Goal: Information Seeking & Learning: Learn about a topic

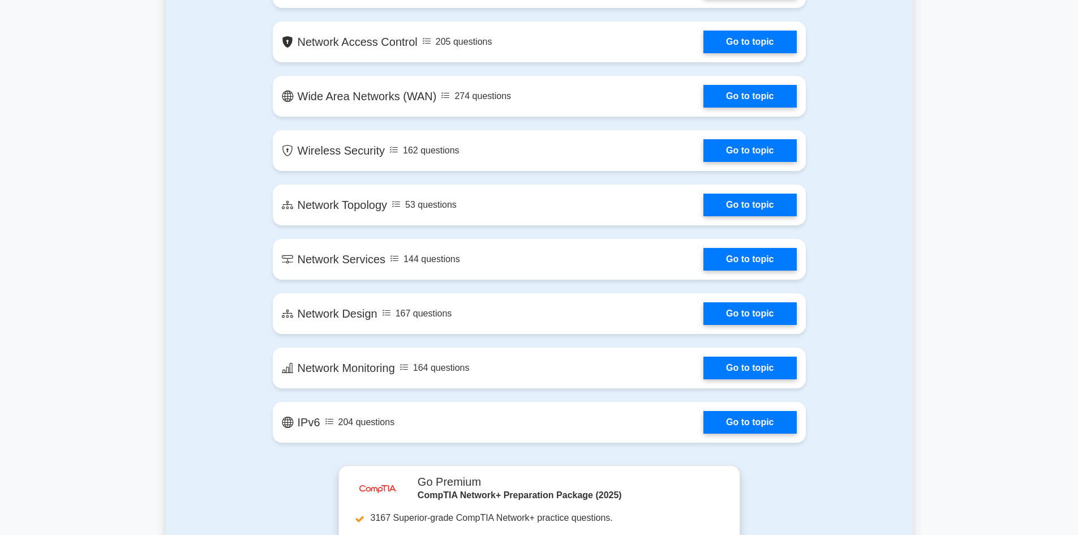
scroll to position [1736, 0]
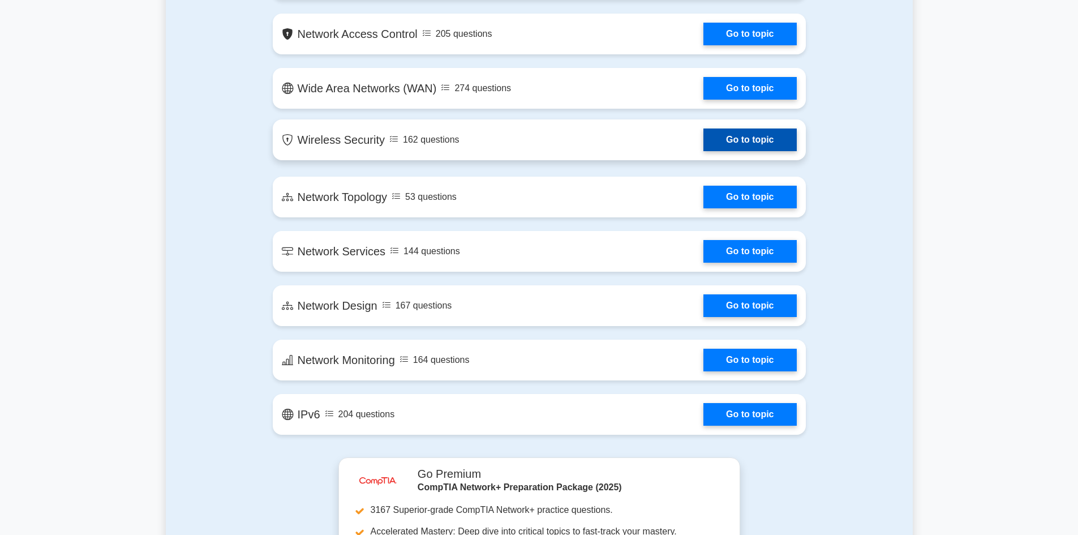
click at [753, 139] on link "Go to topic" at bounding box center [749, 139] width 93 height 23
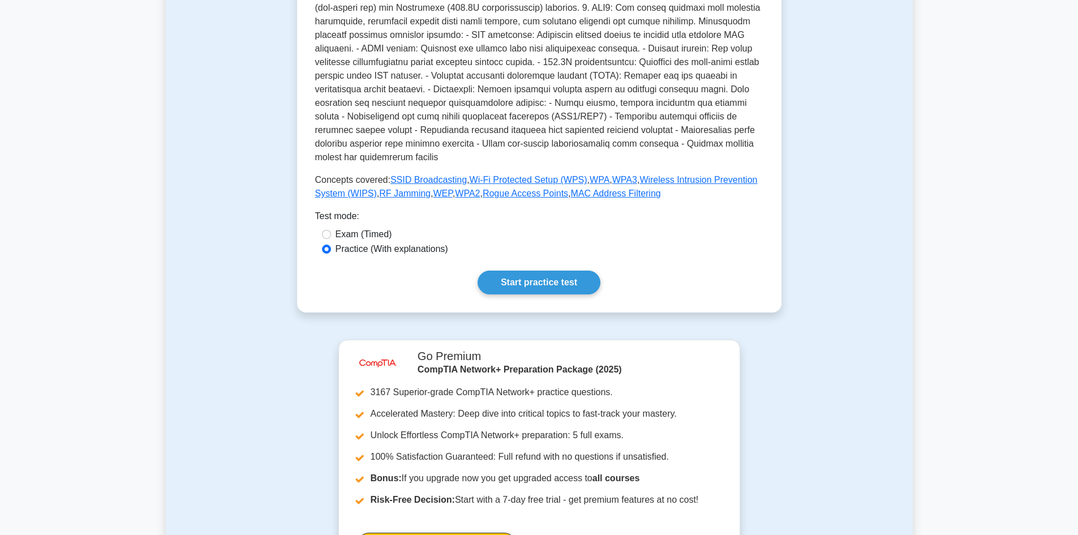
scroll to position [368, 0]
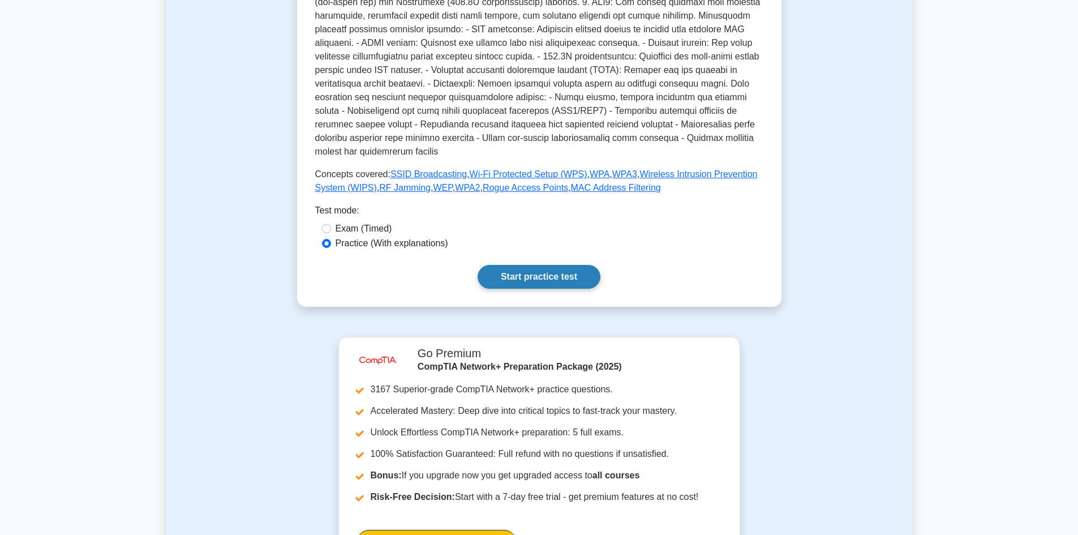
click at [531, 265] on link "Start practice test" at bounding box center [539, 277] width 123 height 24
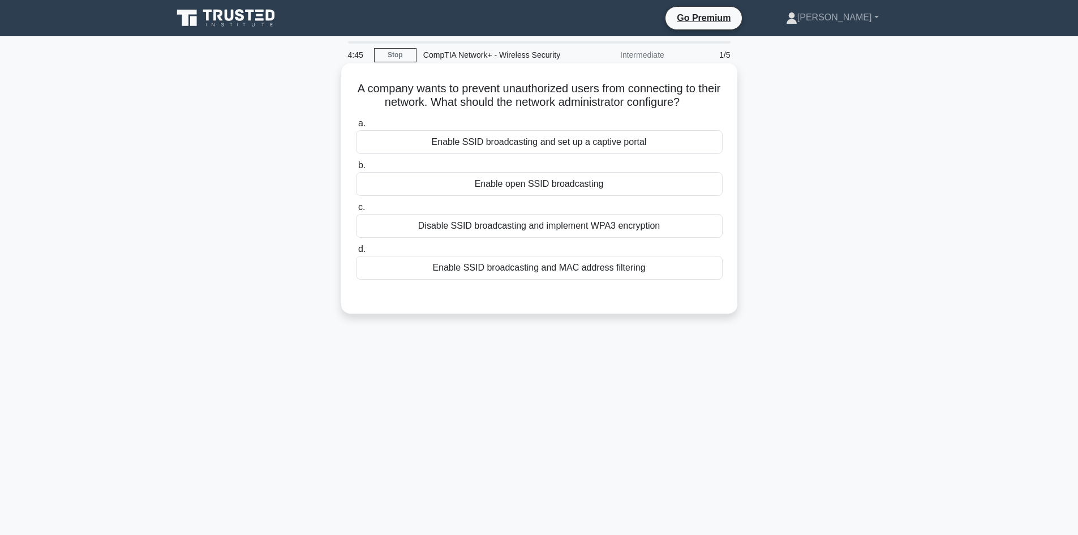
drag, startPoint x: 661, startPoint y: 274, endPoint x: 364, endPoint y: 89, distance: 349.5
click at [364, 89] on div "A company wants to prevent unauthorized users from connecting to their network.…" at bounding box center [539, 188] width 387 height 241
copy div "A company wants to prevent unauthorized users from connecting to their network.…"
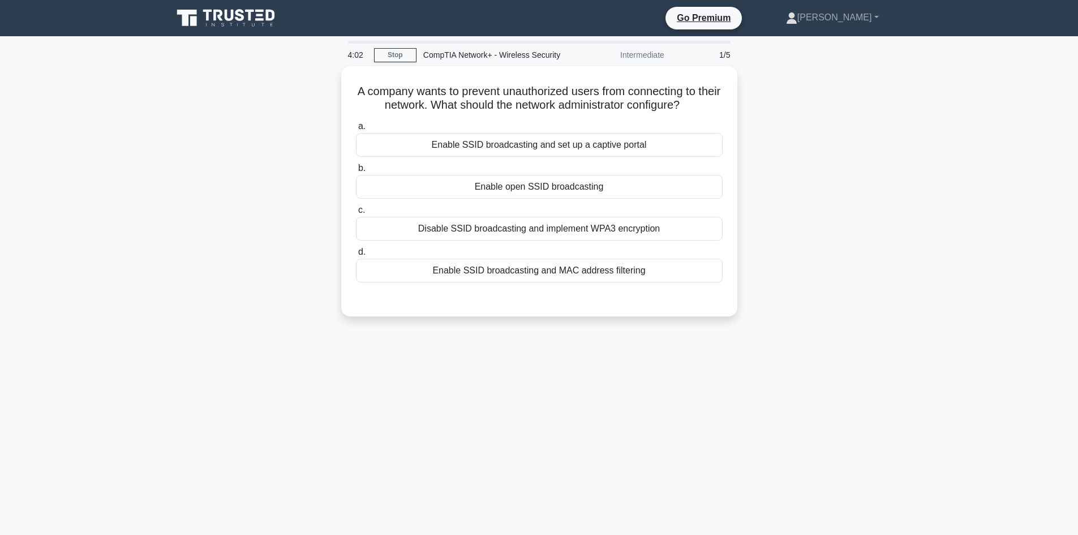
click at [801, 105] on div "A company wants to prevent unauthorized users from connecting to their network.…" at bounding box center [539, 198] width 747 height 264
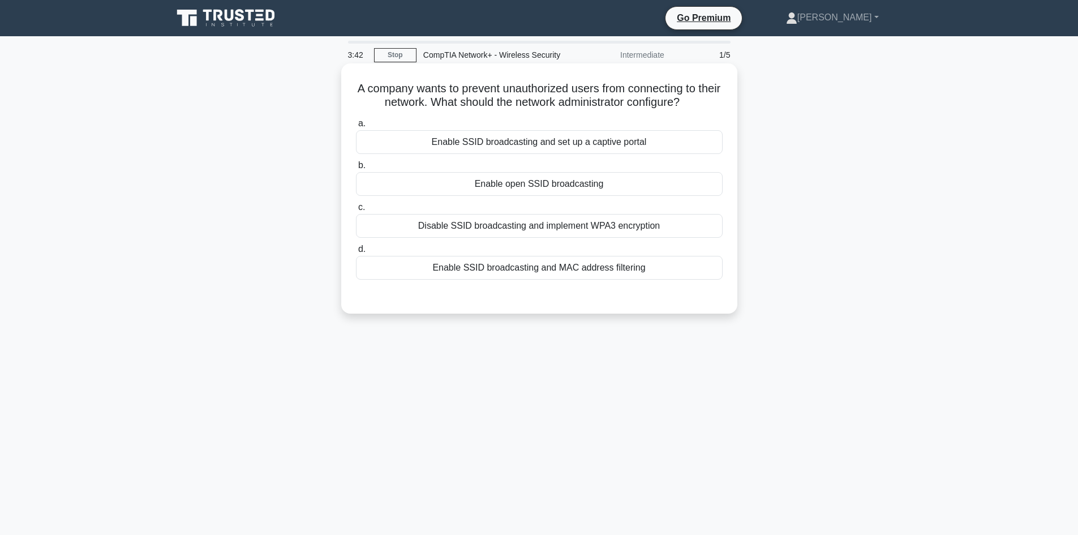
click at [536, 271] on div "Enable SSID broadcasting and MAC address filtering" at bounding box center [539, 268] width 367 height 24
click at [356, 253] on input "d. Enable SSID broadcasting and MAC address filtering" at bounding box center [356, 249] width 0 height 7
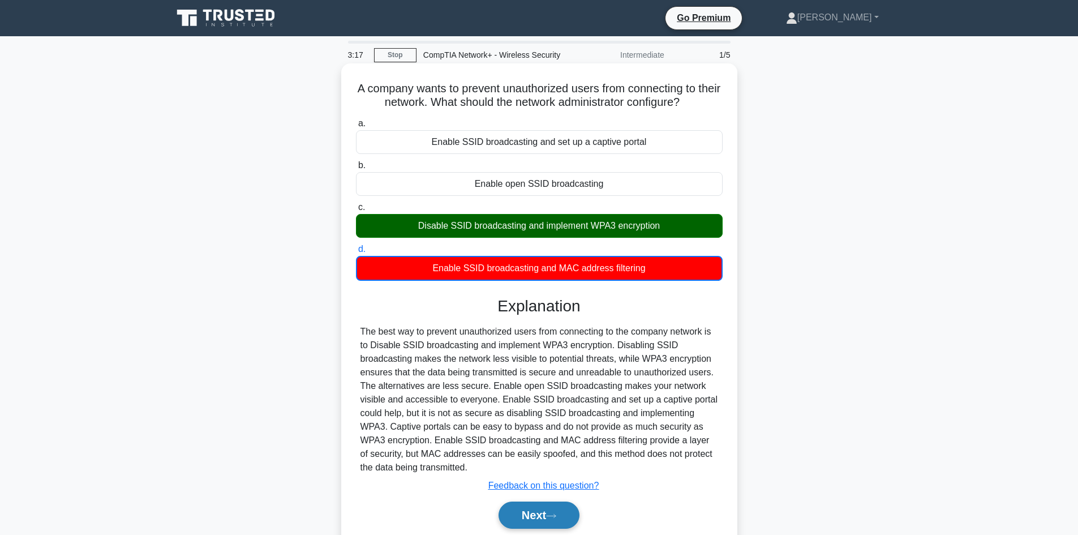
click at [538, 519] on button "Next" at bounding box center [539, 514] width 81 height 27
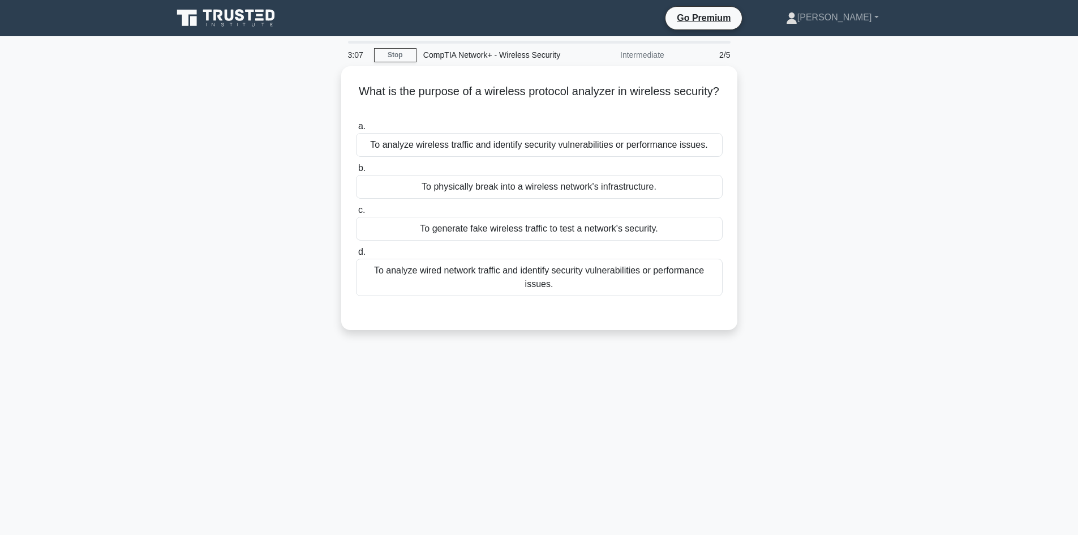
drag, startPoint x: 562, startPoint y: 284, endPoint x: 325, endPoint y: 72, distance: 317.8
click at [325, 72] on div "What is the purpose of a wireless protocol analyzer in wireless security? .spin…" at bounding box center [539, 204] width 747 height 277
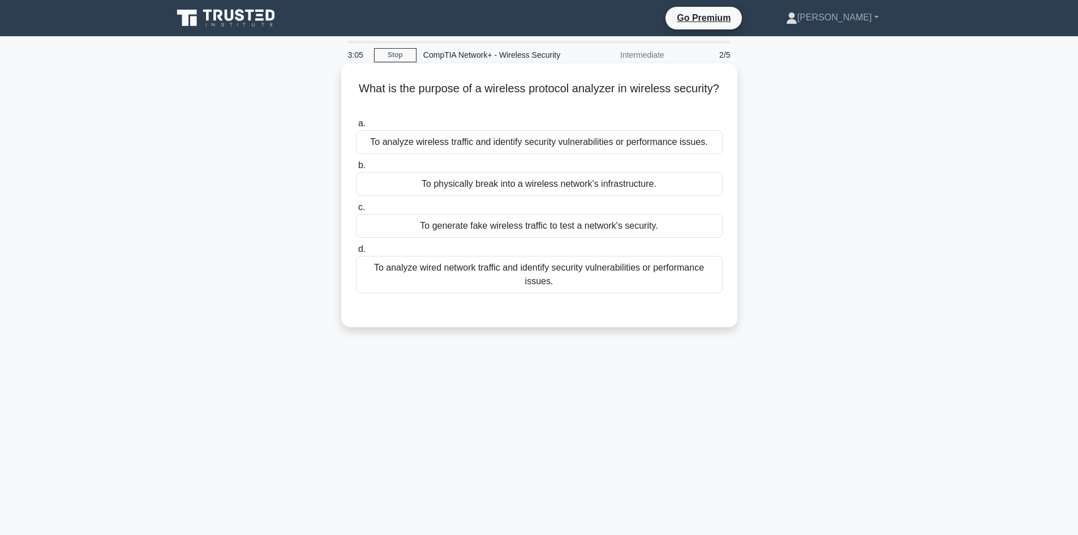
copy div "What is the purpose of a wireless protocol analyzer in wireless security? .spin…"
click at [555, 309] on div at bounding box center [539, 304] width 367 height 9
click at [609, 271] on div "To analyze wired network traffic and identify security vulnerabilities or perfo…" at bounding box center [539, 274] width 367 height 37
click at [356, 253] on input "d. To analyze wired network traffic and identify security vulnerabilities or pe…" at bounding box center [356, 249] width 0 height 7
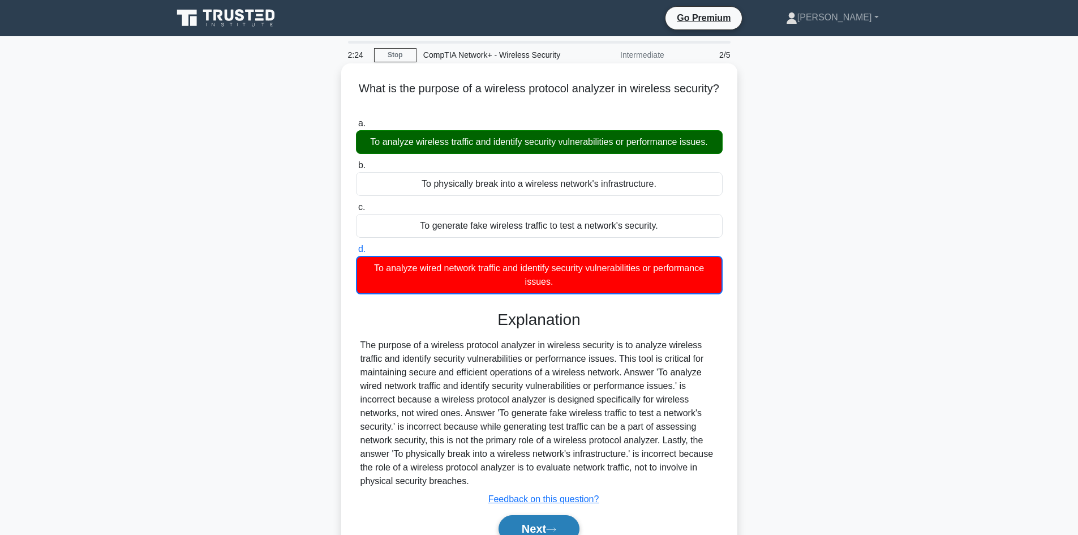
click at [538, 527] on button "Next" at bounding box center [539, 528] width 81 height 27
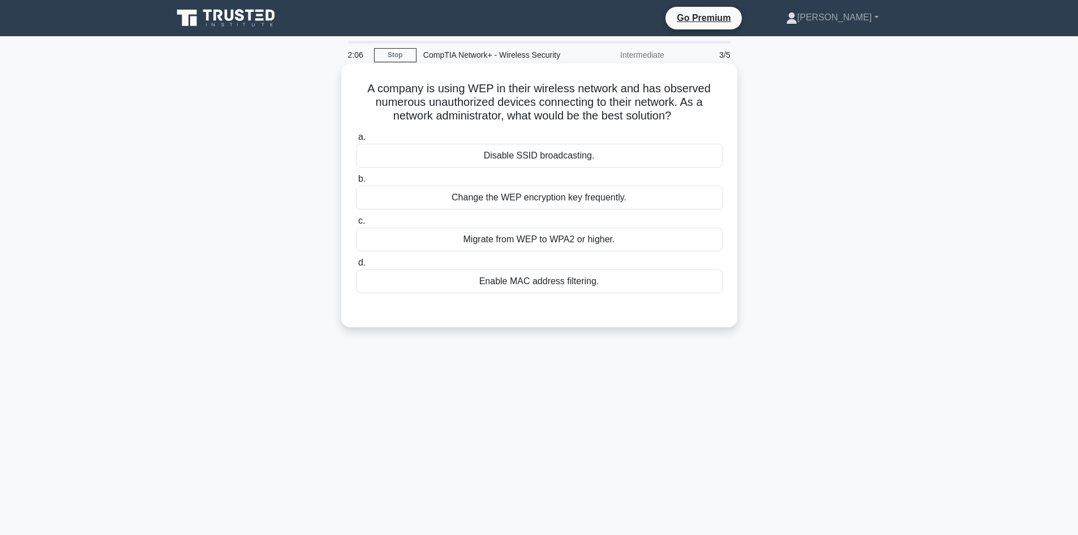
click at [509, 238] on div "Migrate from WEP to WPA2 or higher." at bounding box center [539, 239] width 367 height 24
click at [356, 225] on input "c. Migrate from WEP to WPA2 or higher." at bounding box center [356, 220] width 0 height 7
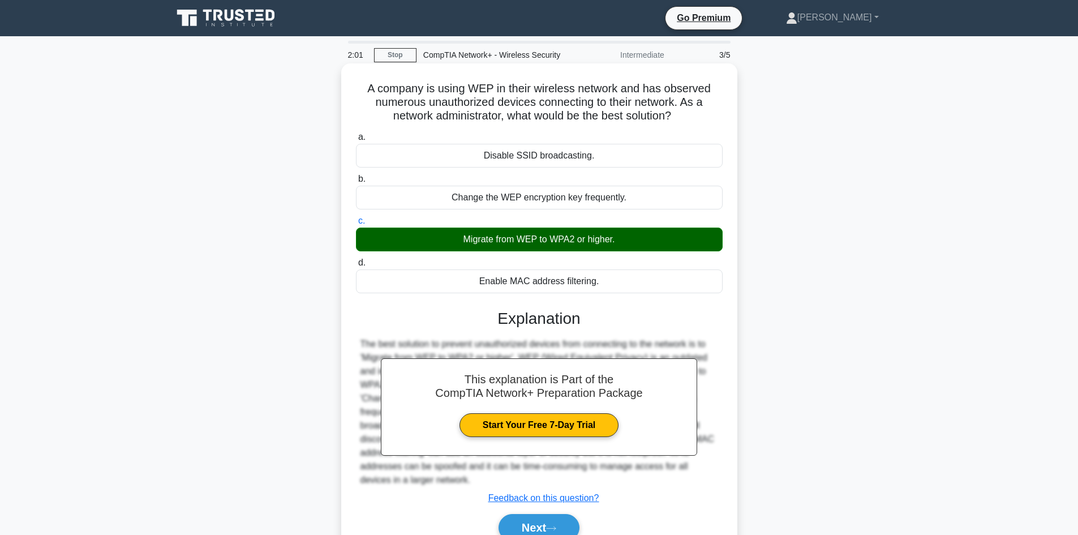
drag, startPoint x: 608, startPoint y: 284, endPoint x: 359, endPoint y: 90, distance: 315.3
click at [359, 90] on div "A company is using WEP in their wireless network and has observed numerous unau…" at bounding box center [539, 315] width 387 height 495
copy div "A company is using WEP in their wireless network and has observed numerous unau…"
click at [547, 521] on button "Next" at bounding box center [539, 527] width 81 height 27
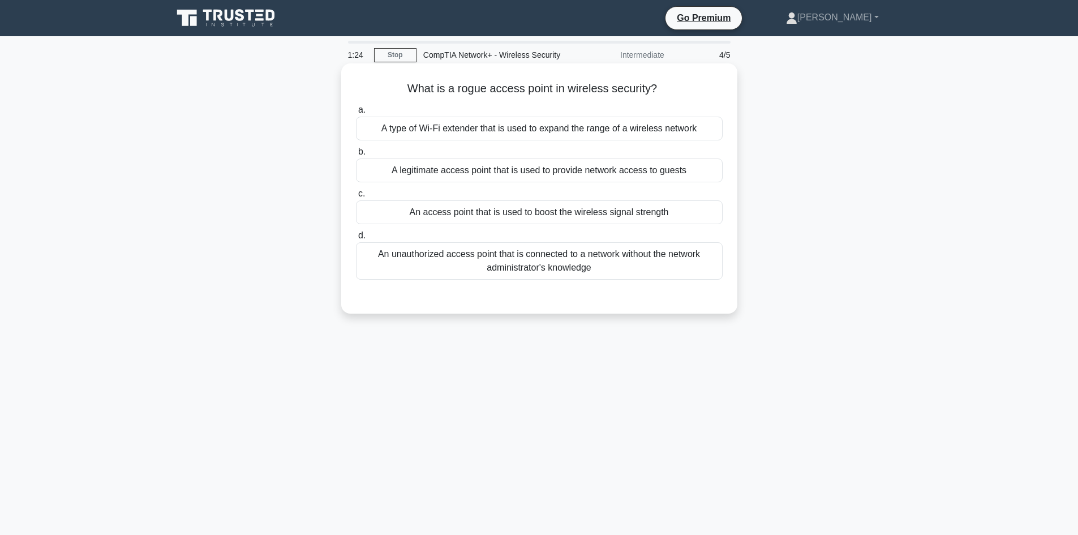
click at [598, 267] on div "An unauthorized access point that is connected to a network without the network…" at bounding box center [539, 260] width 367 height 37
click at [356, 239] on input "d. An unauthorized access point that is connected to a network without the netw…" at bounding box center [356, 235] width 0 height 7
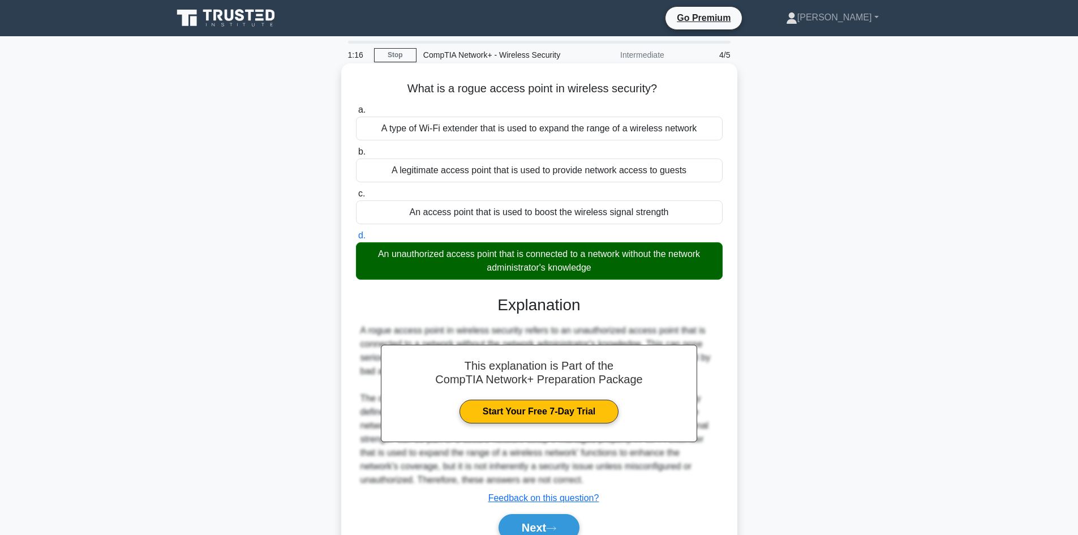
drag, startPoint x: 731, startPoint y: 270, endPoint x: 380, endPoint y: 84, distance: 396.7
click at [380, 84] on div "What is a rogue access point in wireless security? .spinner_0XTQ{transform-orig…" at bounding box center [539, 315] width 387 height 495
copy div "What is a rogue access point in wireless security? .spinner_0XTQ{transform-orig…"
click at [665, 118] on div "A type of Wi-Fi extender that is used to expand the range of a wireless network" at bounding box center [539, 129] width 367 height 24
click at [356, 114] on input "a. A type of Wi-Fi extender that is used to expand the range of a wireless netw…" at bounding box center [356, 109] width 0 height 7
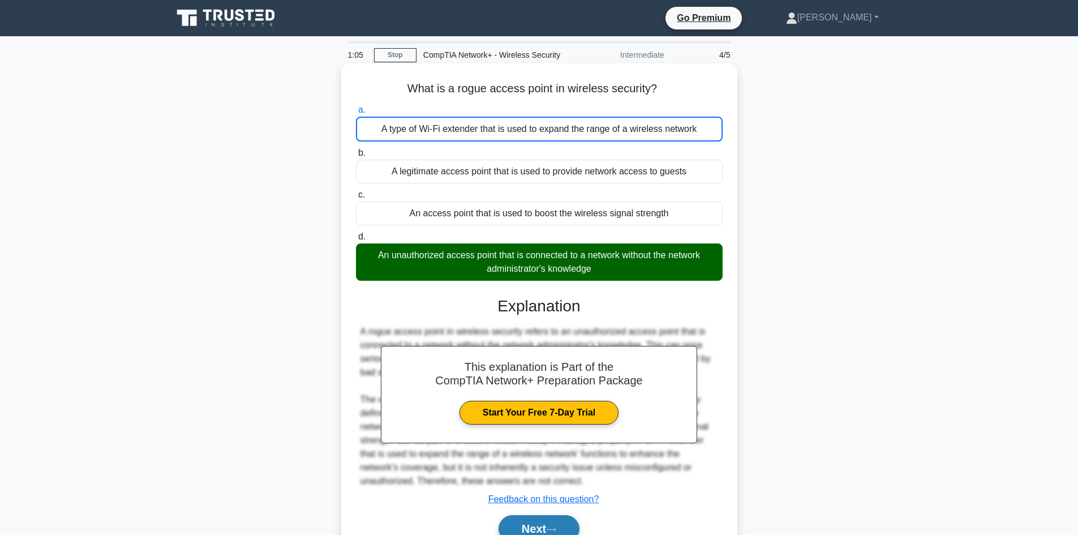
click at [546, 526] on button "Next" at bounding box center [539, 528] width 81 height 27
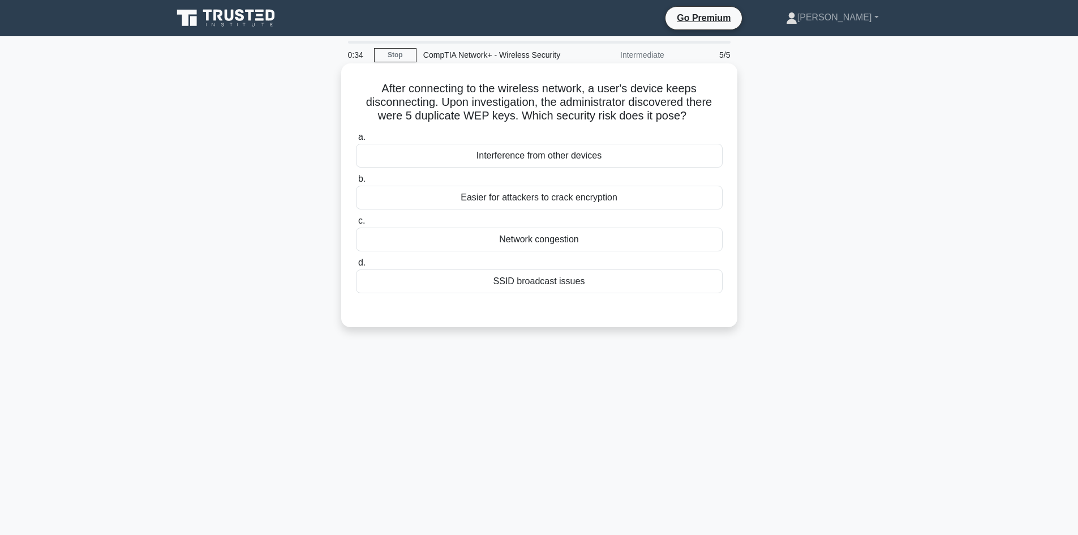
click at [540, 157] on div "Interference from other devices" at bounding box center [539, 156] width 367 height 24
click at [356, 141] on input "a. Interference from other devices" at bounding box center [356, 137] width 0 height 7
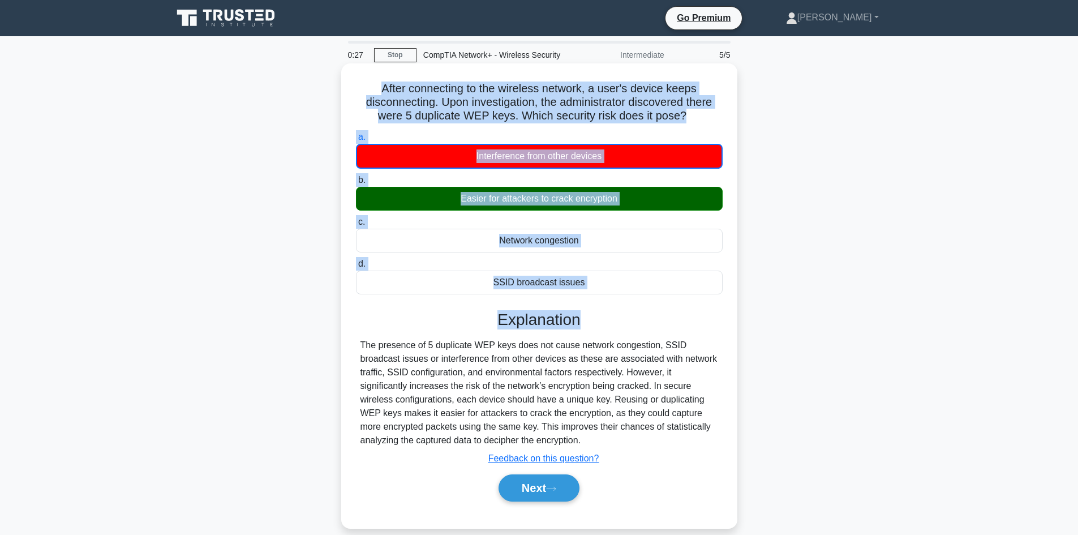
drag, startPoint x: 722, startPoint y: 299, endPoint x: 344, endPoint y: 90, distance: 432.1
click at [344, 90] on div "After connecting to the wireless network, a user's device keeps disconnecting. …" at bounding box center [539, 295] width 396 height 465
copy div "After connecting to the wireless network, a user's device keeps disconnecting. …"
click at [540, 493] on button "Next" at bounding box center [539, 487] width 81 height 27
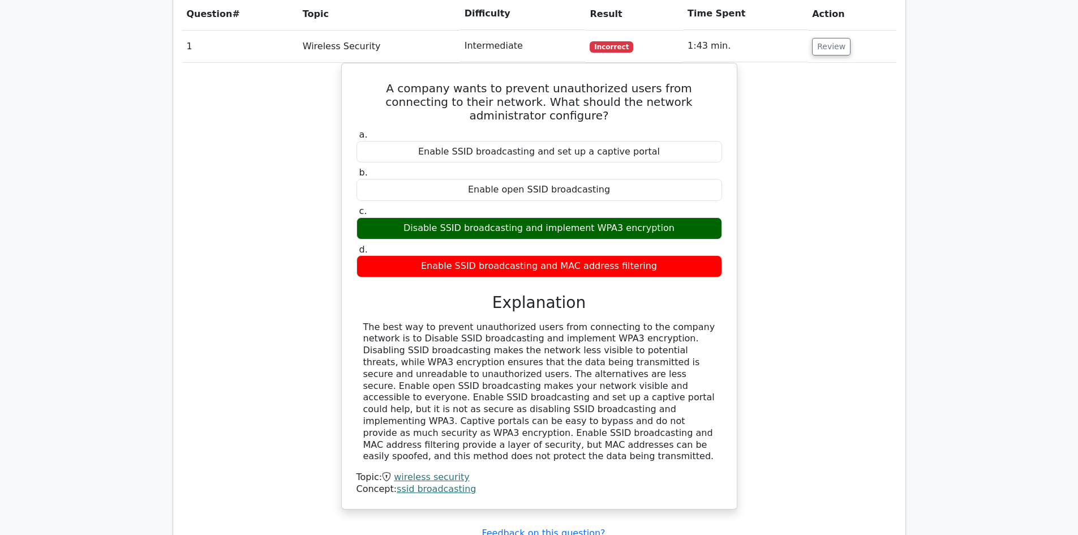
scroll to position [856, 0]
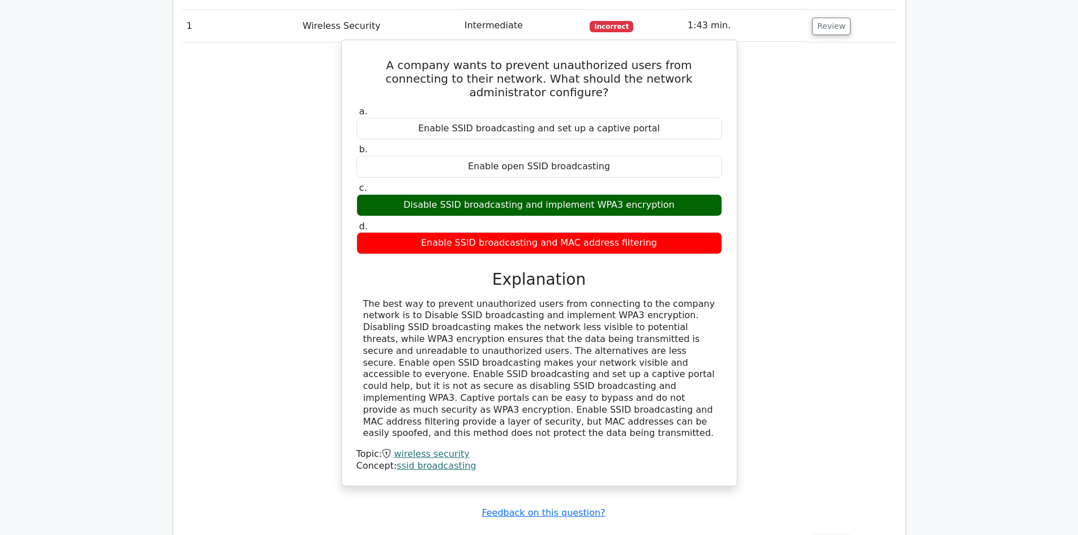
click at [475, 367] on div "The best way to prevent unauthorized users from connecting to the company netwo…" at bounding box center [539, 368] width 352 height 141
click at [473, 370] on div "The best way to prevent unauthorized users from connecting to the company netwo…" at bounding box center [539, 368] width 352 height 141
drag, startPoint x: 476, startPoint y: 365, endPoint x: 363, endPoint y: 244, distance: 165.8
click at [363, 298] on div "The best way to prevent unauthorized users from connecting to the company netwo…" at bounding box center [539, 368] width 352 height 141
copy div "The best way to prevent unauthorized users from connecting to the company netwo…"
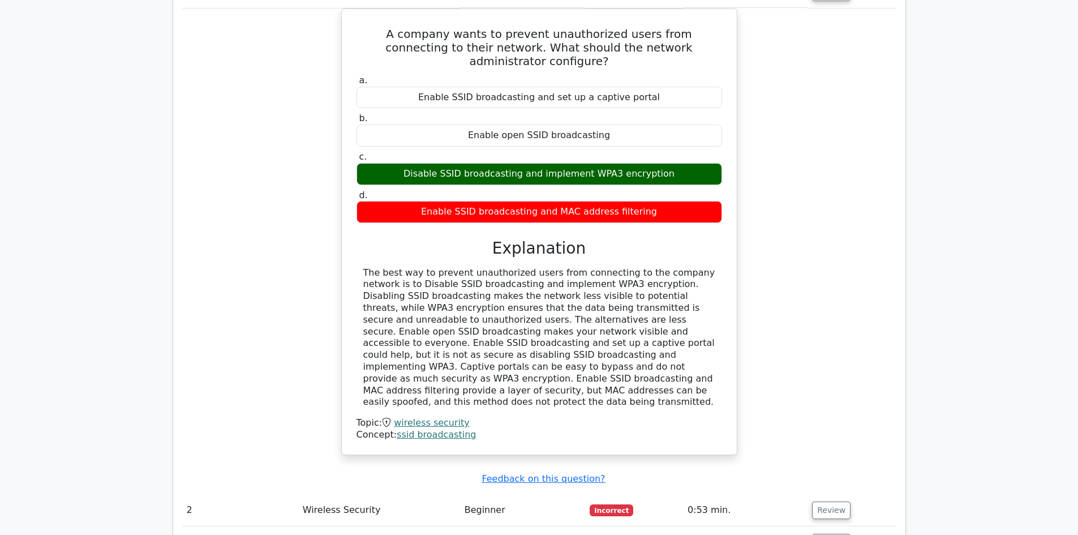
scroll to position [900, 0]
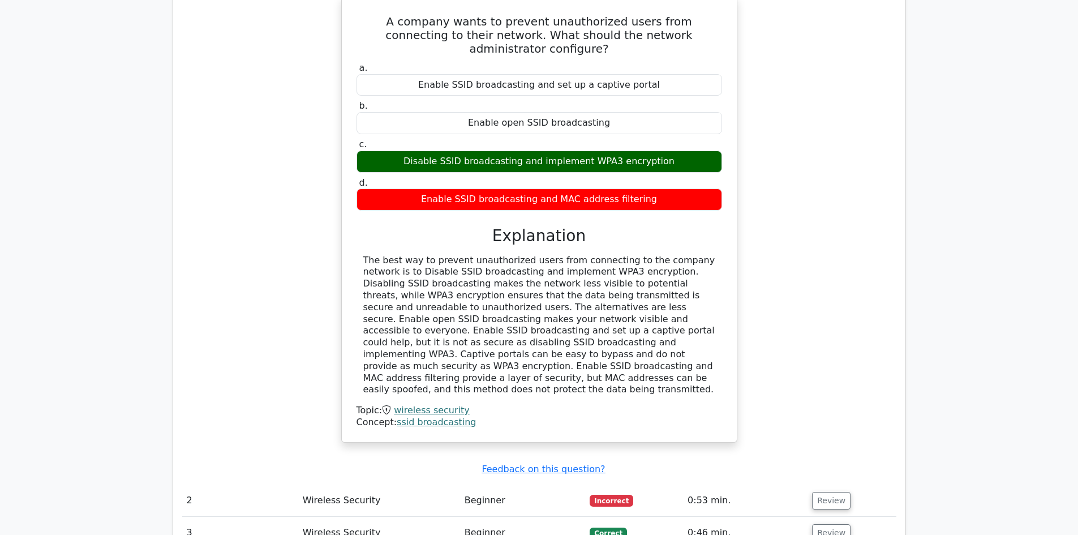
click at [662, 416] on div "Concept: ssid broadcasting" at bounding box center [540, 422] width 366 height 12
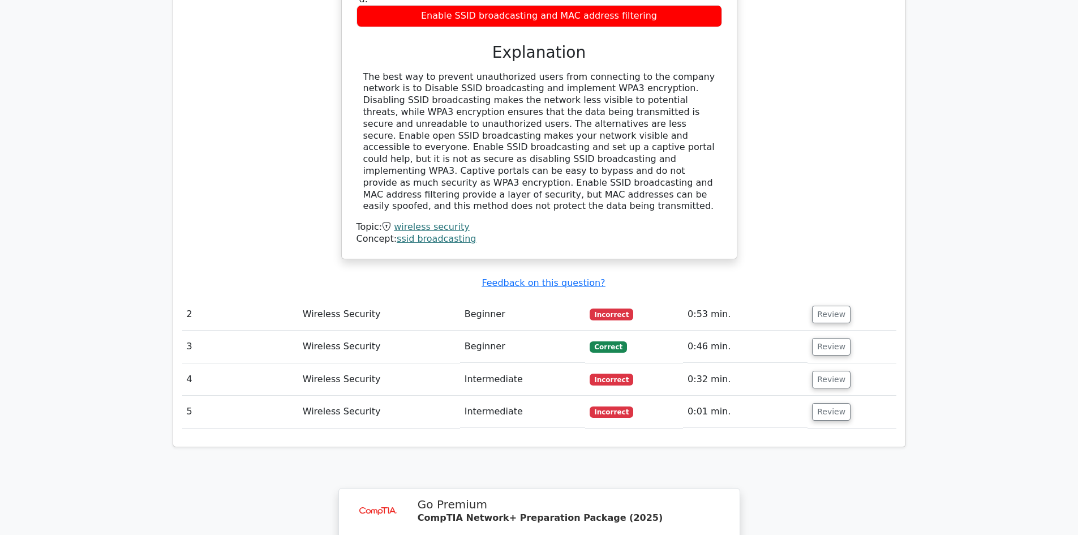
scroll to position [1091, 0]
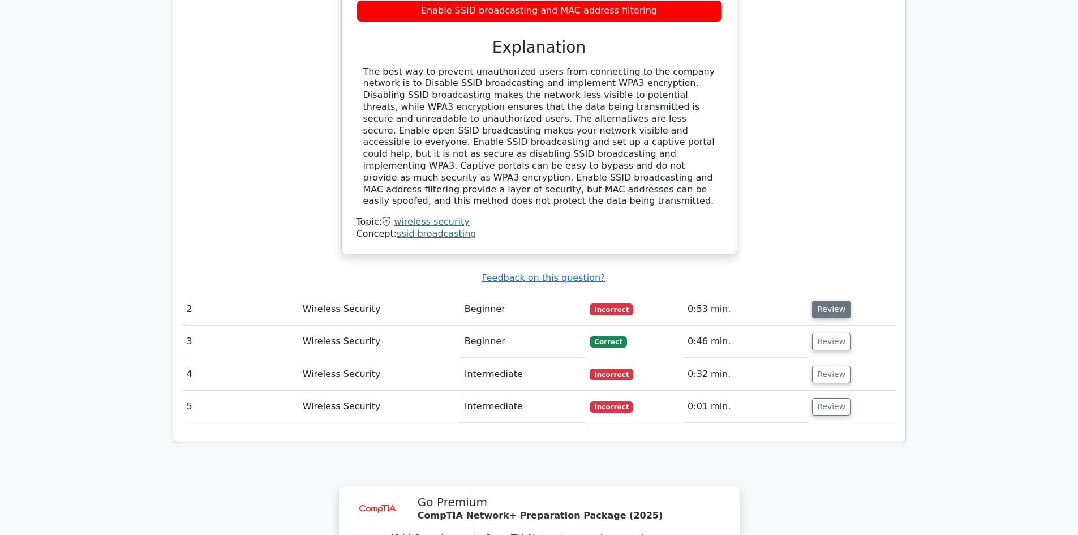
click at [826, 300] on button "Review" at bounding box center [831, 309] width 38 height 18
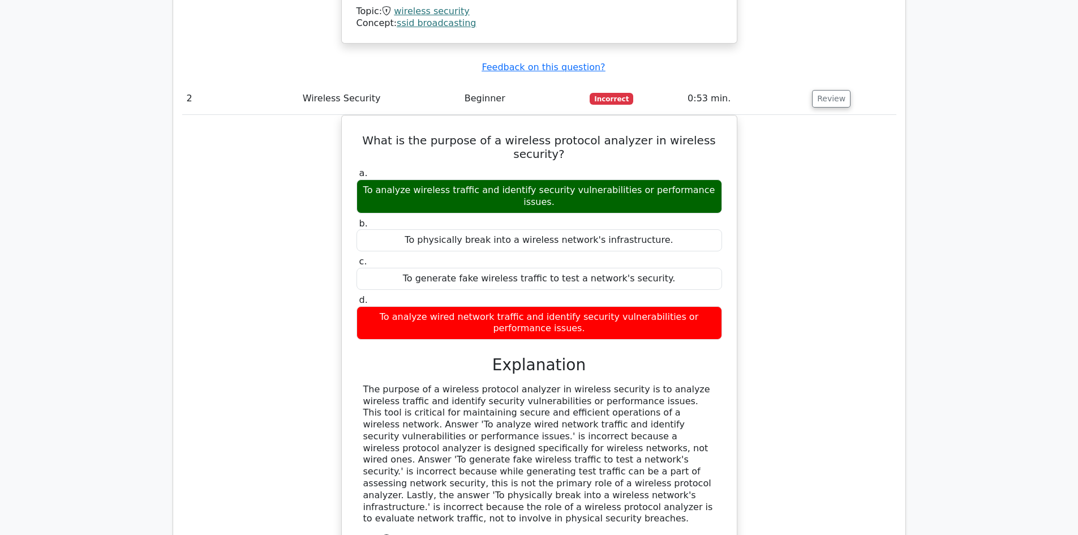
scroll to position [1307, 0]
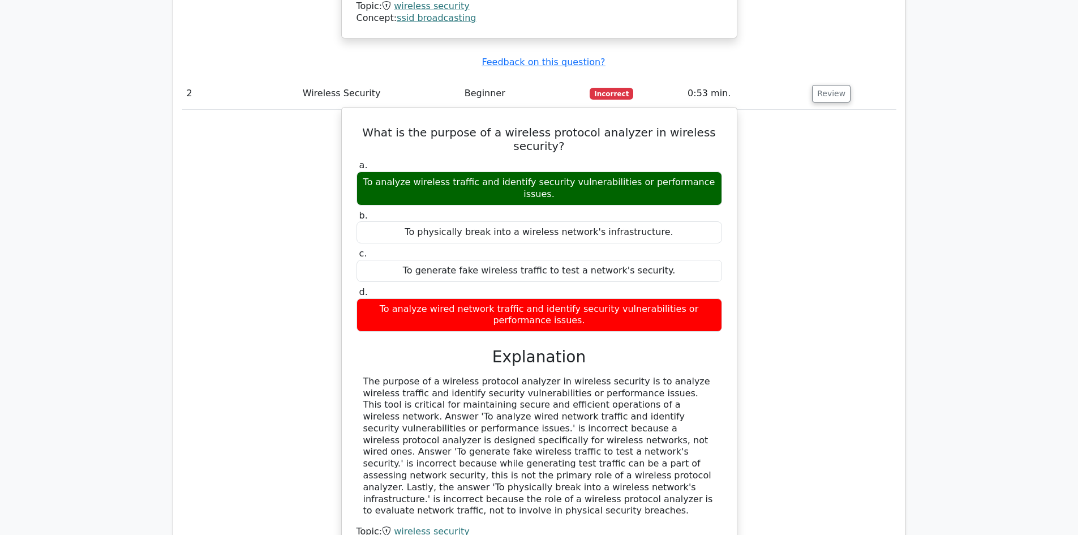
click at [470, 409] on div "The purpose of a wireless protocol analyzer in wireless security is to analyze …" at bounding box center [539, 446] width 352 height 141
drag, startPoint x: 471, startPoint y: 409, endPoint x: 364, endPoint y: 288, distance: 161.2
click at [364, 376] on div "The purpose of a wireless protocol analyzer in wireless security is to analyze …" at bounding box center [539, 446] width 352 height 141
copy div "The purpose of a wireless protocol analyzer in wireless security is to analyze …"
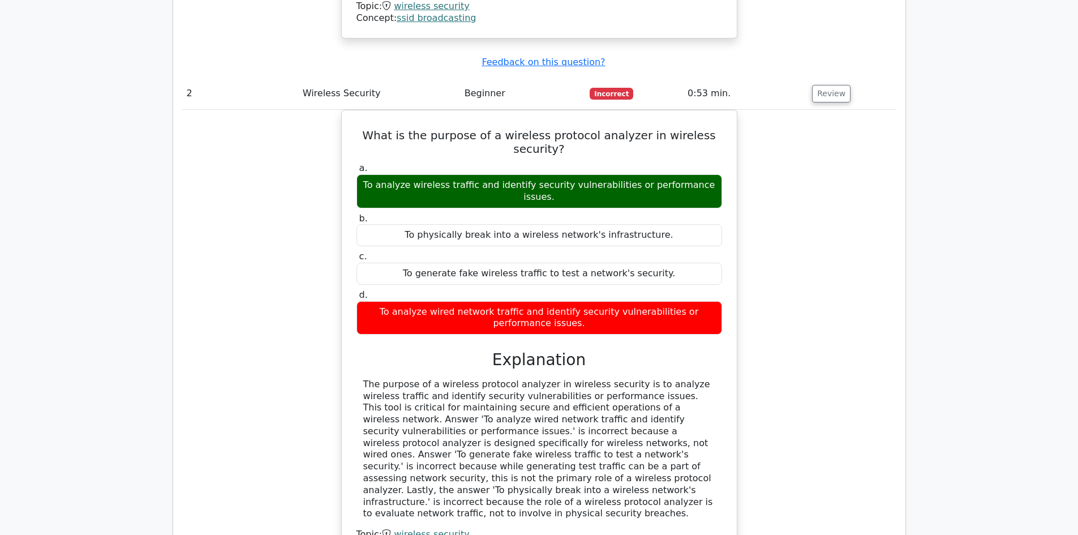
click at [784, 281] on div "What is the purpose of a wireless protocol analyzer in wireless security? a. To…" at bounding box center [539, 339] width 714 height 458
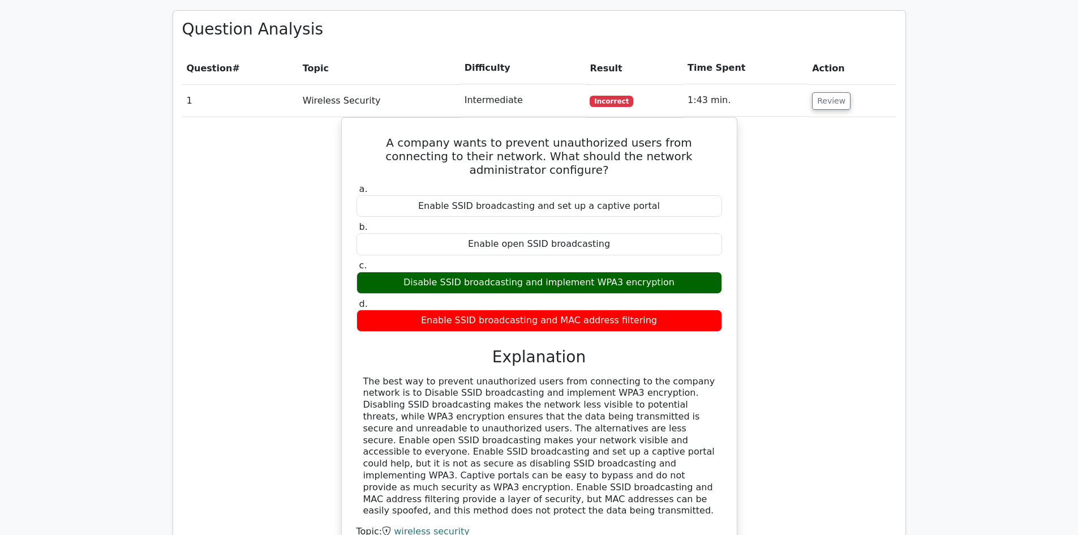
scroll to position [787, 0]
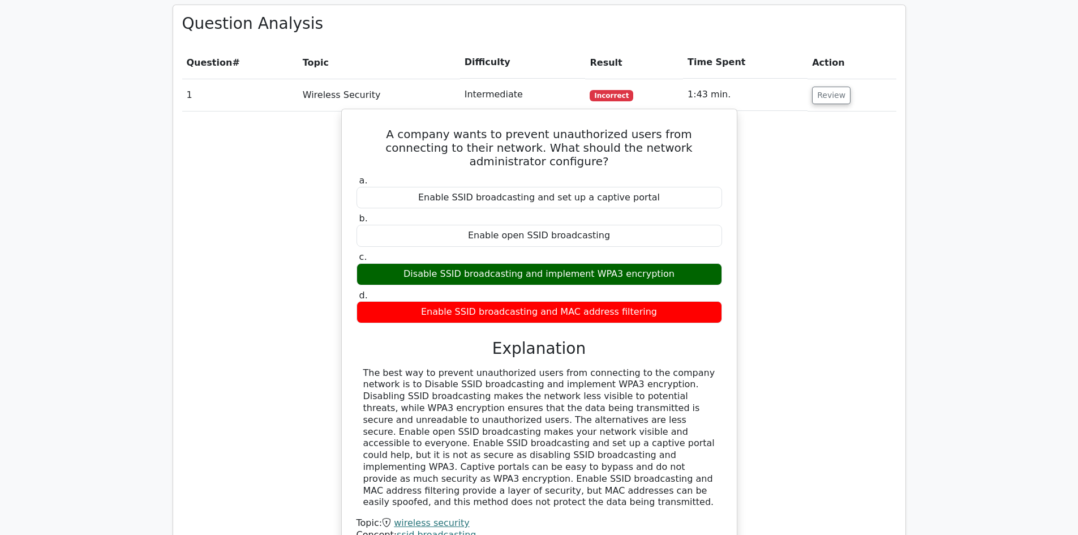
drag, startPoint x: 474, startPoint y: 437, endPoint x: 362, endPoint y: 317, distance: 164.2
click at [362, 367] on div "The best way to prevent unauthorized users from connecting to the company netwo…" at bounding box center [540, 437] width 366 height 141
copy div "The best way to prevent unauthorized users from connecting to the company netwo…"
click at [719, 339] on div "Explanation" at bounding box center [540, 348] width 366 height 19
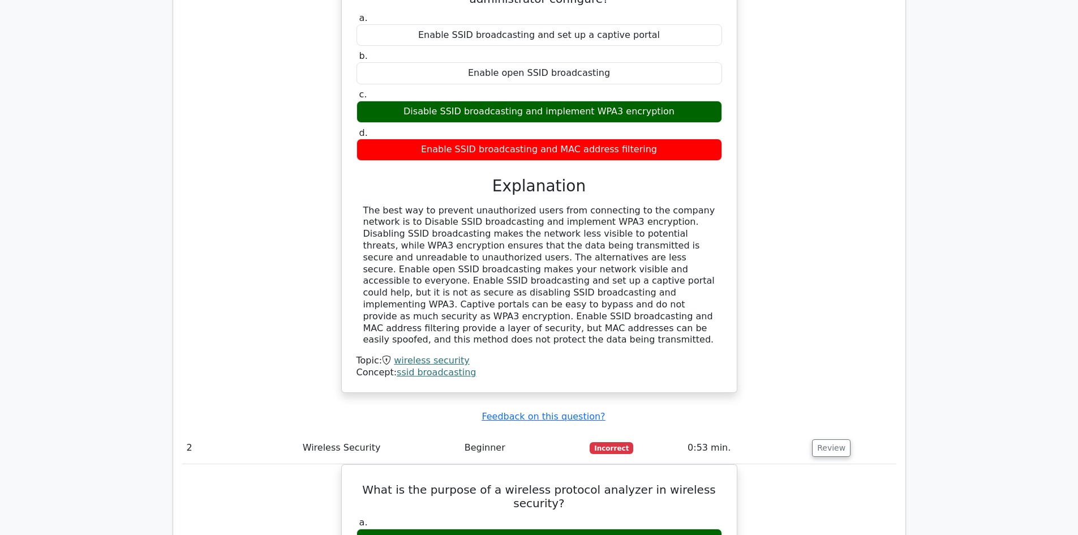
scroll to position [971, 0]
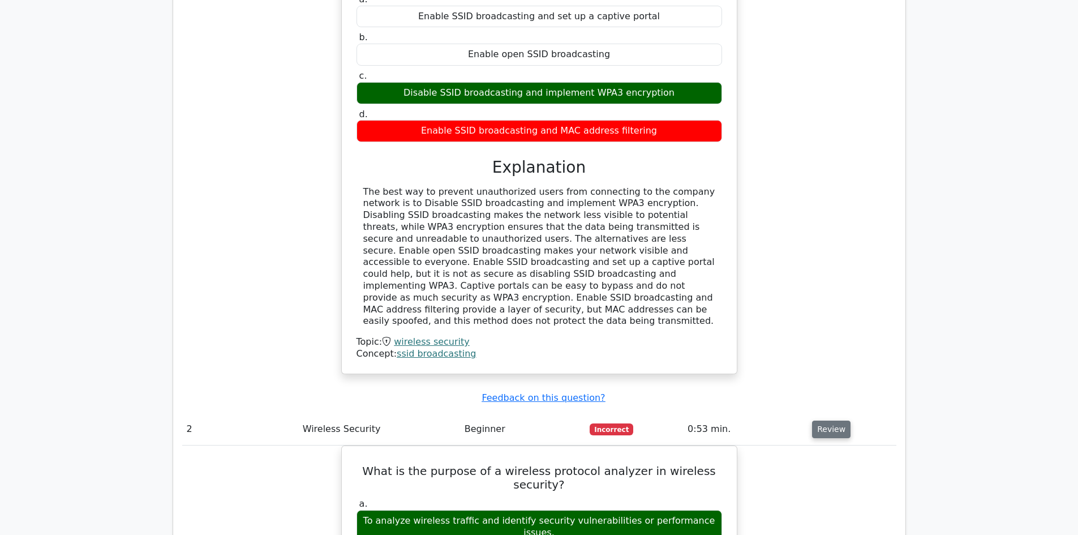
click at [826, 420] on button "Review" at bounding box center [831, 429] width 38 height 18
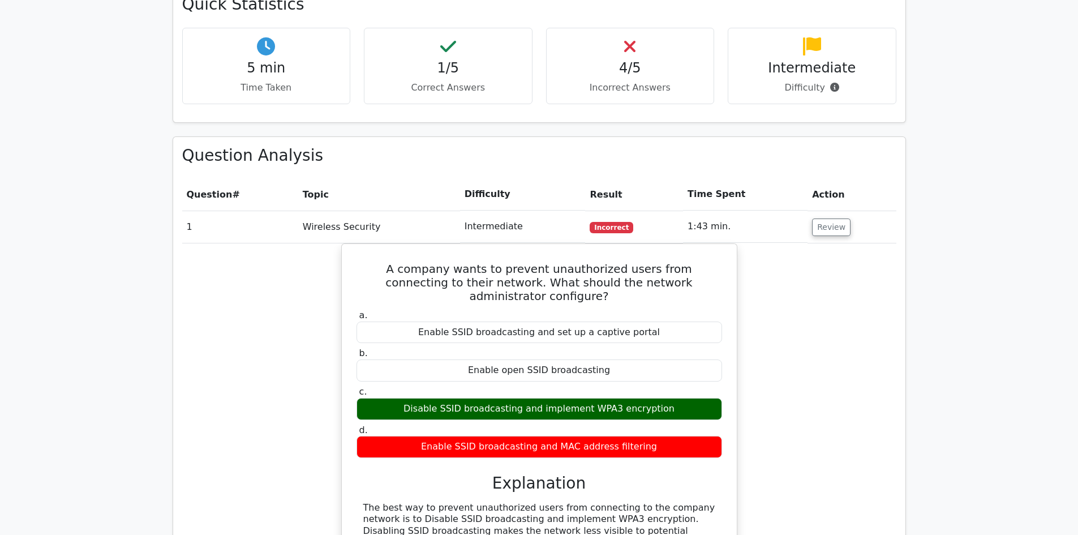
scroll to position [656, 0]
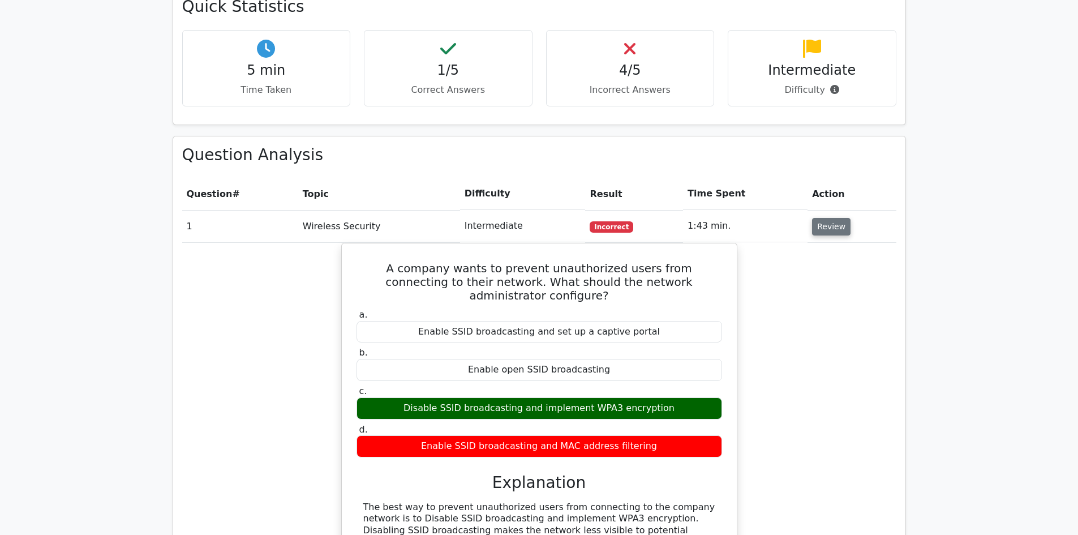
click at [824, 218] on button "Review" at bounding box center [831, 227] width 38 height 18
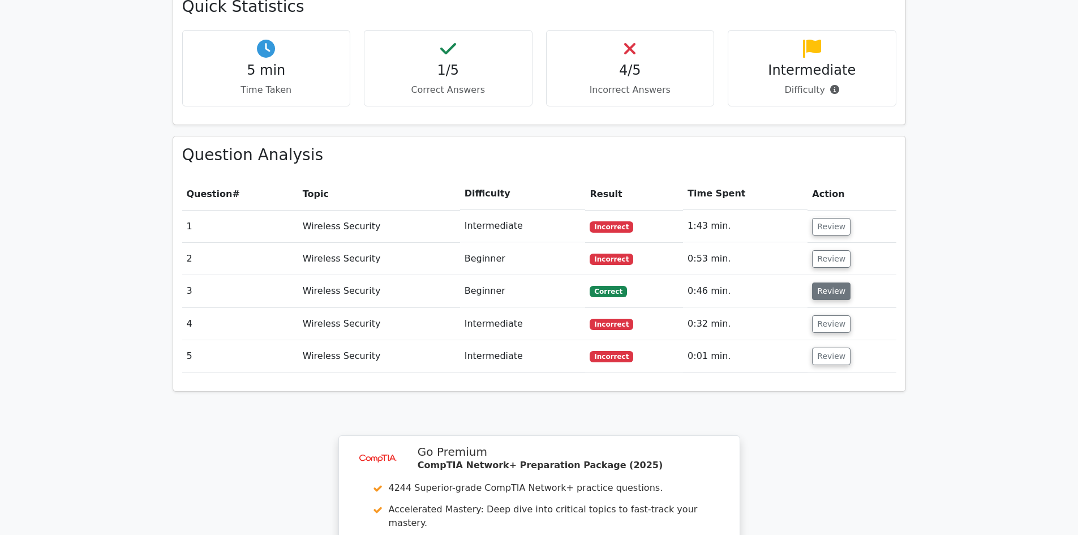
click at [832, 282] on button "Review" at bounding box center [831, 291] width 38 height 18
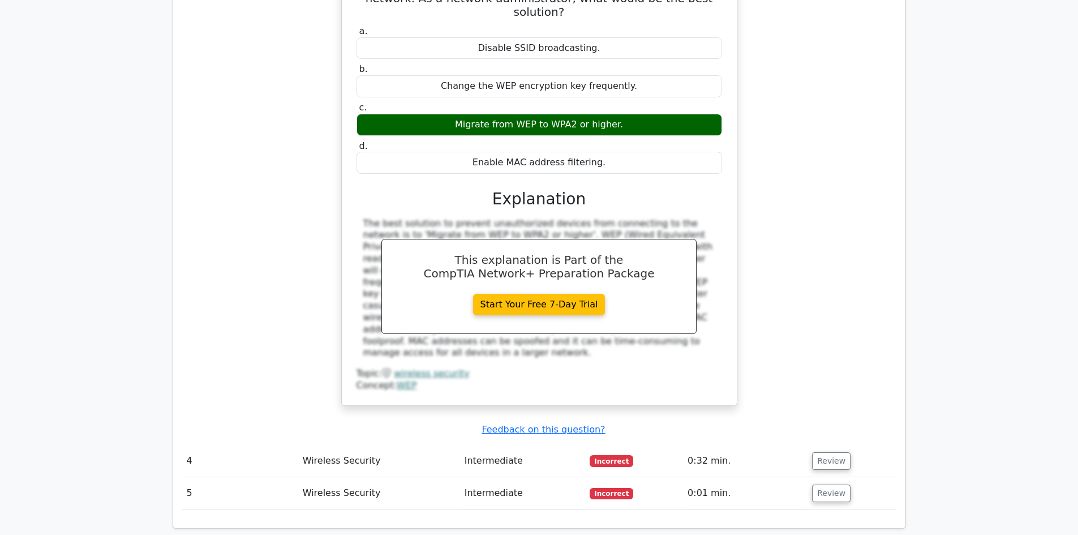
scroll to position [1036, 0]
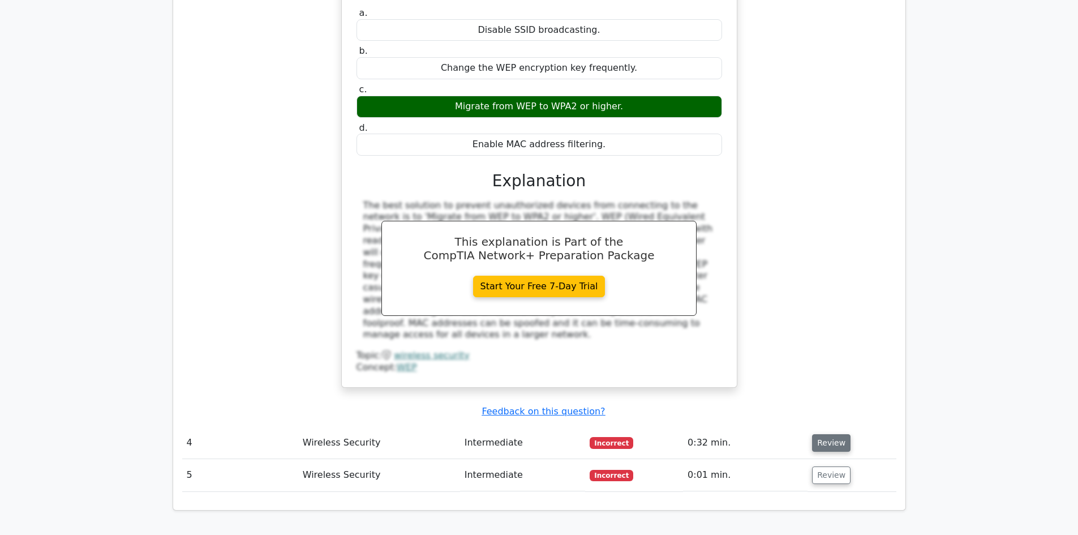
click at [822, 434] on button "Review" at bounding box center [831, 443] width 38 height 18
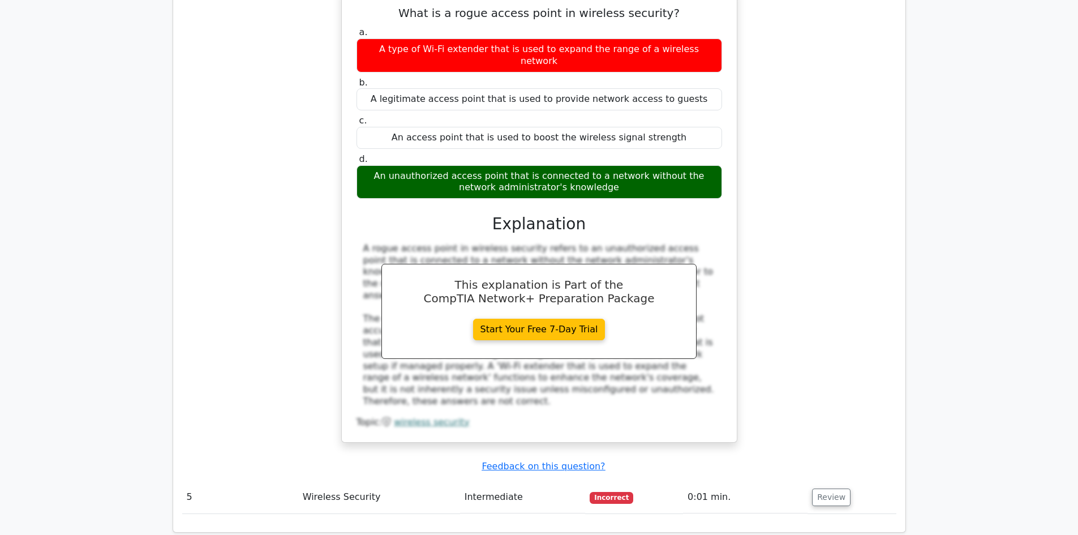
scroll to position [1527, 0]
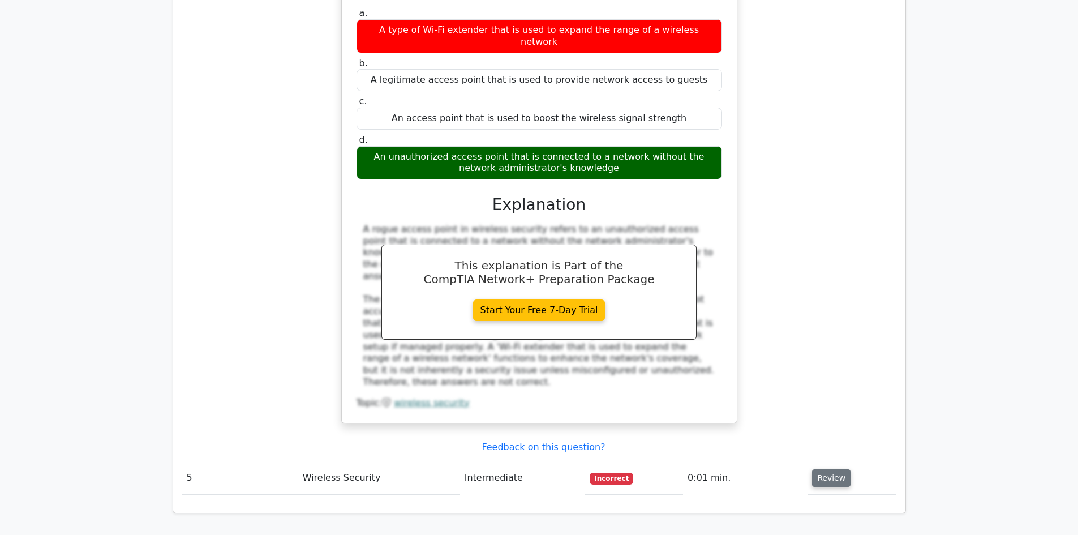
click at [826, 469] on button "Review" at bounding box center [831, 478] width 38 height 18
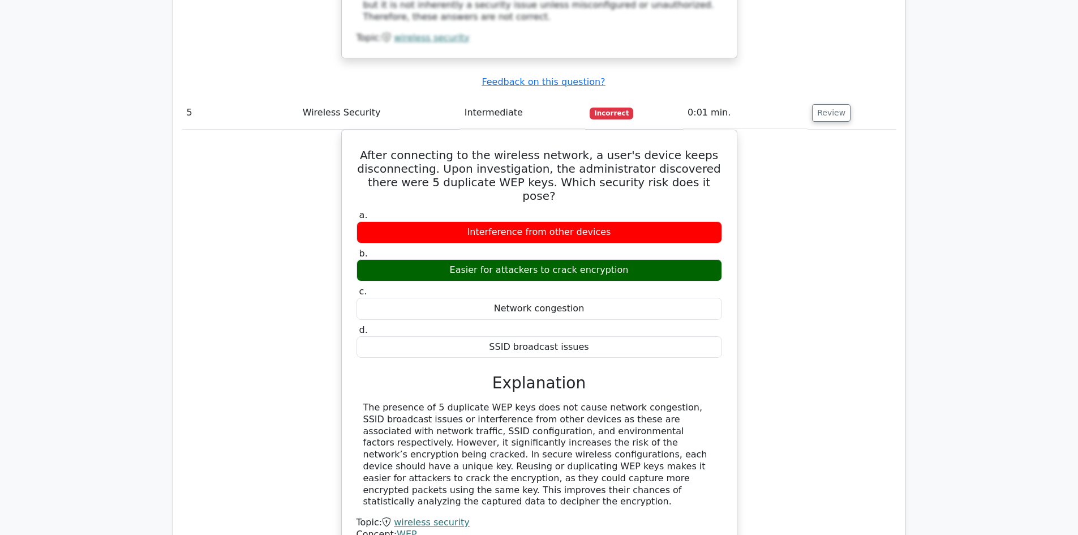
scroll to position [1908, 0]
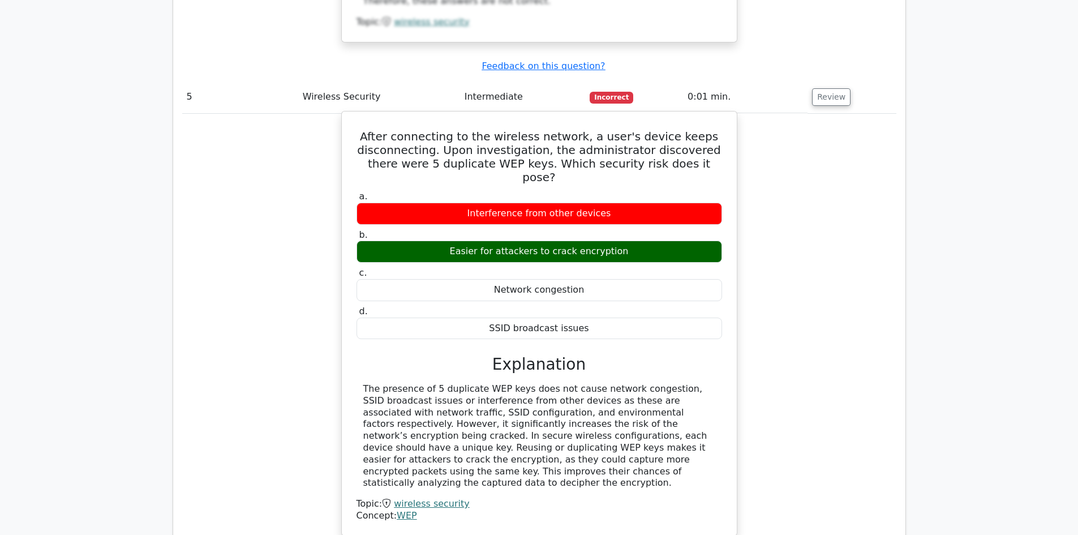
click at [500, 383] on div "The presence of 5 duplicate WEP keys does not cause network congestion, SSID br…" at bounding box center [540, 452] width 366 height 139
click at [403, 510] on link "WEP" at bounding box center [407, 515] width 20 height 11
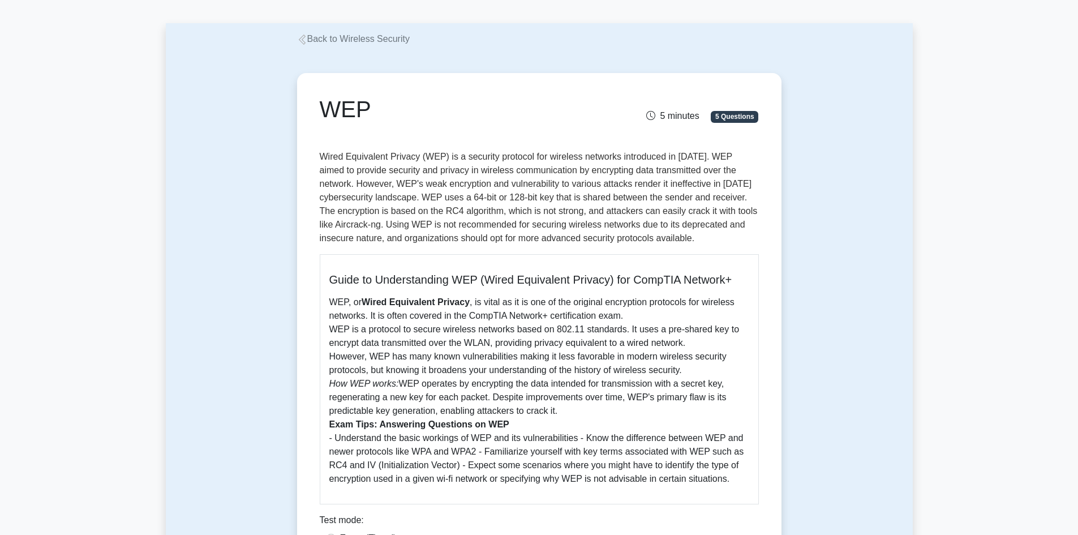
scroll to position [39, 0]
click at [302, 42] on icon at bounding box center [302, 41] width 10 height 10
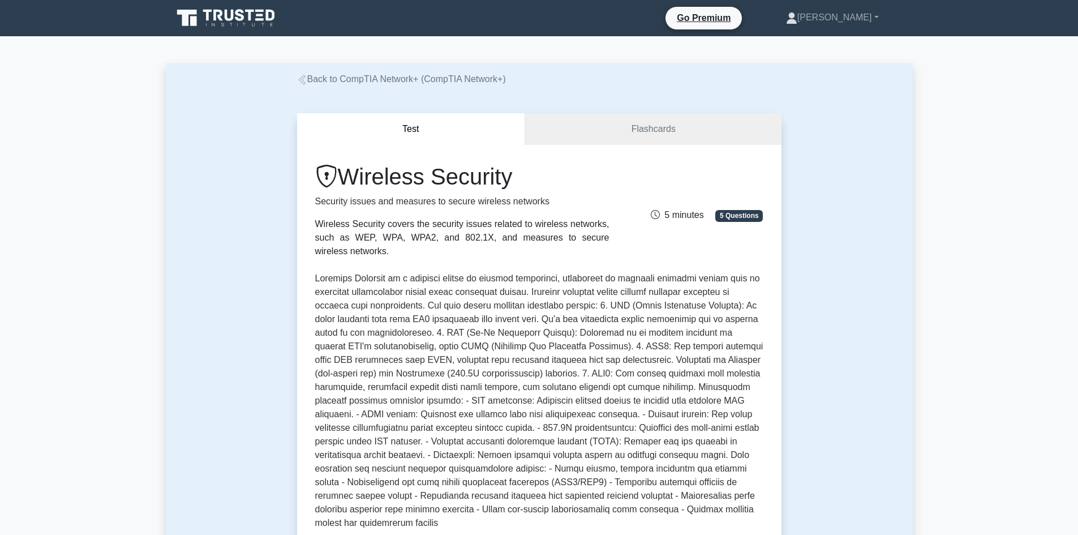
click at [300, 75] on icon at bounding box center [302, 80] width 10 height 10
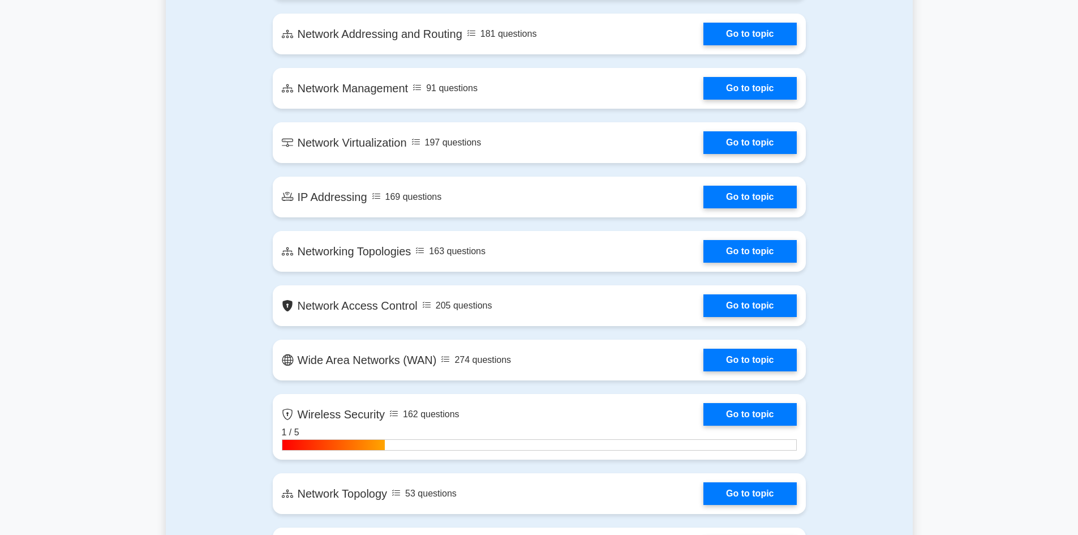
scroll to position [1504, 0]
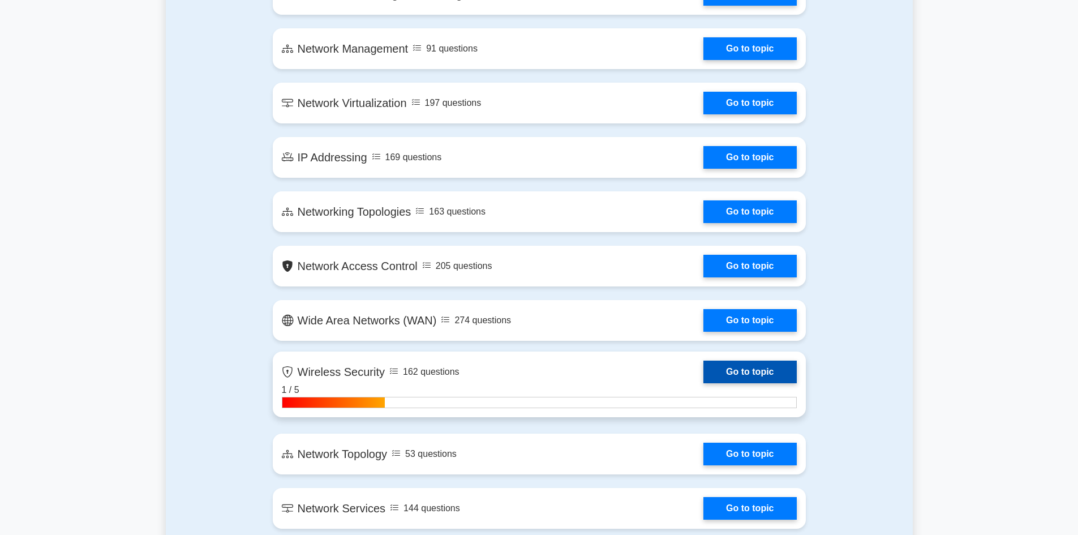
click at [757, 372] on link "Go to topic" at bounding box center [749, 371] width 93 height 23
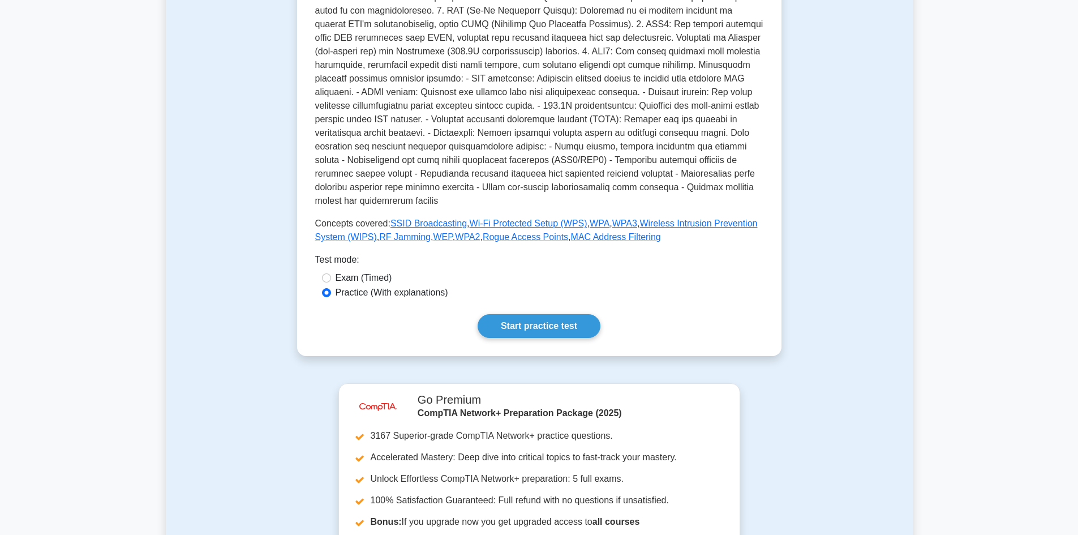
scroll to position [329, 0]
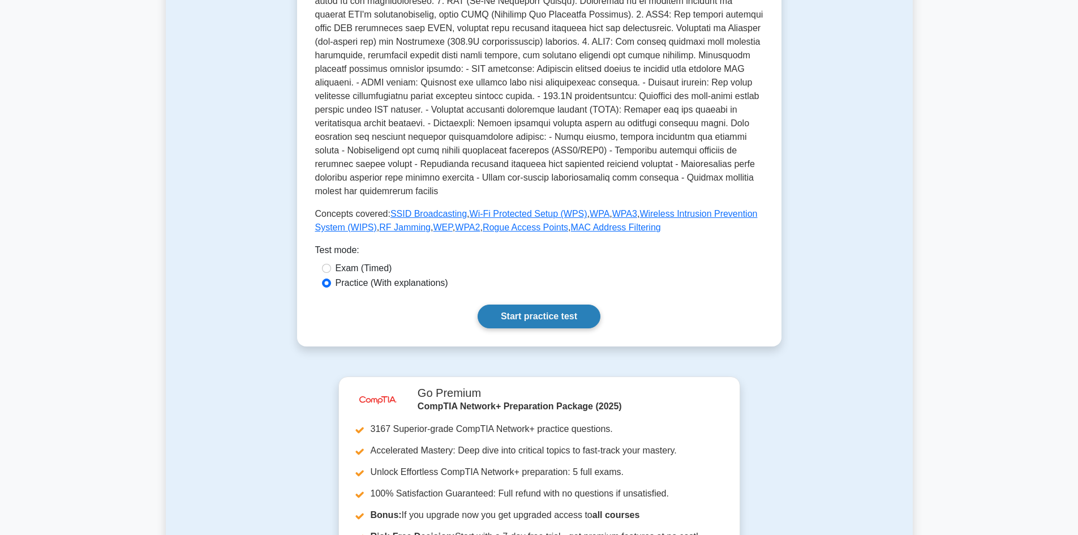
click at [549, 304] on link "Start practice test" at bounding box center [539, 316] width 123 height 24
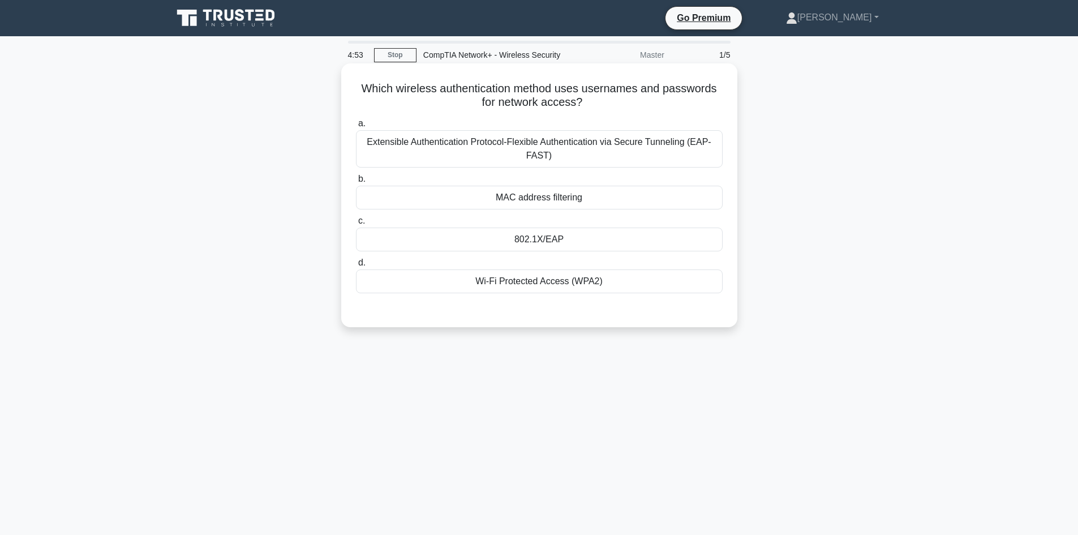
drag, startPoint x: 612, startPoint y: 282, endPoint x: 356, endPoint y: 91, distance: 319.1
click at [356, 91] on div "Which wireless authentication method uses usernames and passwords for network a…" at bounding box center [539, 195] width 387 height 255
copy div "Which wireless authentication method uses usernames and passwords for network a…"
click at [673, 195] on div "MAC address filtering" at bounding box center [539, 198] width 367 height 24
click at [356, 183] on input "b. MAC address filtering" at bounding box center [356, 178] width 0 height 7
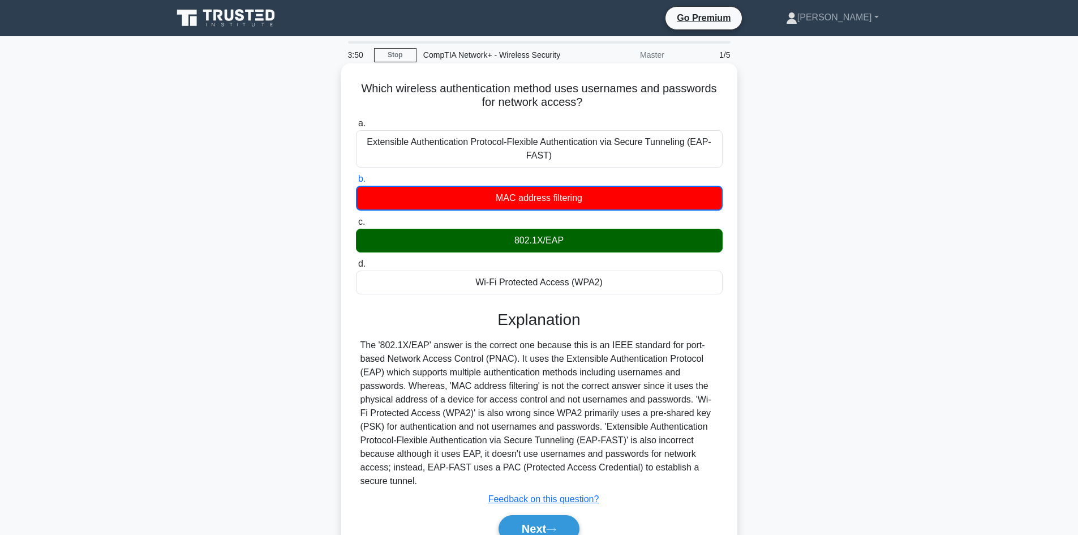
drag, startPoint x: 398, startPoint y: 482, endPoint x: 360, endPoint y: 346, distance: 141.0
click at [360, 346] on div "The '802.1X/EAP' answer is the correct one because this is an IEEE standard for…" at bounding box center [539, 412] width 358 height 149
drag, startPoint x: 390, startPoint y: 481, endPoint x: 371, endPoint y: 320, distance: 161.9
click at [371, 320] on div "Explanation The '802.1X/EAP' answer is the correct one because this is an IEEE …" at bounding box center [539, 428] width 367 height 237
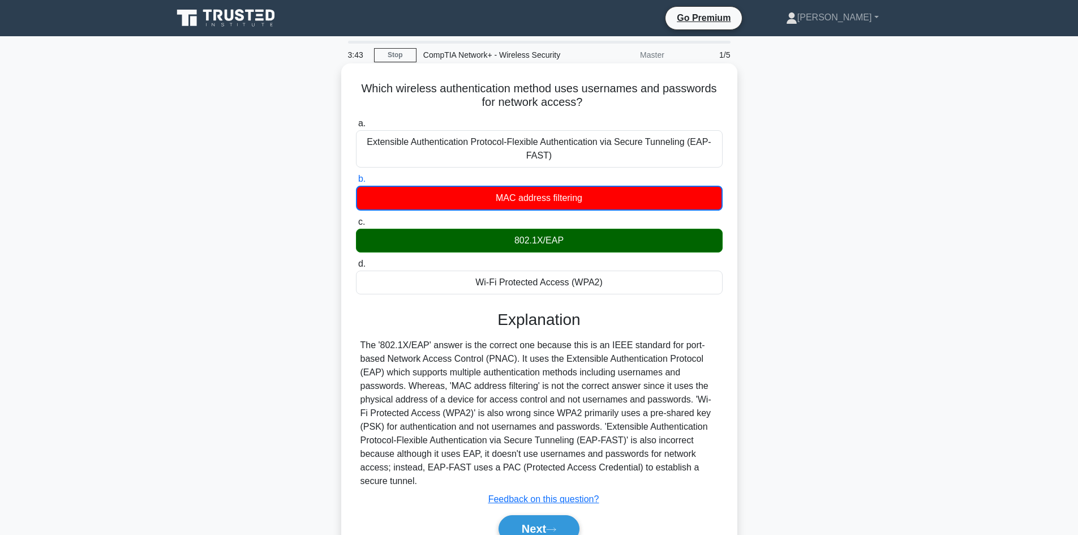
copy div "Explanation The '802.1X/EAP' answer is the correct one because this is an IEEE …"
click at [636, 315] on h3 "Explanation" at bounding box center [539, 319] width 353 height 19
click at [542, 527] on button "Next" at bounding box center [539, 528] width 81 height 27
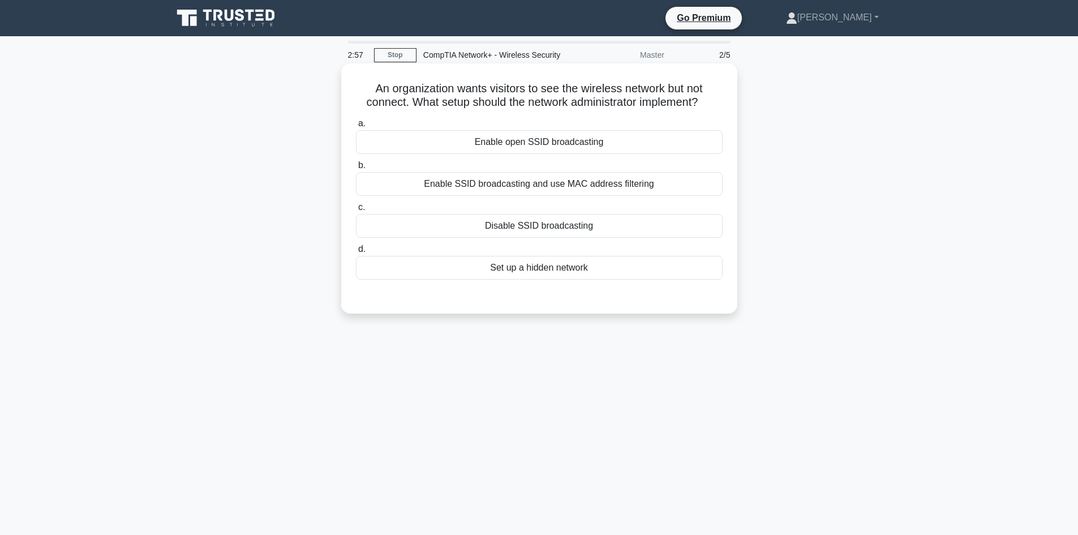
click at [536, 188] on div "Enable SSID broadcasting and use MAC address filtering" at bounding box center [539, 184] width 367 height 24
click at [356, 169] on input "b. Enable SSID broadcasting and use MAC address filtering" at bounding box center [356, 165] width 0 height 7
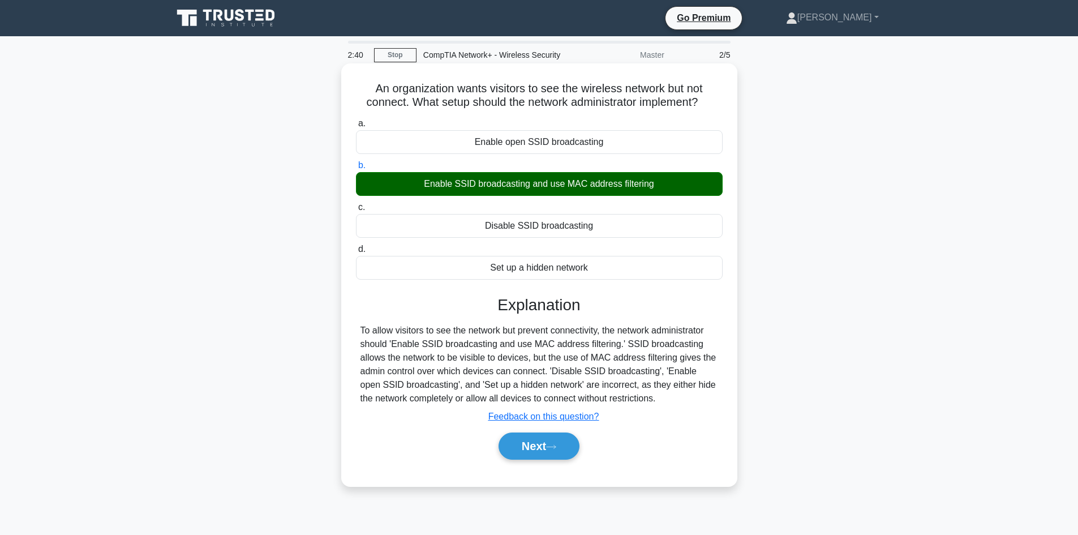
drag, startPoint x: 647, startPoint y: 400, endPoint x: 360, endPoint y: 94, distance: 419.6
click at [360, 94] on div "An organization wants visitors to see the wireless network but not connect. Wha…" at bounding box center [539, 275] width 387 height 414
copy div "An organization wants visitors to see the wireless network but not connect. Wha…"
click at [536, 444] on button "Next" at bounding box center [539, 445] width 81 height 27
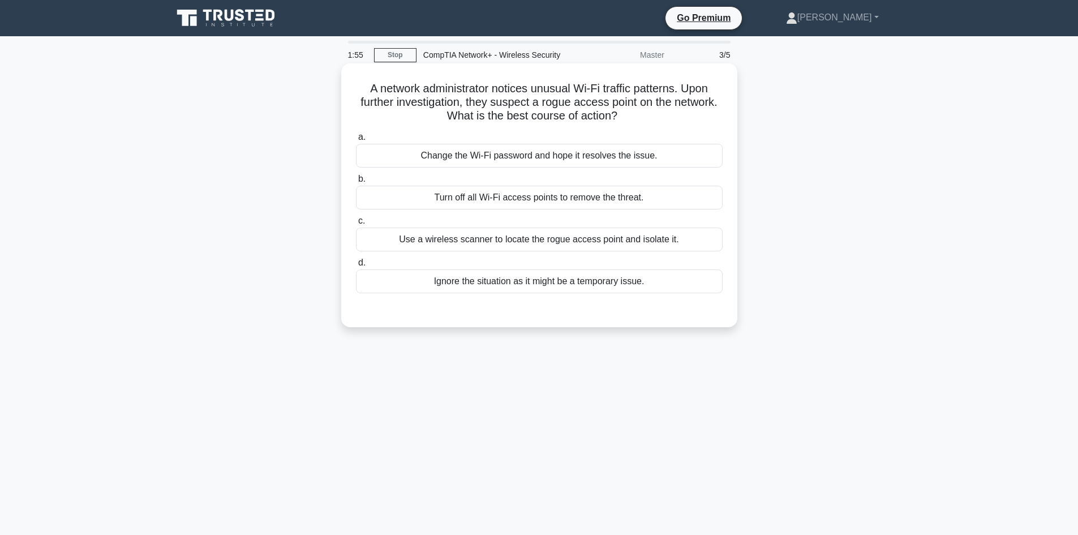
click at [499, 237] on div "Use a wireless scanner to locate the rogue access point and isolate it." at bounding box center [539, 239] width 367 height 24
click at [356, 225] on input "c. Use a wireless scanner to locate the rogue access point and isolate it." at bounding box center [356, 220] width 0 height 7
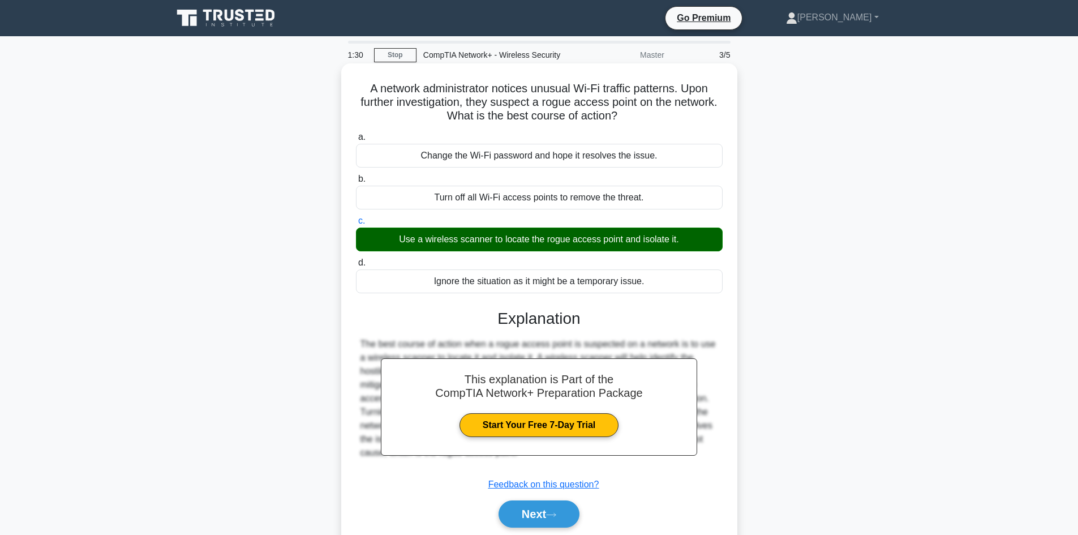
drag, startPoint x: 658, startPoint y: 286, endPoint x: 358, endPoint y: 93, distance: 356.9
click at [358, 93] on div "A network administrator notices unusual Wi-Fi traffic patterns. Upon further in…" at bounding box center [539, 309] width 387 height 482
copy div "A network administrator notices unusual Wi-Fi traffic patterns. Upon further in…"
click at [548, 510] on button "Next" at bounding box center [539, 513] width 81 height 27
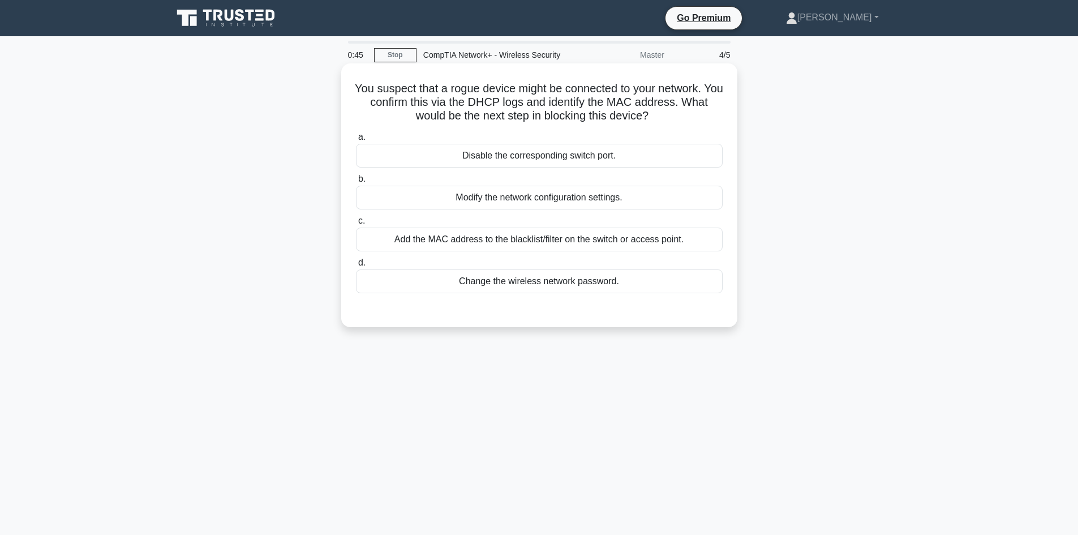
click at [530, 287] on div "Change the wireless network password." at bounding box center [539, 281] width 367 height 24
click at [356, 267] on input "d. Change the wireless network password." at bounding box center [356, 262] width 0 height 7
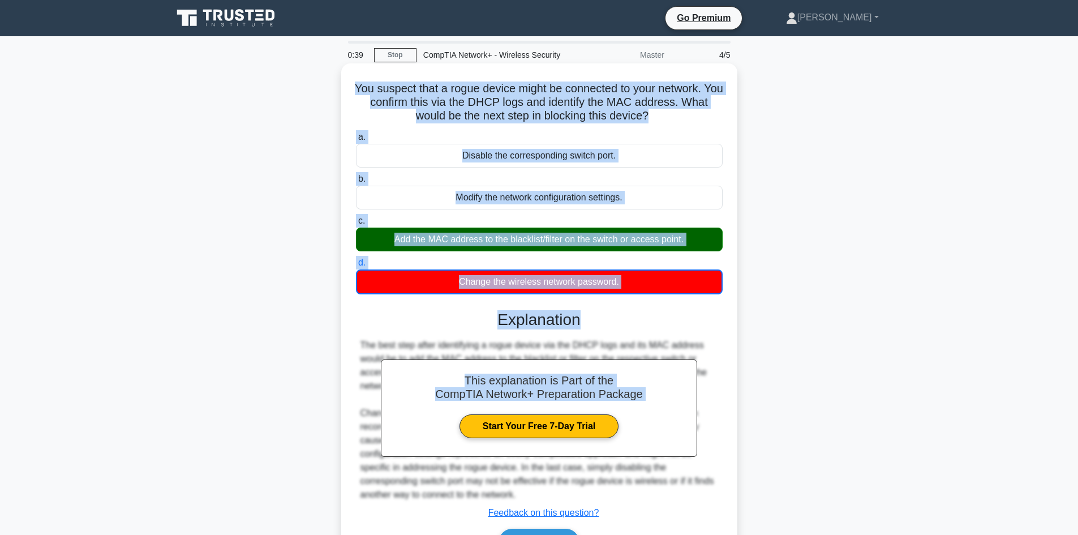
drag, startPoint x: 720, startPoint y: 309, endPoint x: 353, endPoint y: 82, distance: 431.2
click at [353, 82] on div "You suspect that a rogue device might be connected to your network. You confirm…" at bounding box center [539, 323] width 387 height 510
copy div "You suspect that a rogue device might be connected to your network. You confirm…"
click at [533, 530] on button "Next" at bounding box center [539, 542] width 81 height 27
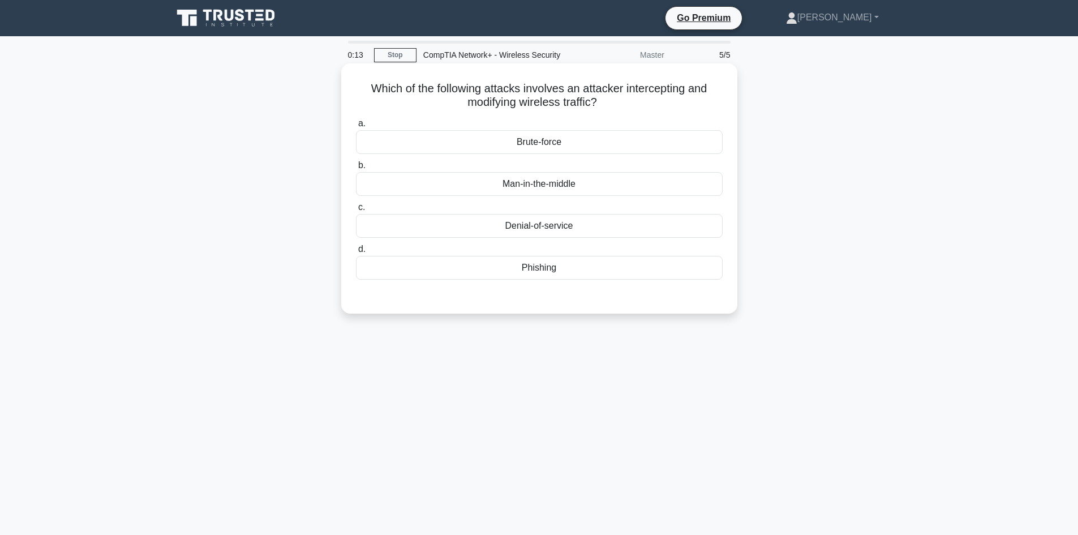
click at [540, 189] on div "Man-in-the-middle" at bounding box center [539, 184] width 367 height 24
click at [356, 169] on input "b. Man-in-the-middle" at bounding box center [356, 165] width 0 height 7
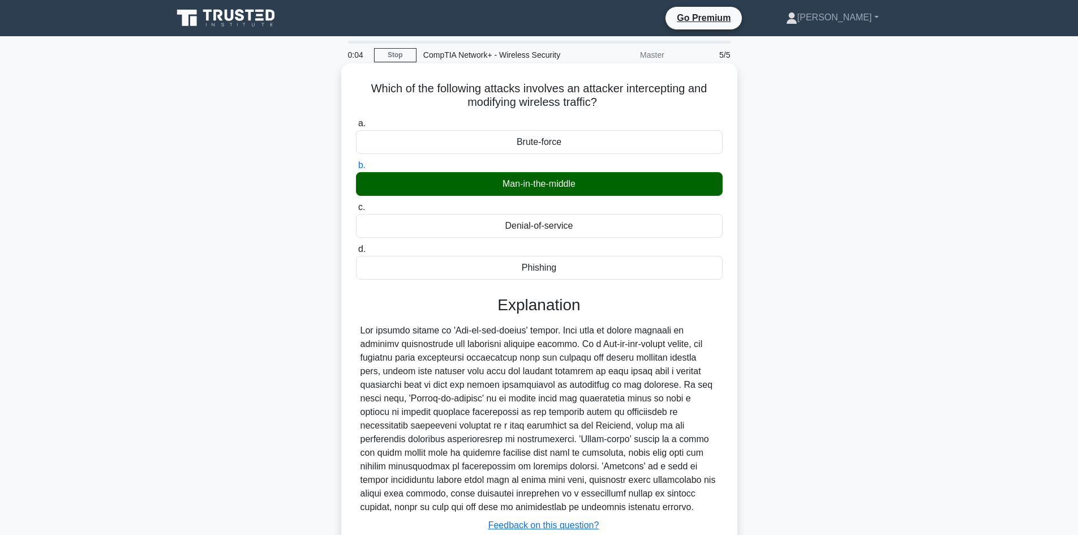
drag, startPoint x: 533, startPoint y: 426, endPoint x: 366, endPoint y: 89, distance: 375.8
click at [366, 89] on div "Which of the following attacks involves an attacker intercepting and modifying …" at bounding box center [539, 329] width 387 height 522
copy div "Which of the following attacks involves an attacker intercepting and modifying …"
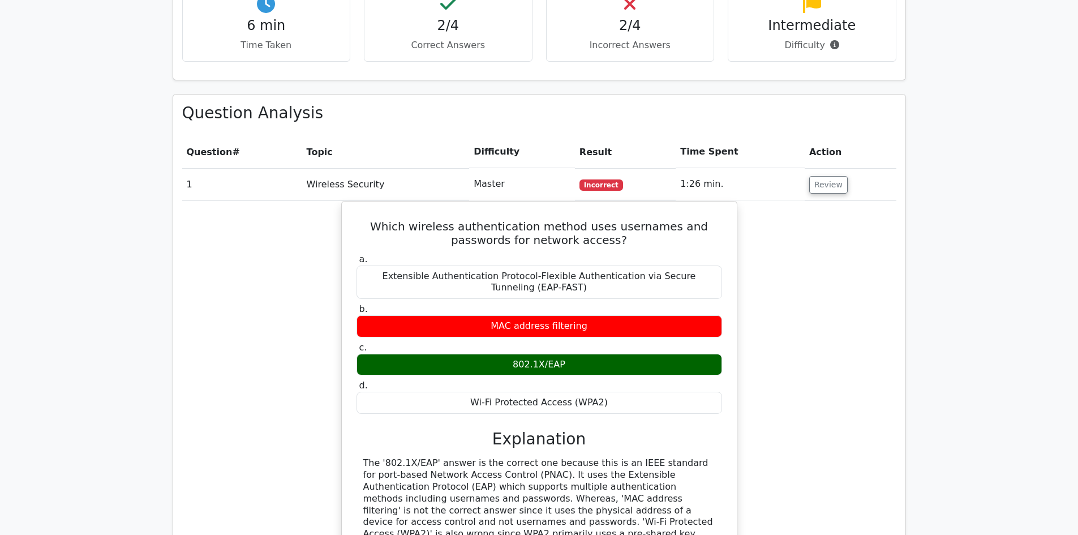
scroll to position [690, 0]
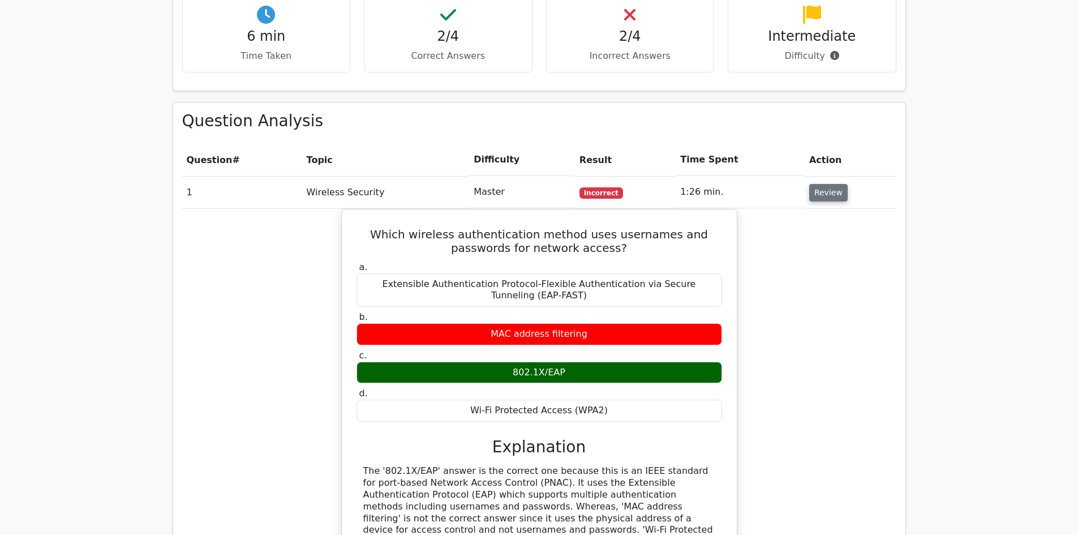
click at [830, 184] on button "Review" at bounding box center [828, 193] width 38 height 18
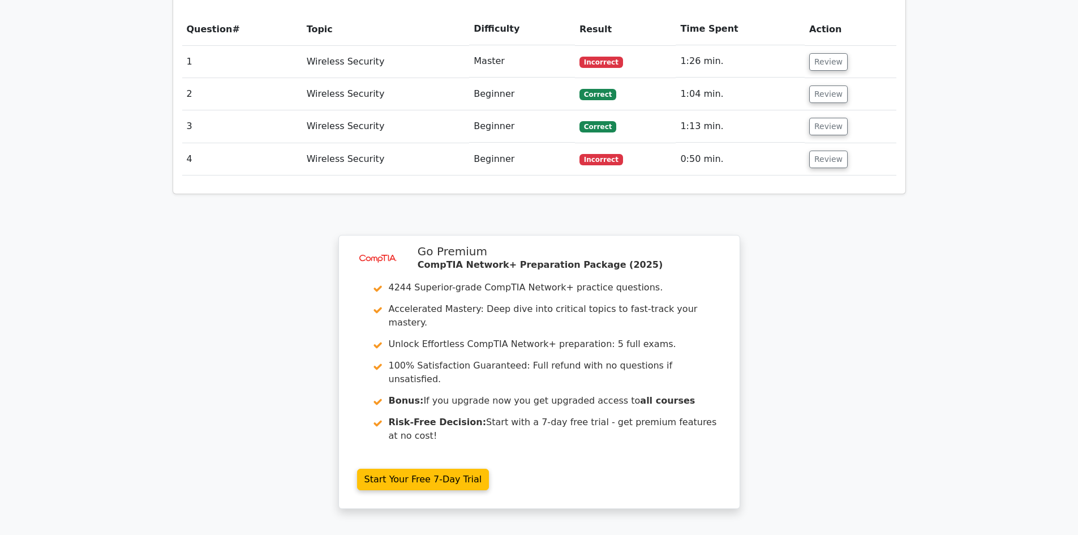
scroll to position [825, 0]
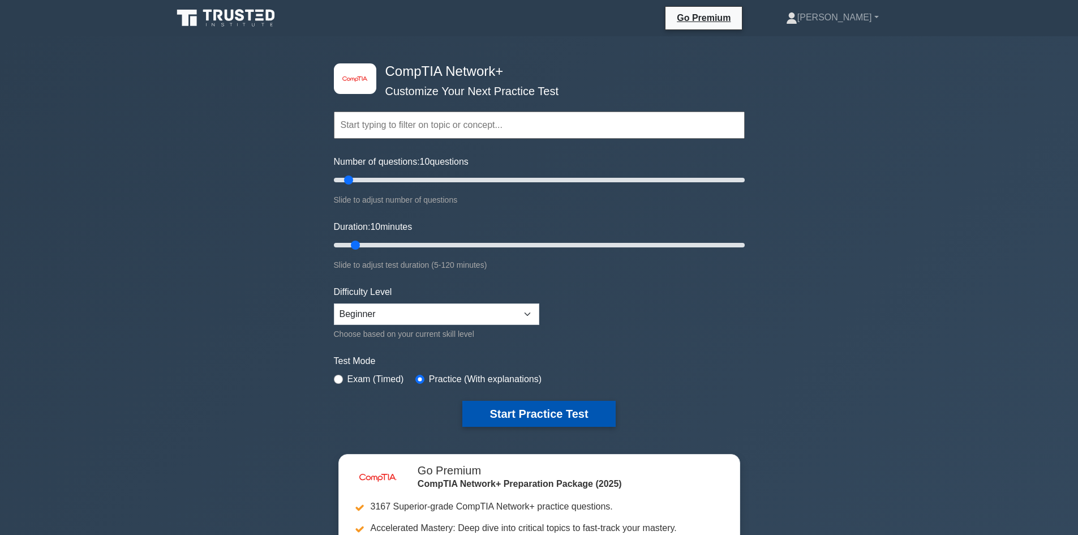
click at [548, 411] on button "Start Practice Test" at bounding box center [538, 414] width 153 height 26
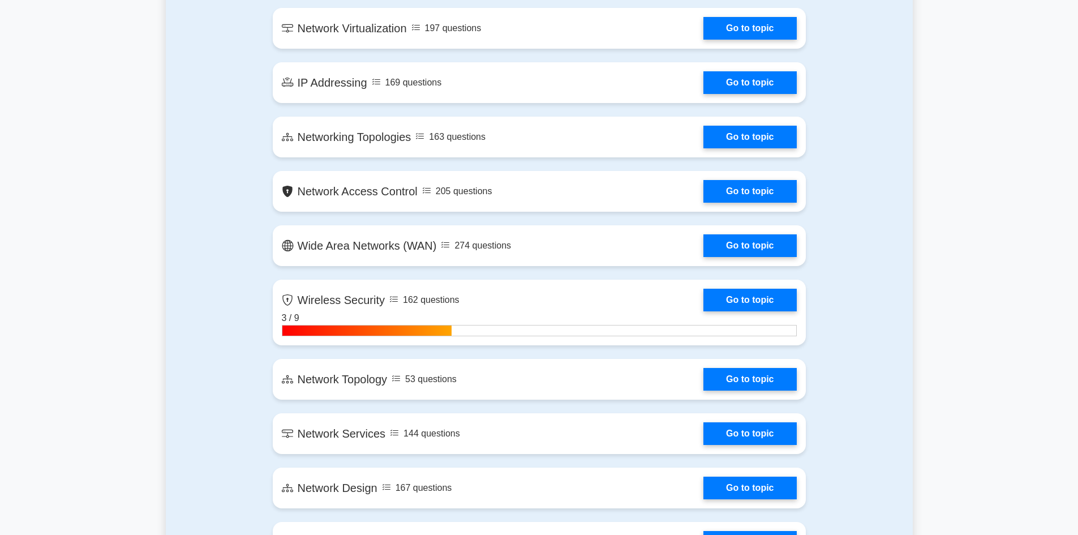
scroll to position [1590, 0]
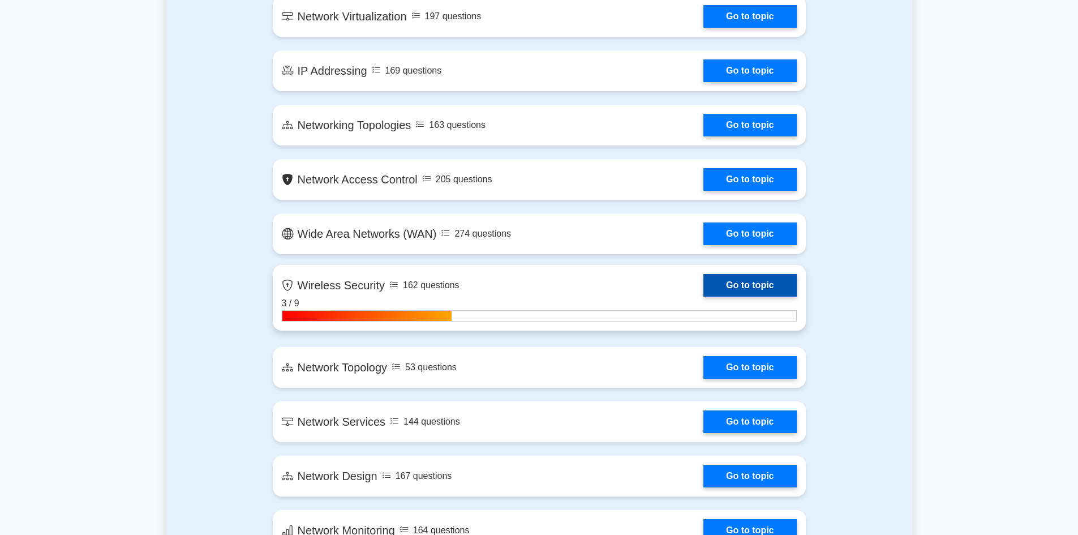
click at [749, 284] on link "Go to topic" at bounding box center [749, 285] width 93 height 23
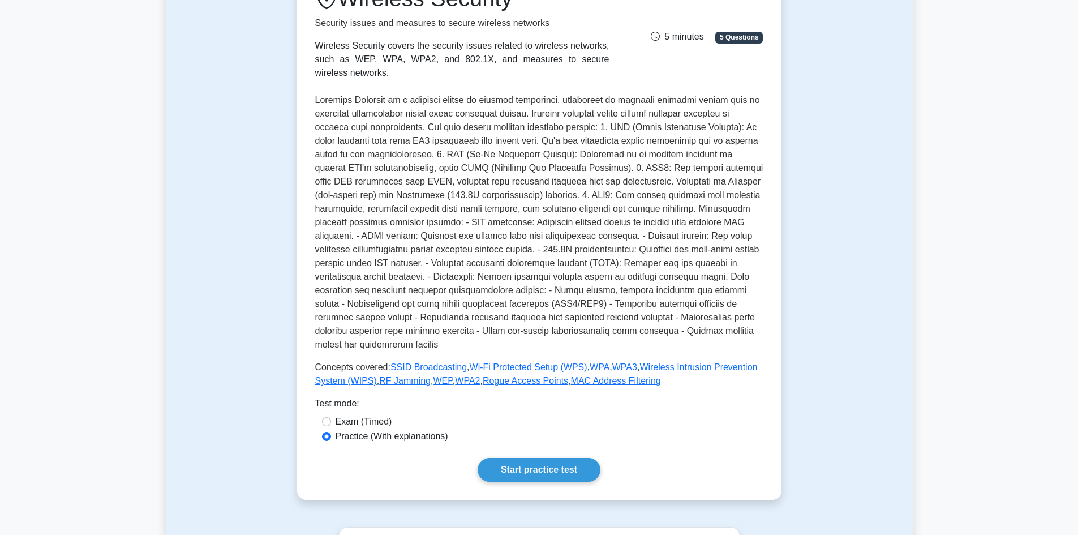
scroll to position [209, 0]
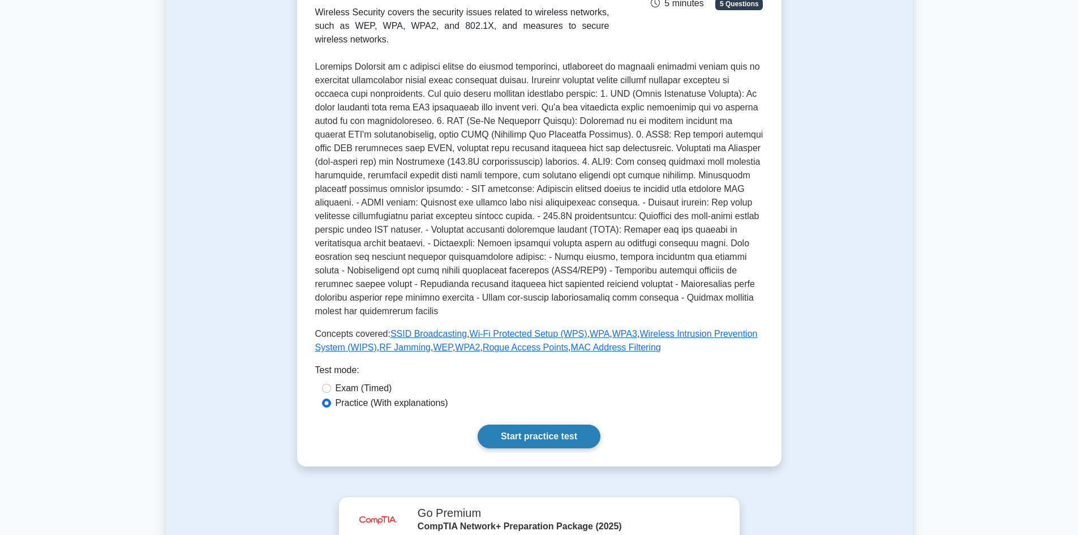
click at [527, 426] on link "Start practice test" at bounding box center [539, 436] width 123 height 24
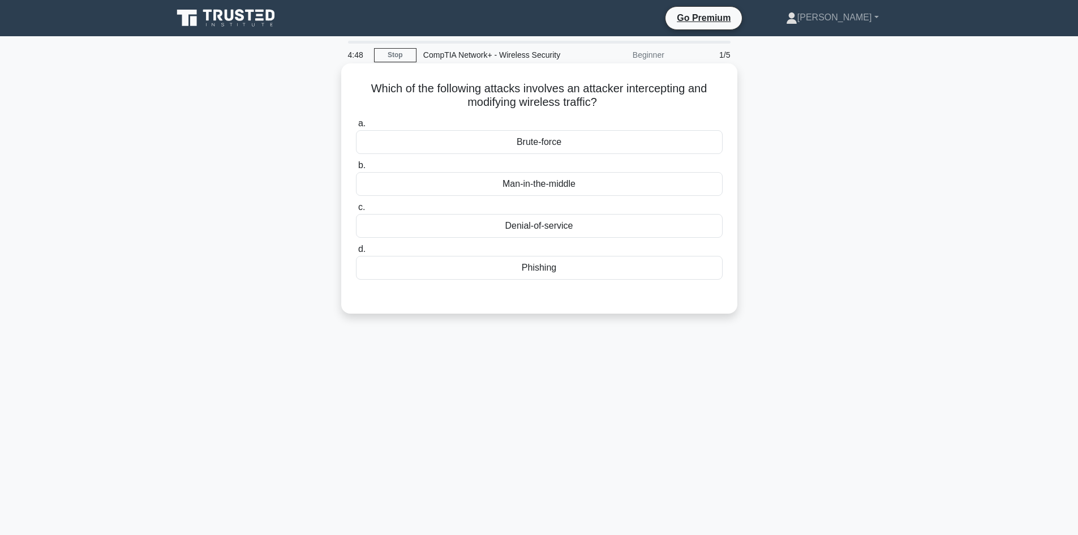
click at [538, 229] on div "Denial-of-service" at bounding box center [539, 226] width 367 height 24
click at [356, 211] on input "c. Denial-of-service" at bounding box center [356, 207] width 0 height 7
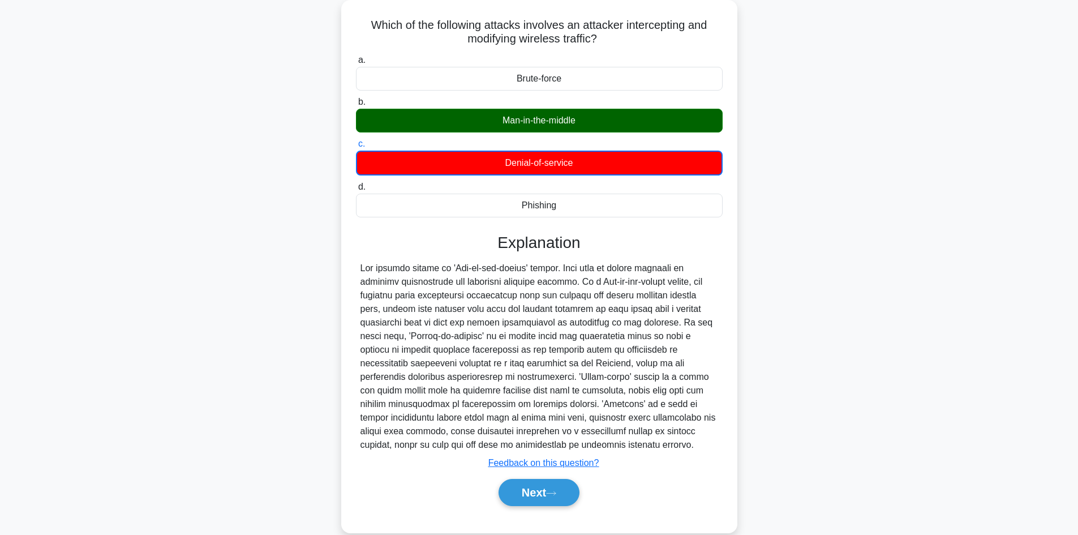
scroll to position [83, 0]
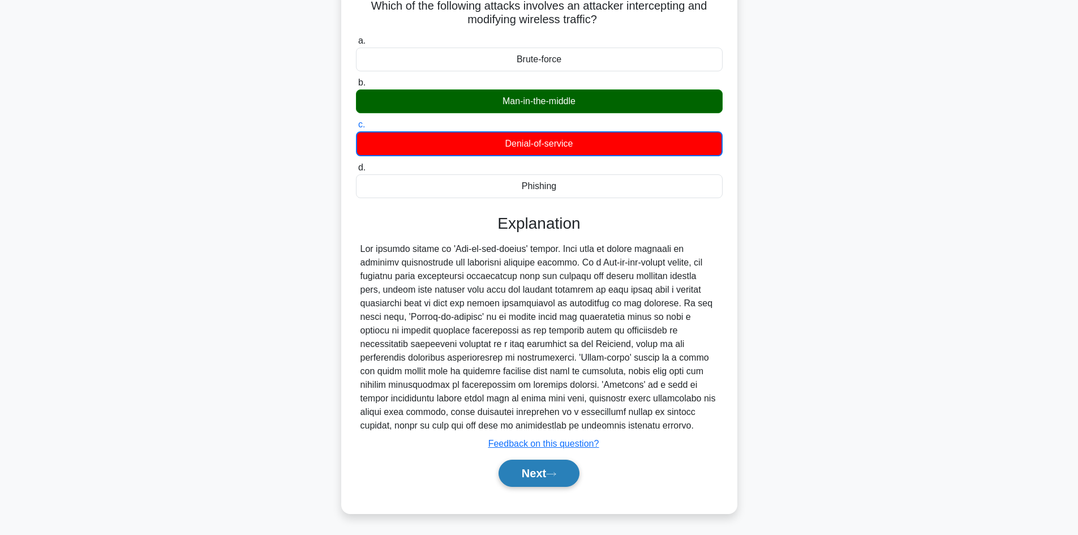
click at [551, 473] on icon at bounding box center [551, 474] width 10 height 6
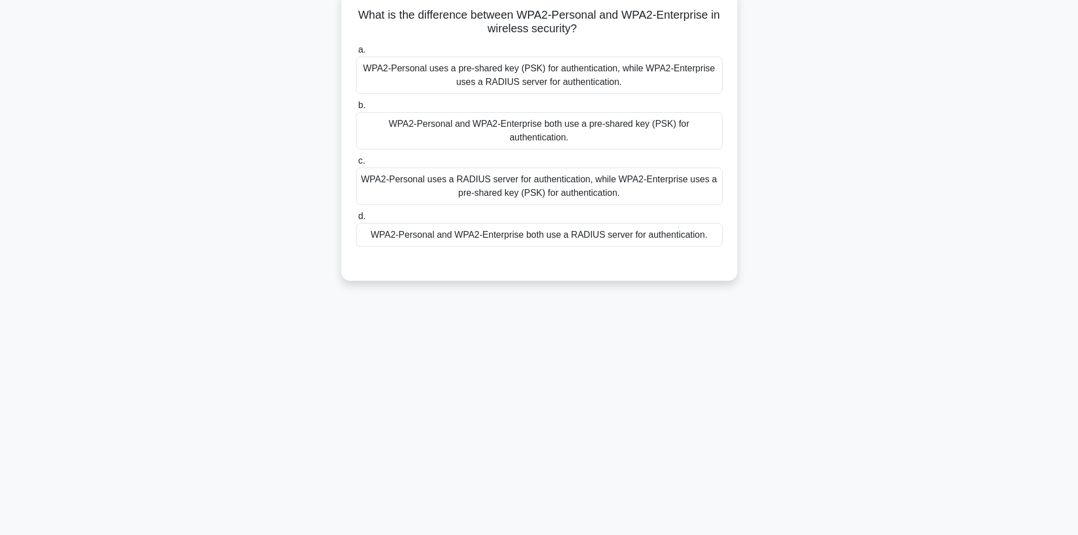
scroll to position [76, 0]
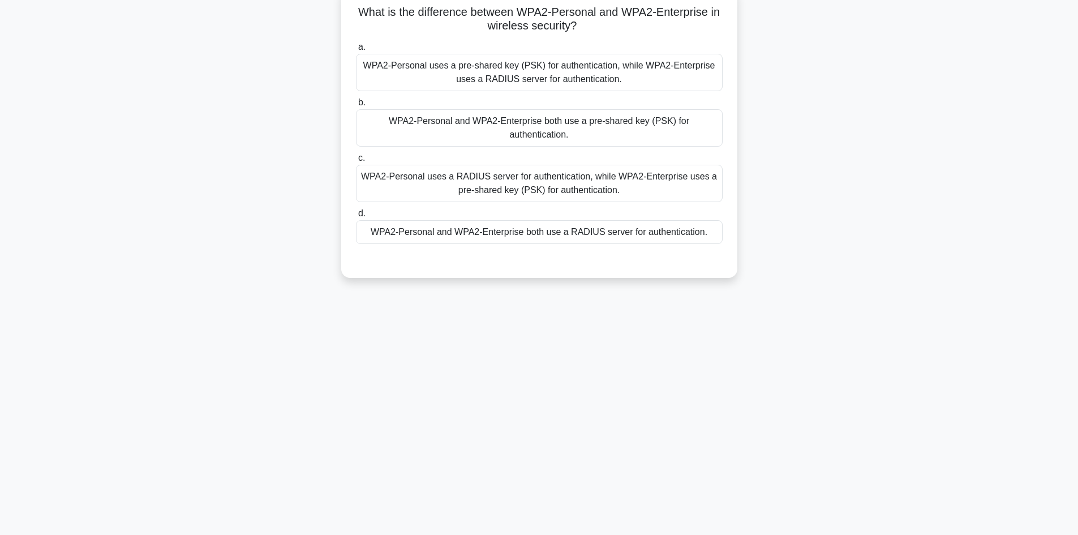
click at [512, 220] on div "WPA2-Personal and WPA2-Enterprise both use a RADIUS server for authentication." at bounding box center [539, 232] width 367 height 24
click at [356, 217] on input "d. WPA2-Personal and WPA2-Enterprise both use a RADIUS server for authenticatio…" at bounding box center [356, 213] width 0 height 7
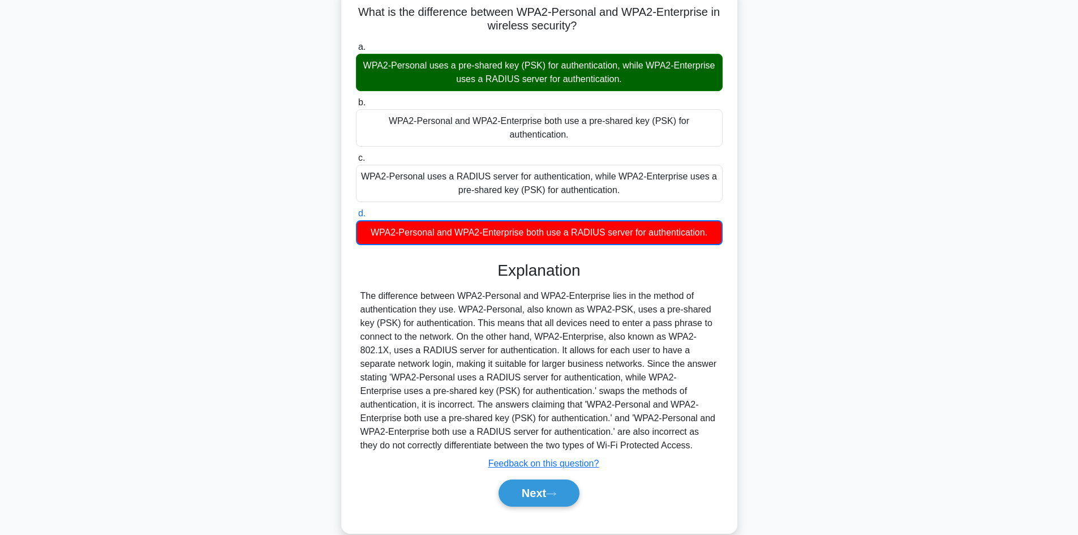
drag, startPoint x: 621, startPoint y: 437, endPoint x: 355, endPoint y: 13, distance: 500.4
click at [355, 13] on div "What is the difference between WPA2-Personal and WPA2-Enterprise in wireless se…" at bounding box center [539, 260] width 387 height 537
copy div "What is the difference between WPA2-Personal and WPA2-Enterprise in wireless se…"
click at [540, 479] on button "Next" at bounding box center [539, 492] width 81 height 27
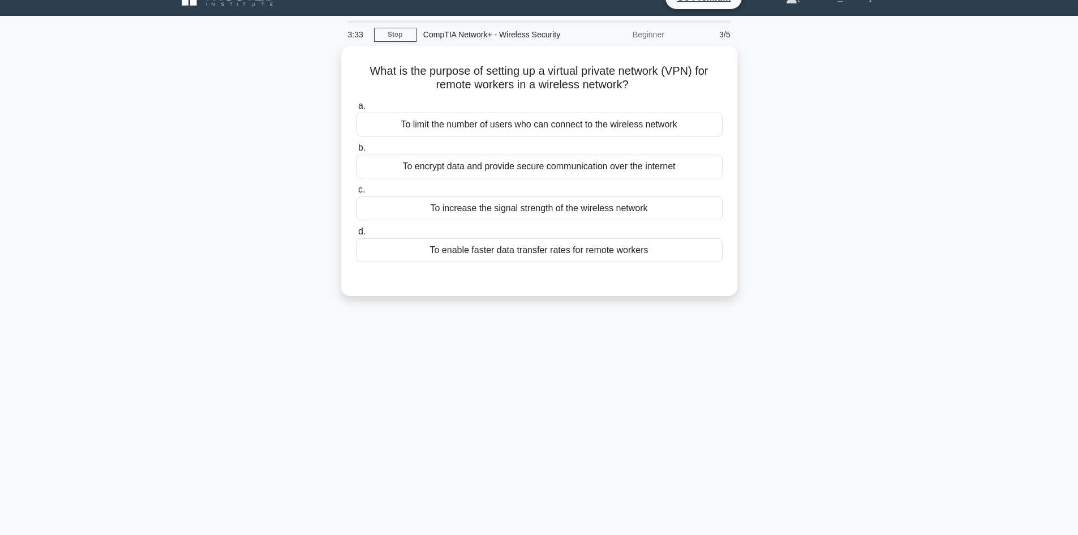
scroll to position [19, 0]
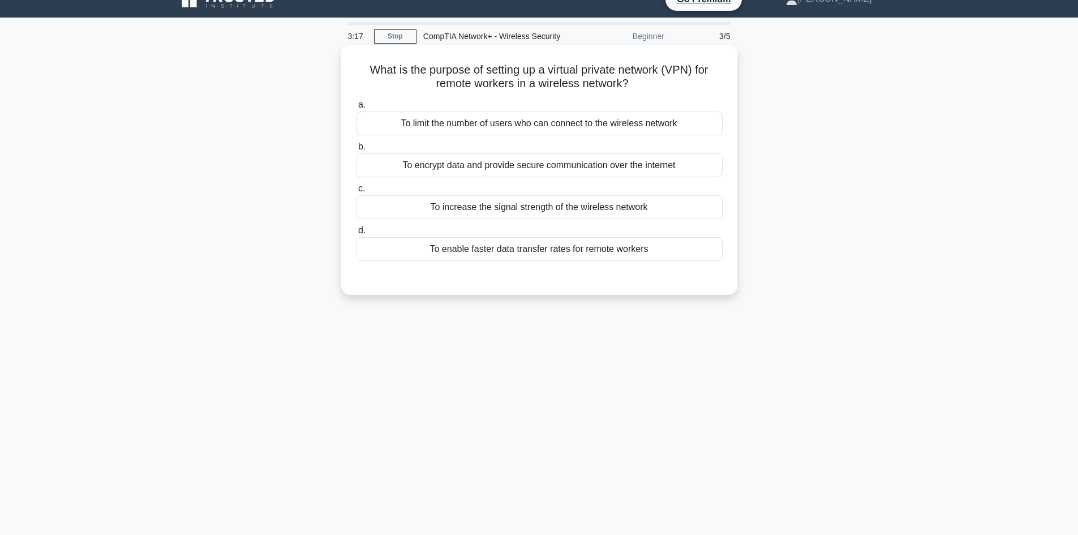
click at [526, 126] on div "To limit the number of users who can connect to the wireless network" at bounding box center [539, 123] width 367 height 24
click at [356, 109] on input "a. To limit the number of users who can connect to the wireless network" at bounding box center [356, 104] width 0 height 7
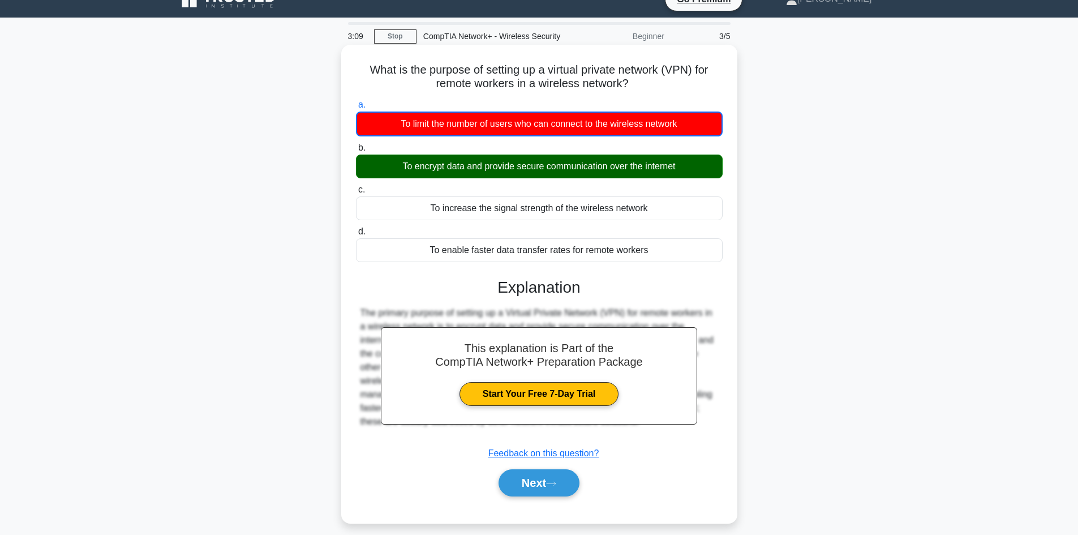
drag, startPoint x: 663, startPoint y: 252, endPoint x: 367, endPoint y: 62, distance: 352.3
click at [367, 62] on div "What is the purpose of setting up a virtual private network (VPN) for remote wo…" at bounding box center [539, 283] width 387 height 469
copy div "What is the purpose of setting up a virtual private network (VPN) for remote wo…"
click at [549, 479] on button "Next" at bounding box center [539, 482] width 81 height 27
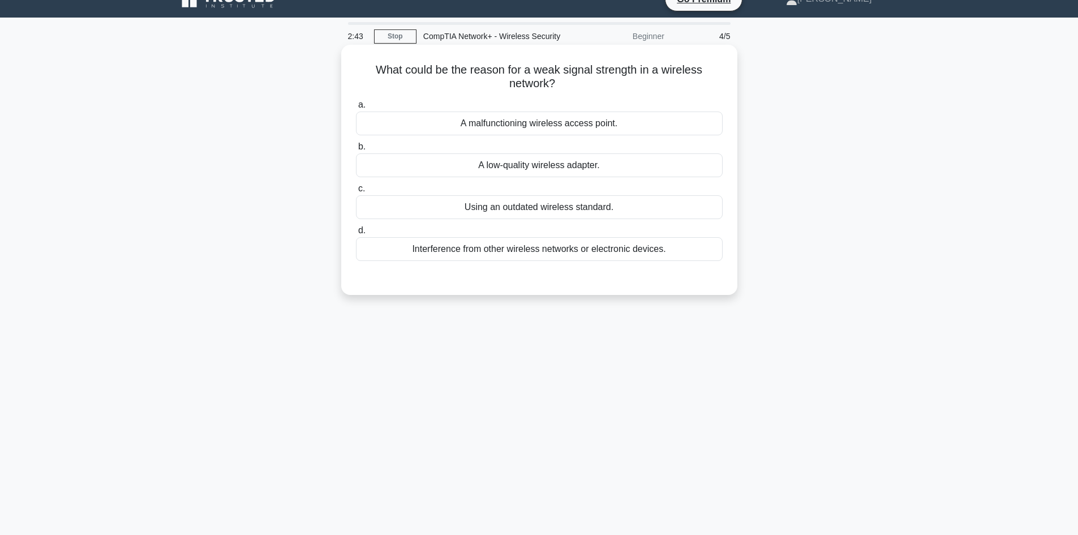
click at [504, 251] on div "Interference from other wireless networks or electronic devices." at bounding box center [539, 249] width 367 height 24
click at [356, 234] on input "d. Interference from other wireless networks or electronic devices." at bounding box center [356, 230] width 0 height 7
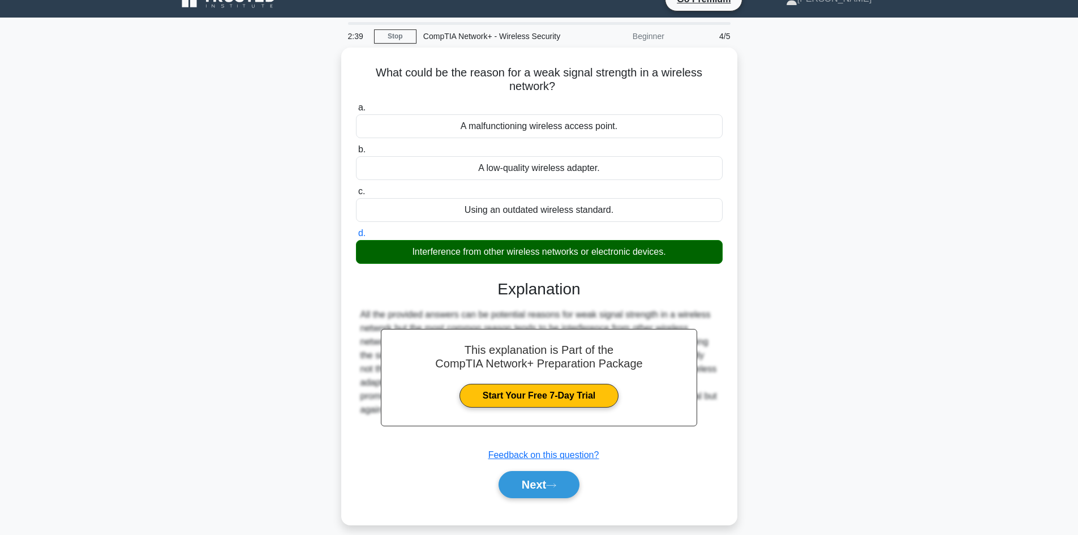
drag, startPoint x: 727, startPoint y: 250, endPoint x: 329, endPoint y: 65, distance: 438.2
click at [329, 65] on div "What could be the reason for a weak signal strength in a wireless network? .spi…" at bounding box center [539, 293] width 747 height 491
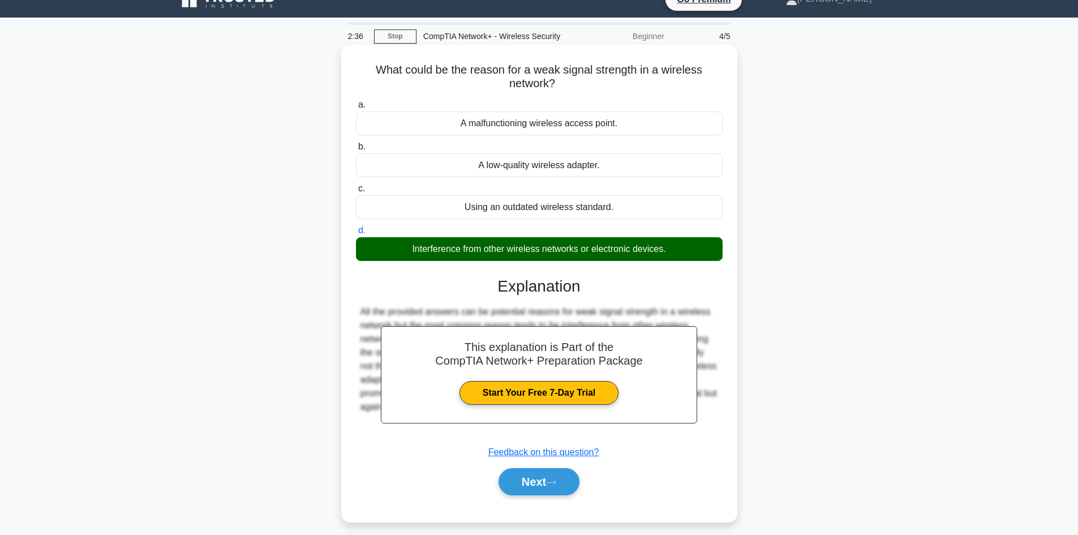
copy div "What could be the reason for a weak signal strength in a wireless network? .spi…"
click at [540, 482] on button "Next" at bounding box center [539, 481] width 81 height 27
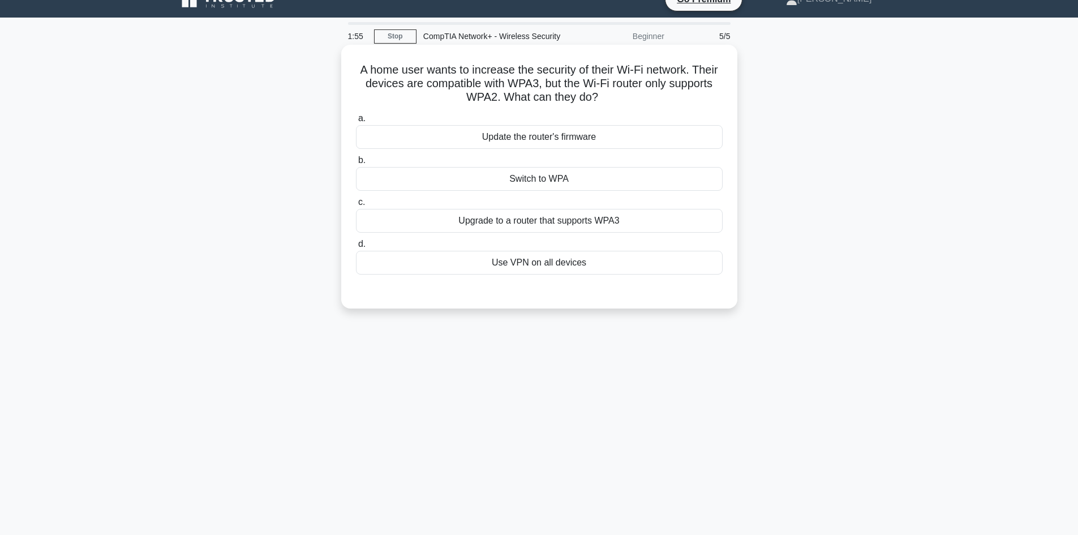
click at [550, 136] on div "Update the router's firmware" at bounding box center [539, 137] width 367 height 24
click at [356, 122] on input "a. Update the router's firmware" at bounding box center [356, 118] width 0 height 7
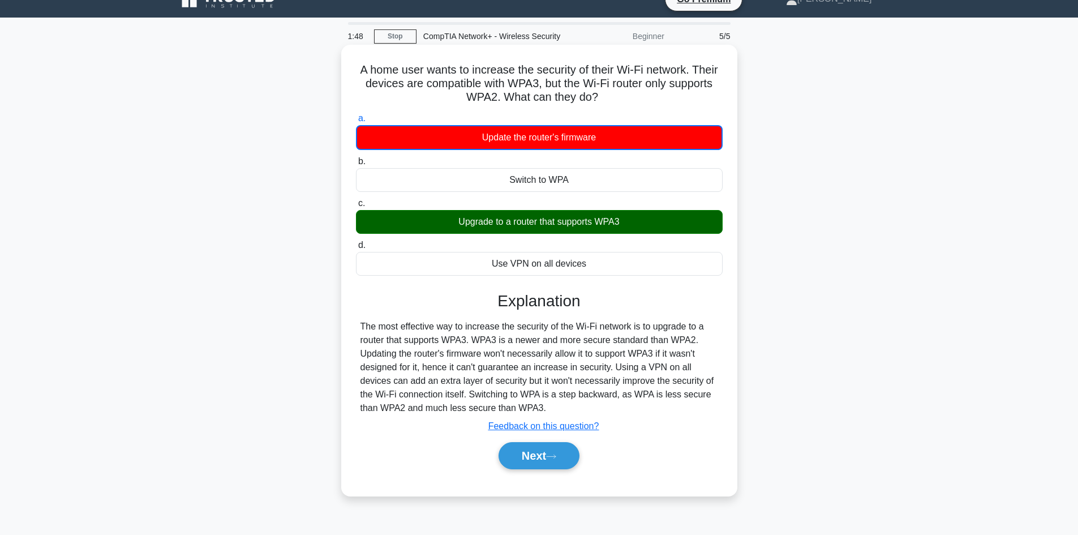
drag, startPoint x: 544, startPoint y: 407, endPoint x: 355, endPoint y: 70, distance: 387.1
click at [355, 70] on div "A home user wants to increase the security of their Wi-Fi network. Their device…" at bounding box center [539, 270] width 387 height 442
copy div "A home user wants to increase the security of their Wi-Fi network. Their device…"
click at [460, 450] on div "Next" at bounding box center [539, 455] width 371 height 27
click at [550, 456] on button "Next" at bounding box center [539, 455] width 81 height 27
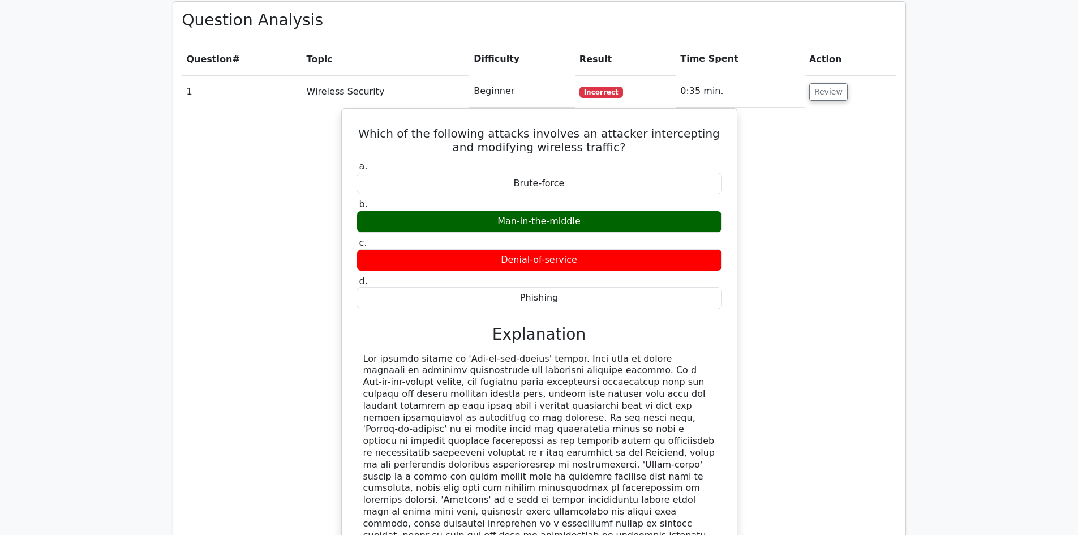
scroll to position [820, 0]
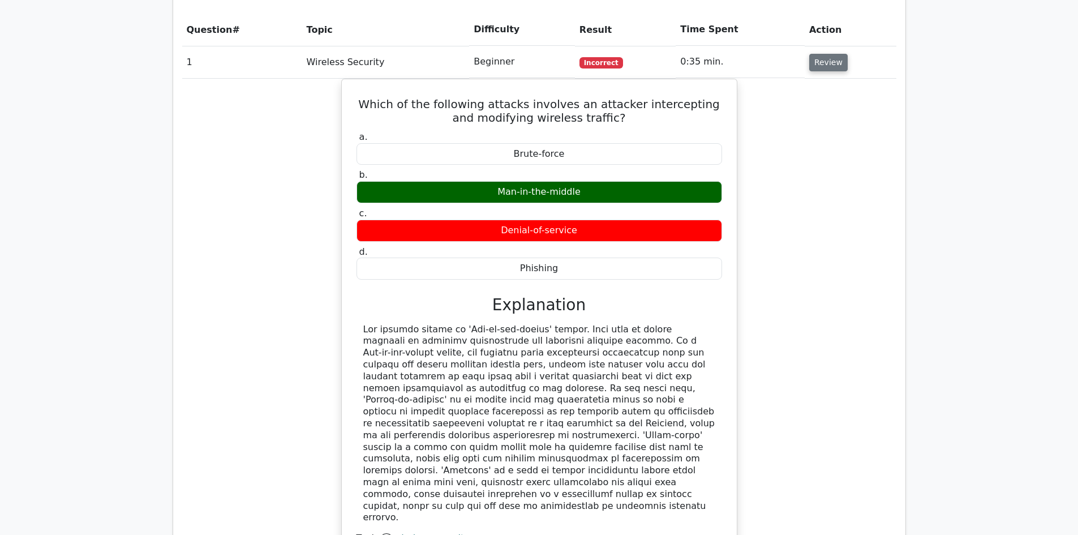
click at [825, 54] on button "Review" at bounding box center [828, 63] width 38 height 18
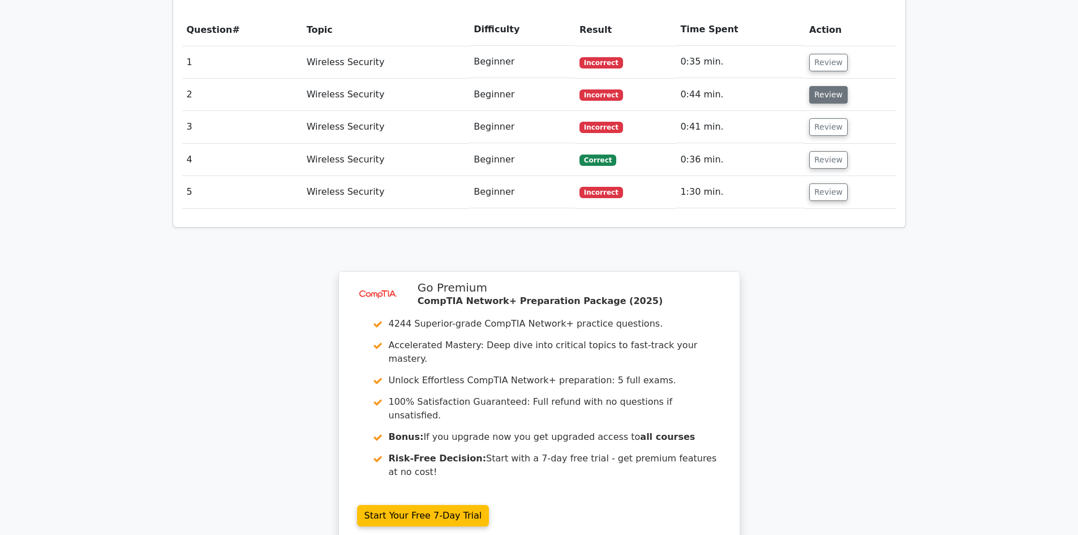
click at [824, 86] on button "Review" at bounding box center [828, 95] width 38 height 18
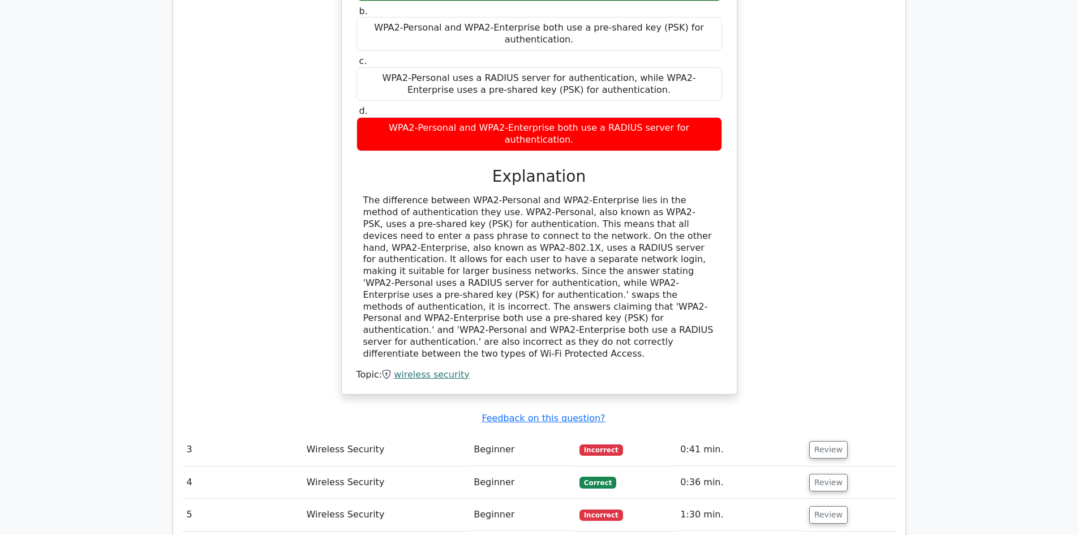
scroll to position [1029, 0]
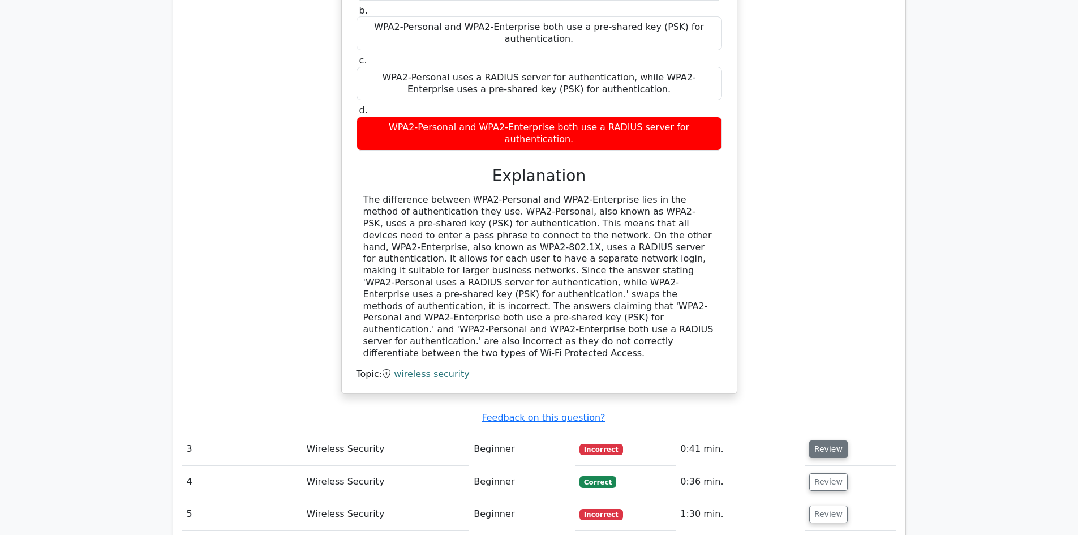
click at [827, 440] on button "Review" at bounding box center [828, 449] width 38 height 18
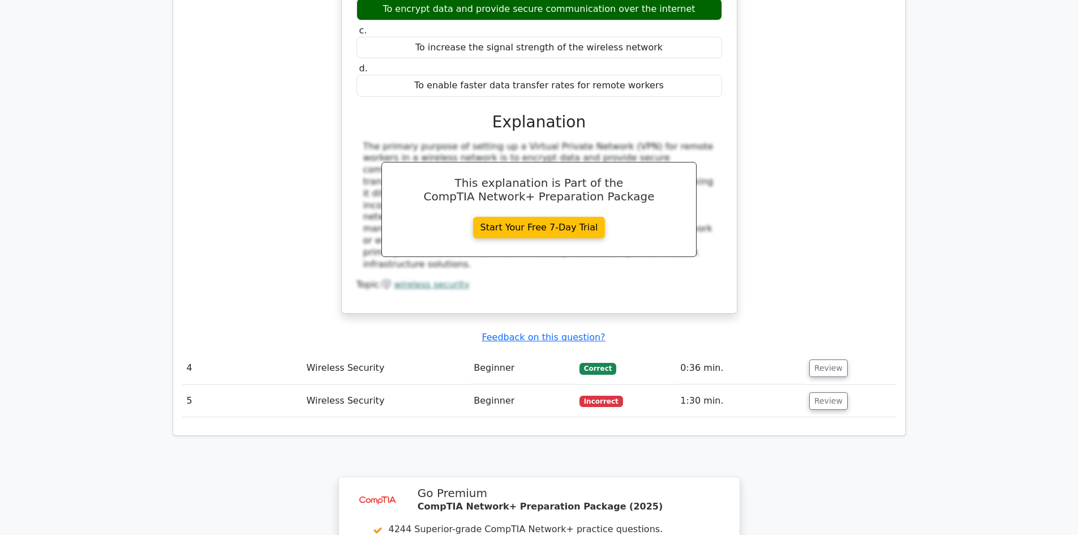
scroll to position [1609, 0]
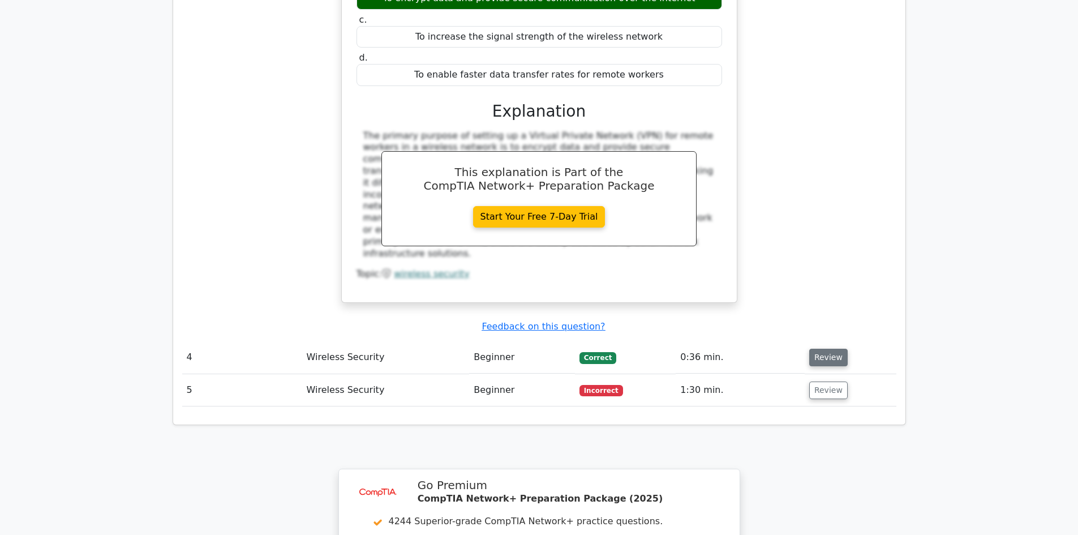
click at [823, 349] on button "Review" at bounding box center [828, 358] width 38 height 18
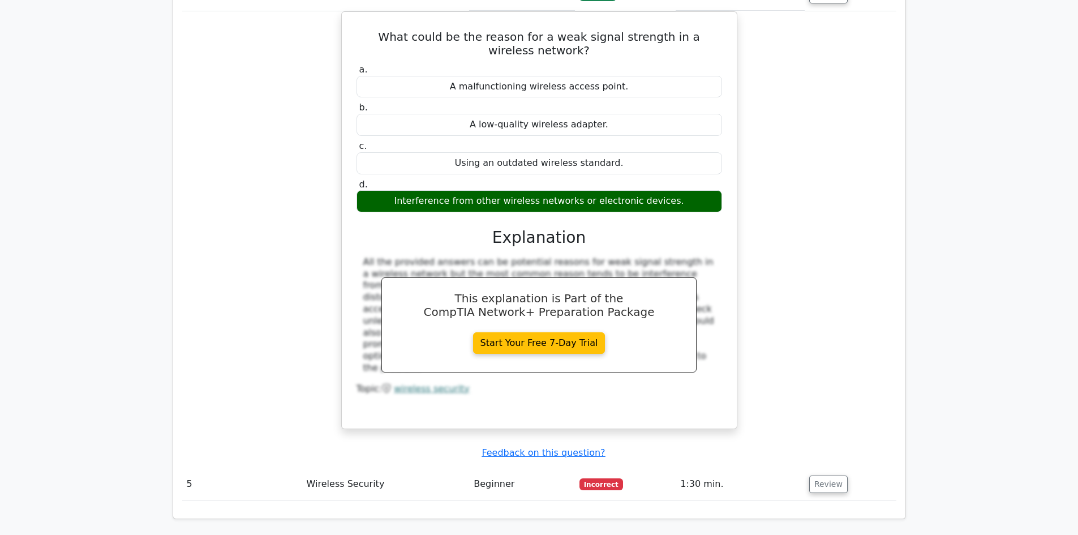
scroll to position [2004, 0]
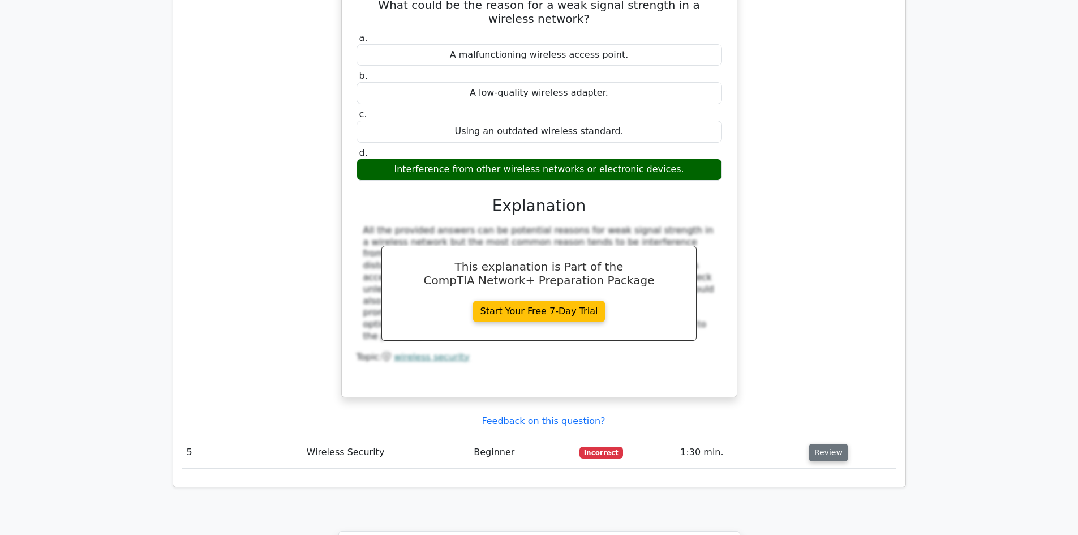
click at [830, 444] on button "Review" at bounding box center [828, 453] width 38 height 18
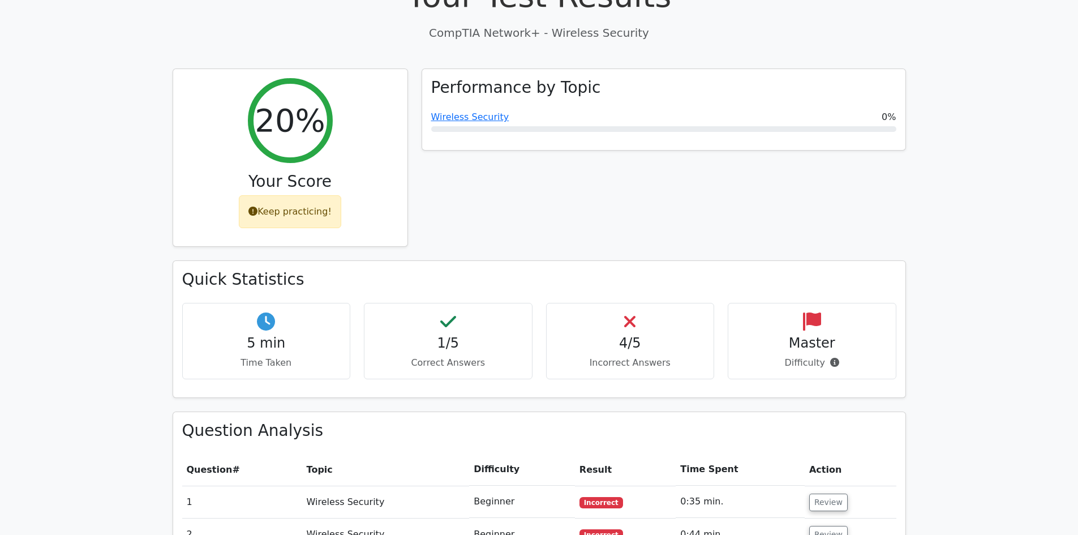
scroll to position [354, 0]
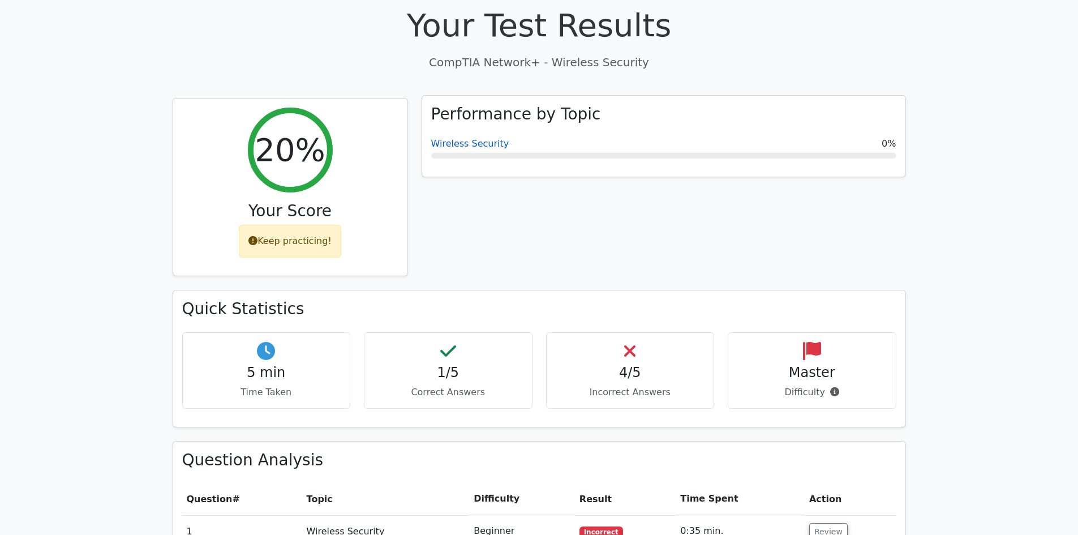
click at [480, 138] on link "Wireless Security" at bounding box center [470, 143] width 78 height 11
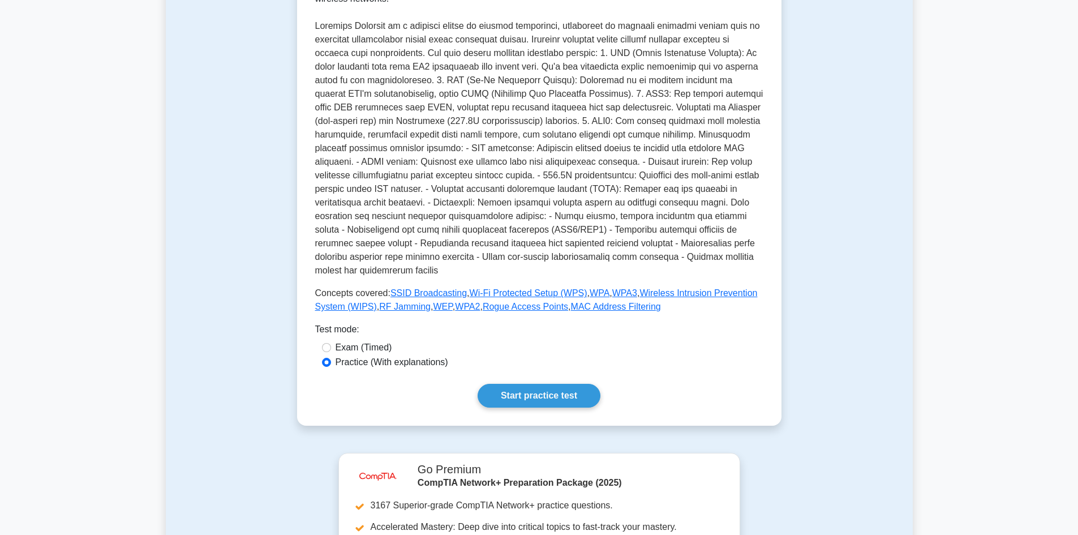
scroll to position [267, 0]
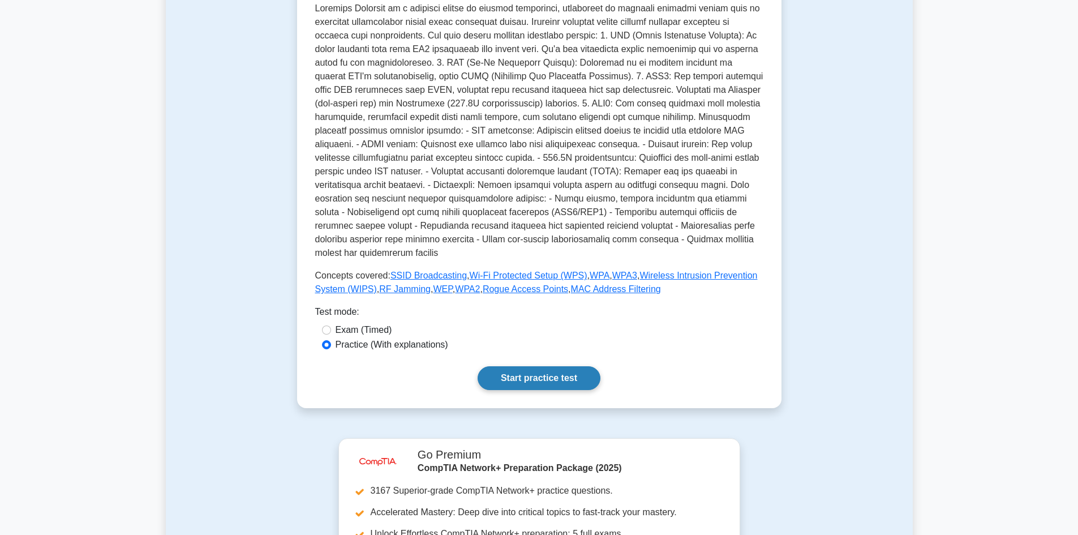
click at [554, 366] on link "Start practice test" at bounding box center [539, 378] width 123 height 24
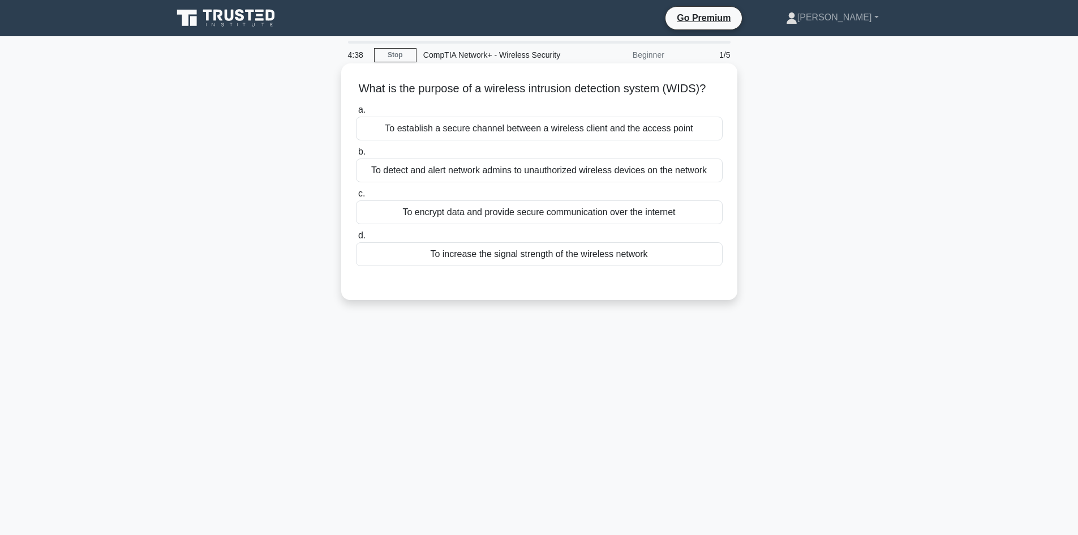
click at [540, 182] on div "To detect and alert network admins to unauthorized wireless devices on the netw…" at bounding box center [539, 170] width 367 height 24
click at [356, 156] on input "b. To detect and alert network admins to unauthorized wireless devices on the n…" at bounding box center [356, 151] width 0 height 7
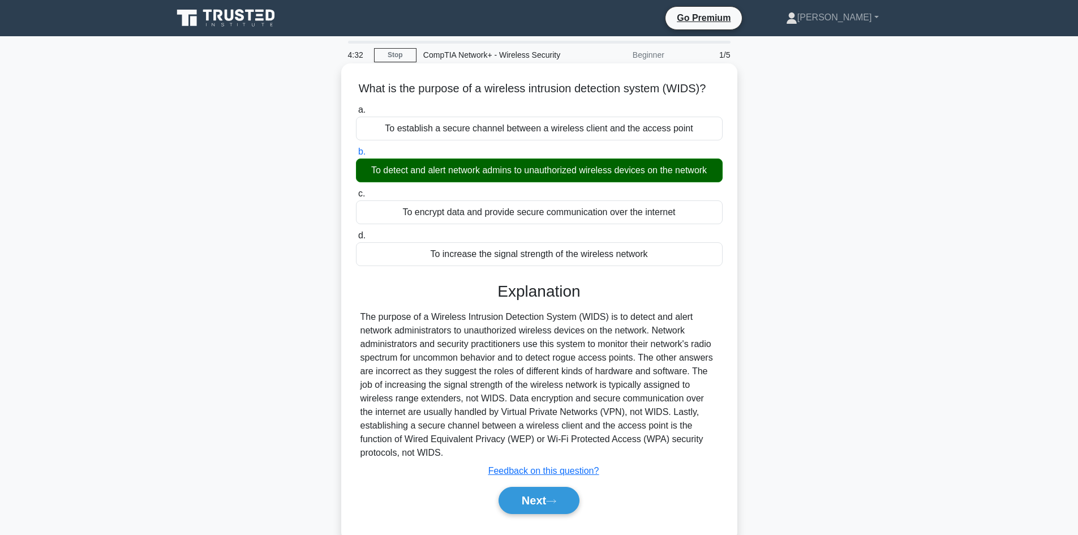
drag, startPoint x: 448, startPoint y: 470, endPoint x: 358, endPoint y: 88, distance: 392.3
click at [358, 88] on div "What is the purpose of a wireless intrusion detection system (WIDS)? .spinner_0…" at bounding box center [539, 302] width 387 height 468
copy div "What is the purpose of a wireless intrusion detection system (WIDS)? .spinner_0…"
click at [546, 511] on button "Next" at bounding box center [539, 500] width 81 height 27
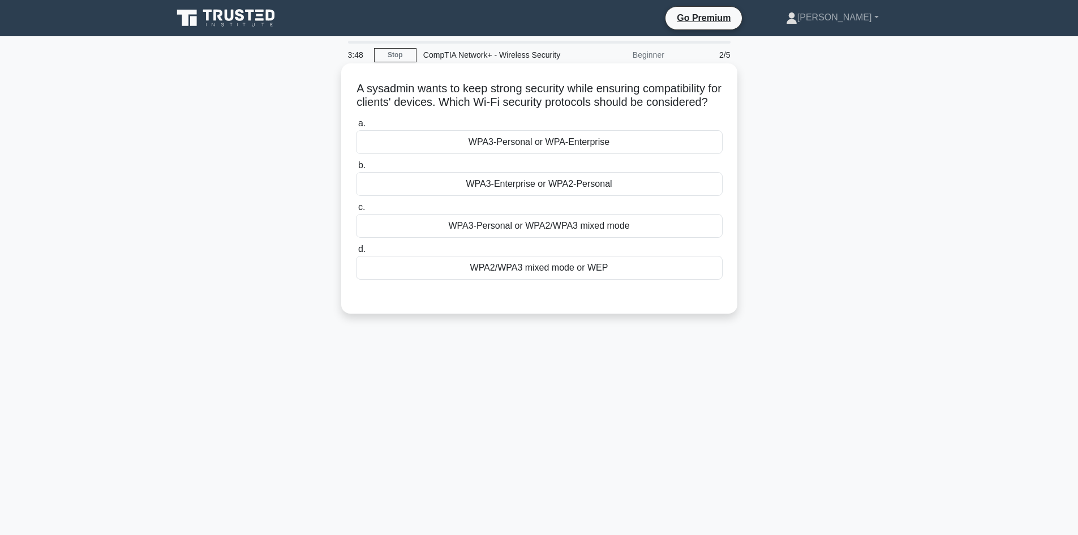
click at [535, 238] on div "WPA3-Personal or WPA2/WPA3 mixed mode" at bounding box center [539, 226] width 367 height 24
click at [356, 211] on input "c. WPA3-Personal or WPA2/WPA3 mixed mode" at bounding box center [356, 207] width 0 height 7
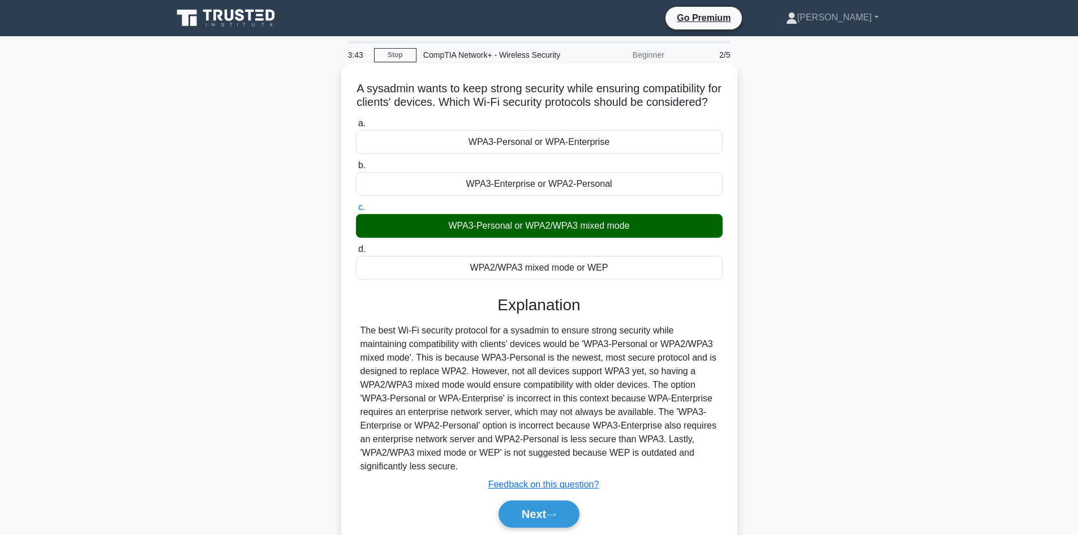
drag, startPoint x: 463, startPoint y: 481, endPoint x: 359, endPoint y: 88, distance: 406.3
click at [359, 88] on div "A sysadmin wants to keep strong security while ensuring compatibility for clien…" at bounding box center [539, 309] width 387 height 482
copy div "A sysadmin wants to keep strong security while ensuring compatibility for clien…"
click at [694, 126] on div "A sysadmin wants to keep strong security while ensuring compatibility for clien…" at bounding box center [539, 309] width 387 height 482
click at [536, 523] on button "Next" at bounding box center [539, 513] width 81 height 27
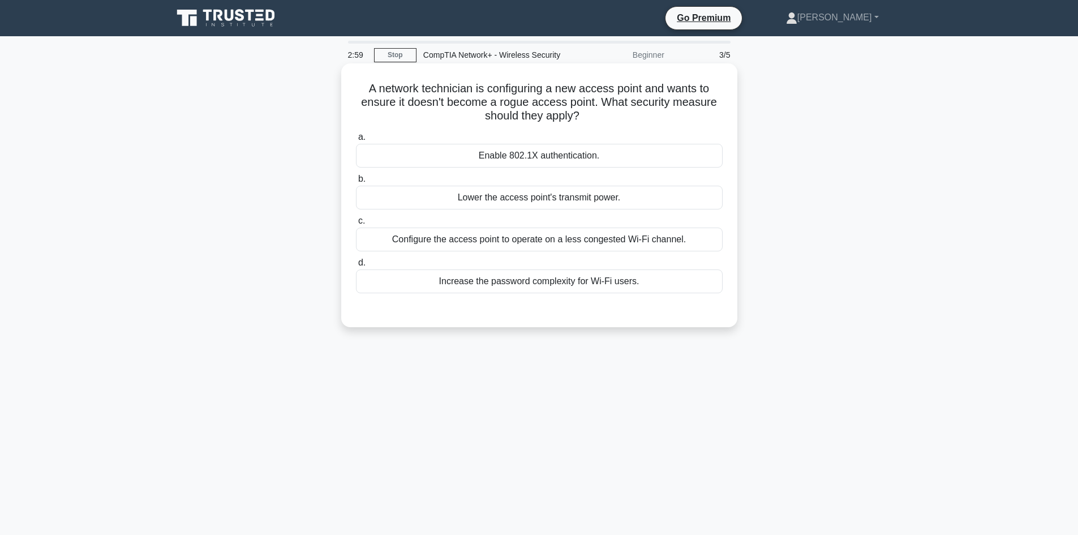
click at [518, 156] on div "Enable 802.1X authentication." at bounding box center [539, 156] width 367 height 24
click at [356, 141] on input "a. Enable 802.1X authentication." at bounding box center [356, 137] width 0 height 7
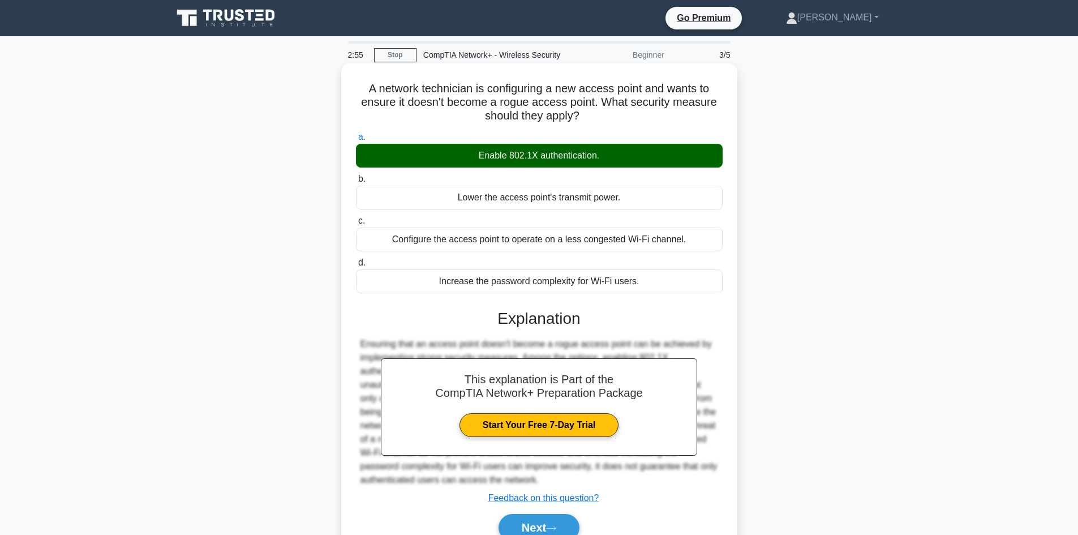
drag, startPoint x: 641, startPoint y: 285, endPoint x: 359, endPoint y: 89, distance: 343.5
click at [359, 89] on div "A network technician is configuring a new access point and wants to ensure it d…" at bounding box center [539, 315] width 387 height 495
copy div "A network technician is configuring a new access point and wants to ensure it d…"
click at [532, 523] on button "Next" at bounding box center [539, 527] width 81 height 27
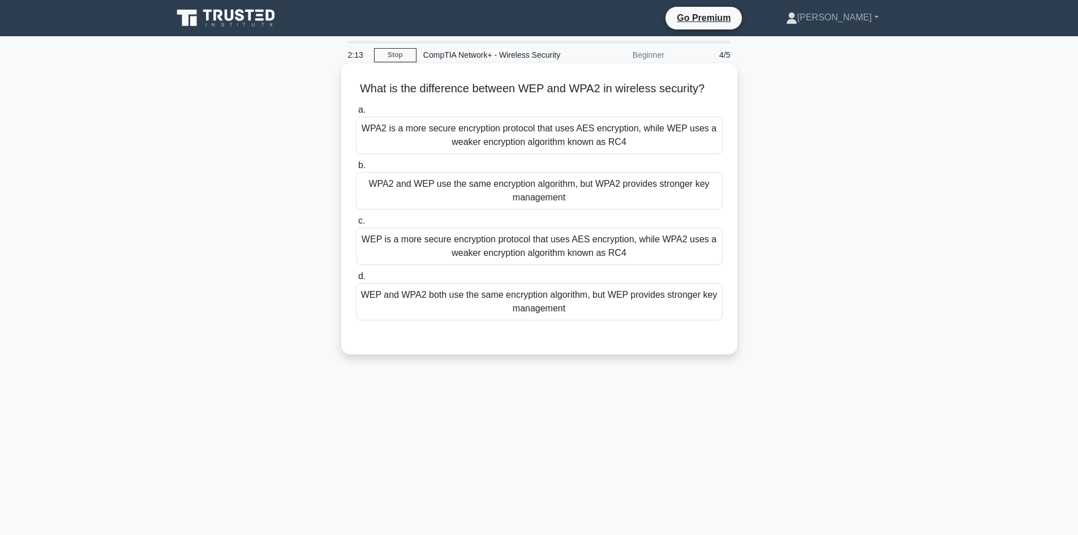
click at [556, 137] on div "WPA2 is a more secure encryption protocol that uses AES encryption, while WEP u…" at bounding box center [539, 135] width 367 height 37
click at [356, 114] on input "a. WPA2 is a more secure encryption protocol that uses AES encryption, while WE…" at bounding box center [356, 109] width 0 height 7
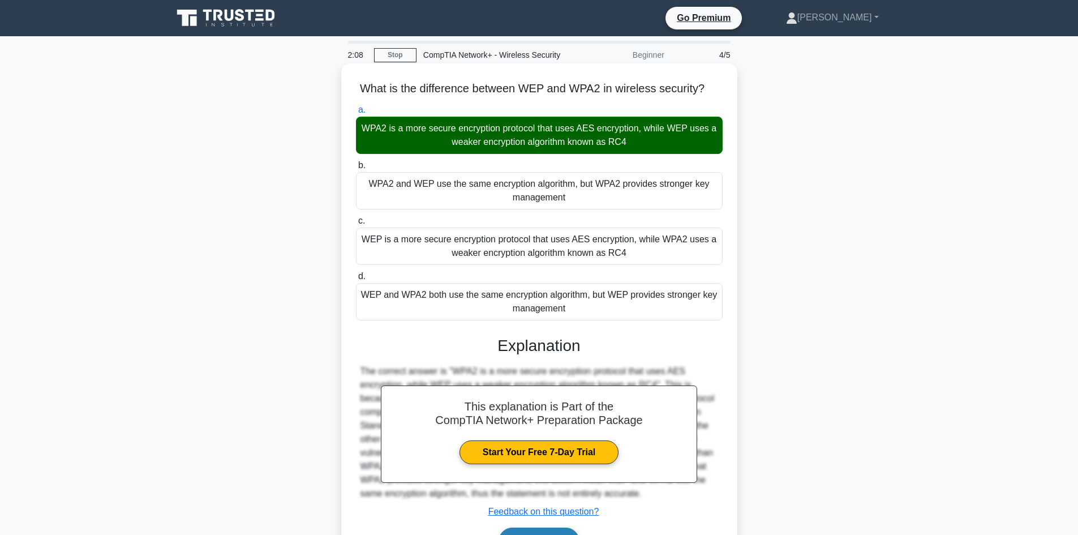
click at [539, 528] on button "Next" at bounding box center [539, 540] width 81 height 27
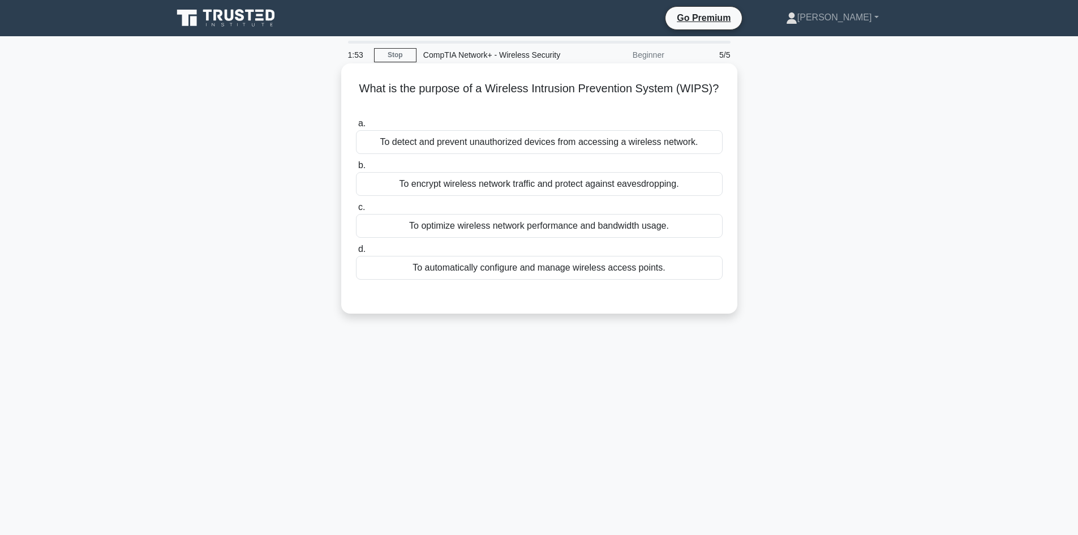
click at [509, 144] on div "To detect and prevent unauthorized devices from accessing a wireless network." at bounding box center [539, 142] width 367 height 24
click at [356, 127] on input "a. To detect and prevent unauthorized devices from accessing a wireless network." at bounding box center [356, 123] width 0 height 7
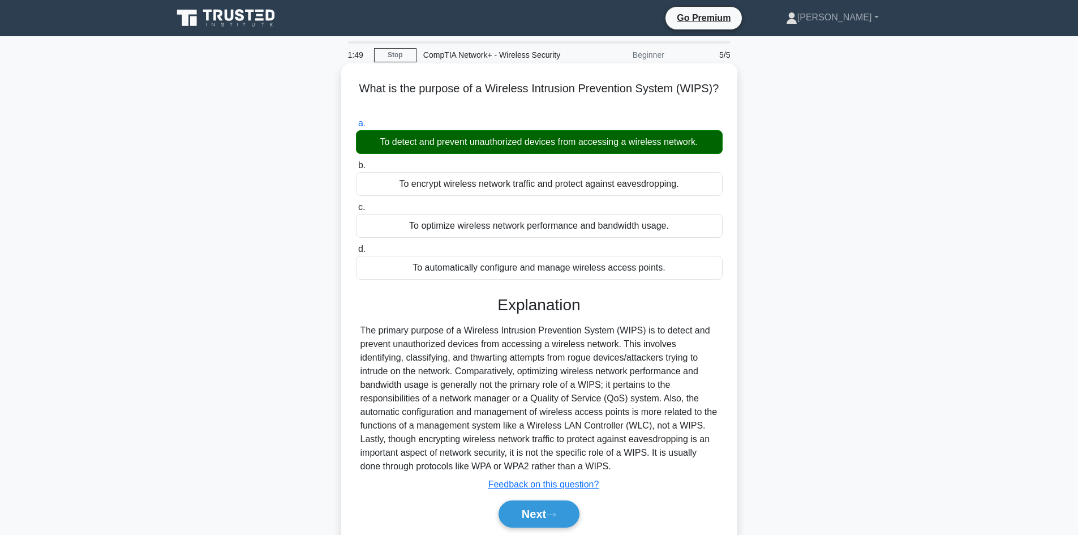
drag, startPoint x: 516, startPoint y: 467, endPoint x: 358, endPoint y: 84, distance: 413.6
click at [358, 84] on div "What is the purpose of a Wireless Intrusion Prevention System (WIPS)? .spinner_…" at bounding box center [539, 309] width 387 height 482
copy div "What is the purpose of a Wireless Intrusion Prevention System (WIPS)? .spinner_…"
click at [543, 510] on button "Next" at bounding box center [539, 513] width 81 height 27
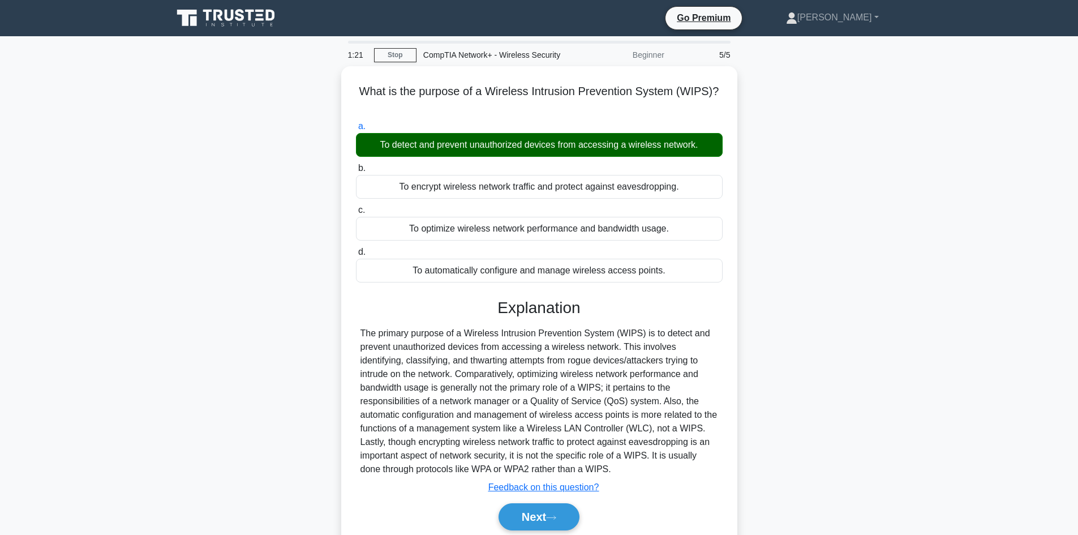
click at [260, 128] on div "What is the purpose of a Wireless Intrusion Prevention System (WIPS)? .spinner_…" at bounding box center [539, 318] width 747 height 504
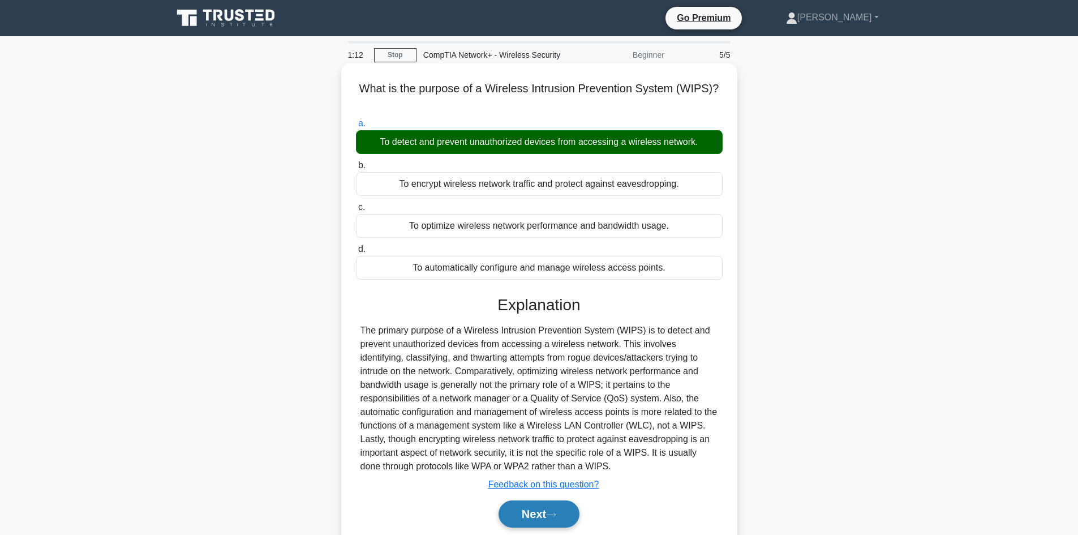
click at [556, 514] on icon at bounding box center [551, 515] width 10 height 6
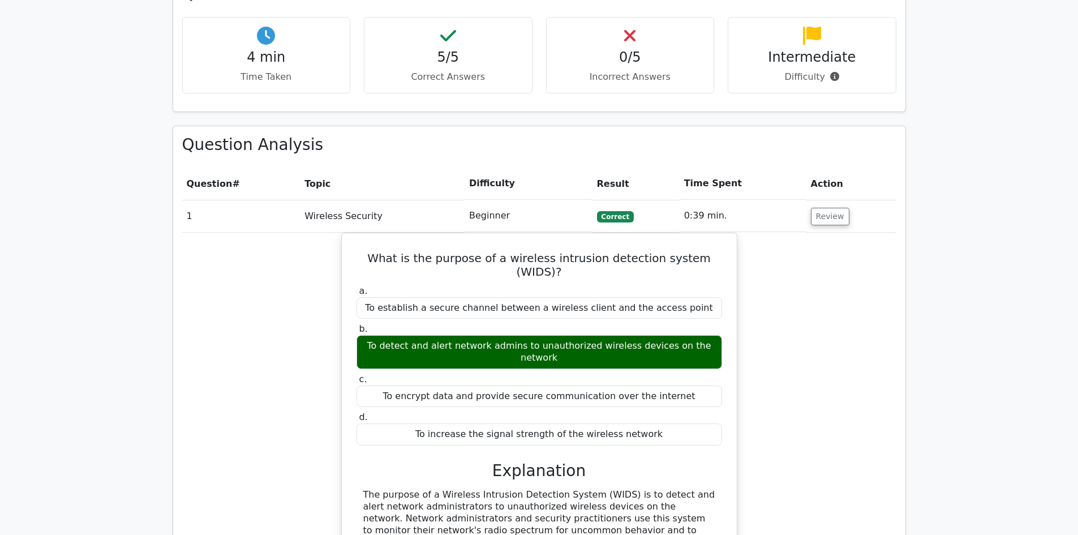
scroll to position [667, 0]
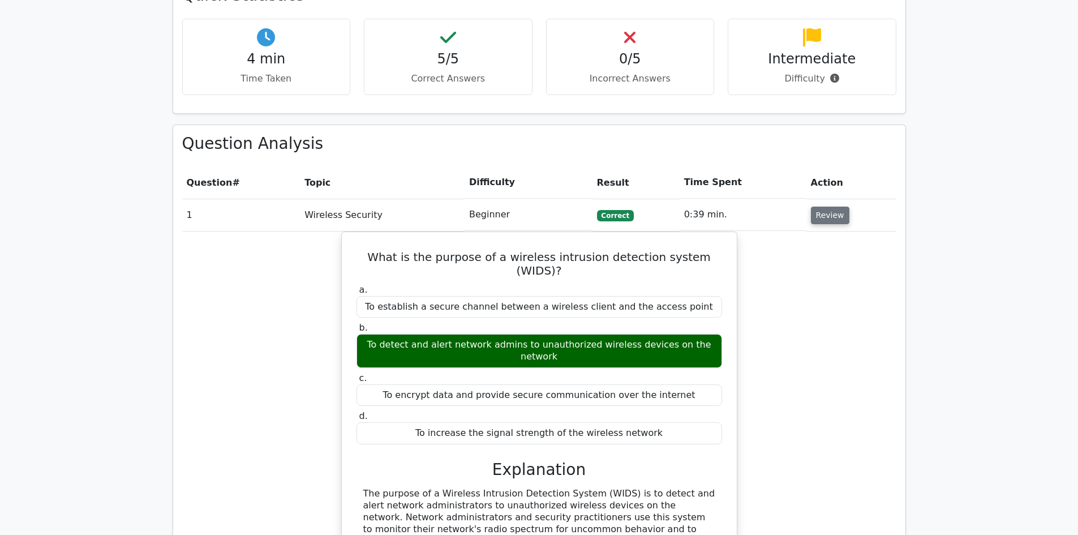
click at [826, 207] on button "Review" at bounding box center [830, 216] width 38 height 18
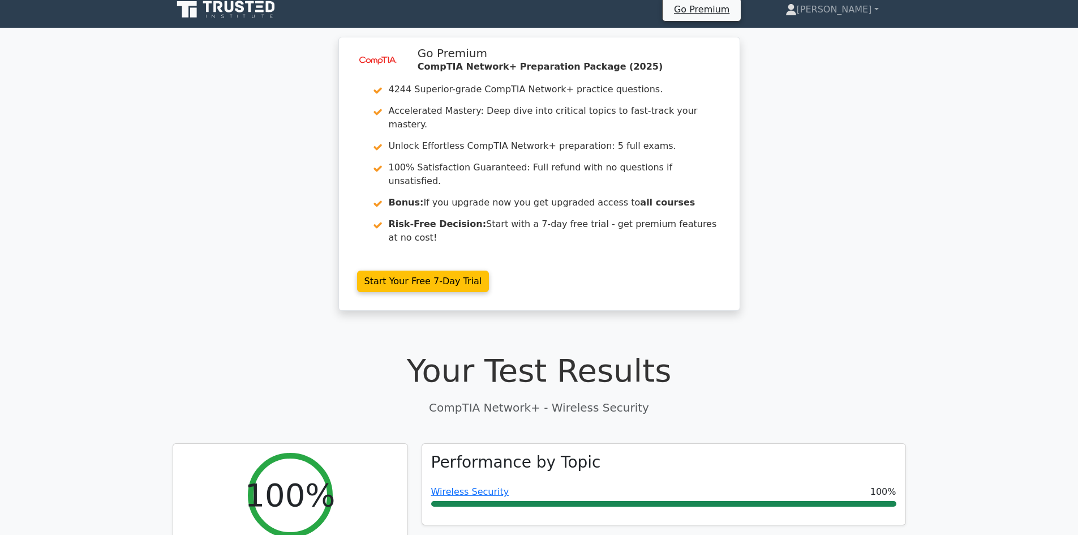
scroll to position [0, 0]
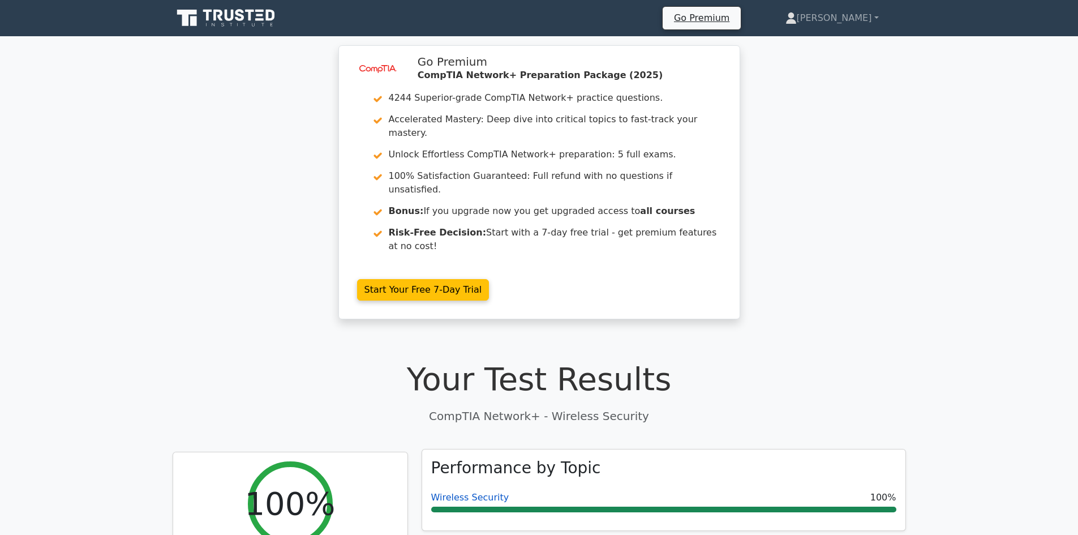
click at [471, 492] on link "Wireless Security" at bounding box center [470, 497] width 78 height 11
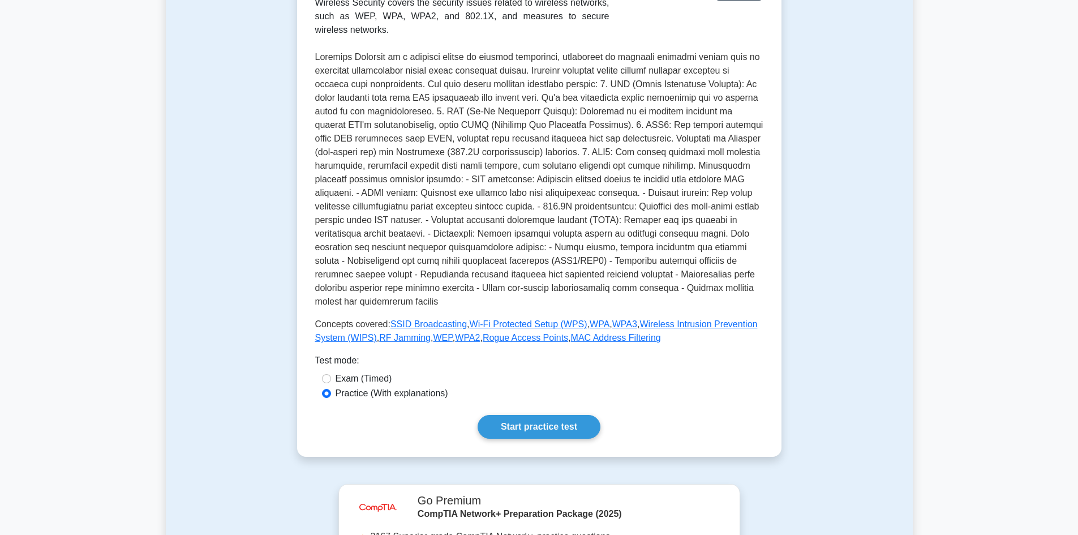
scroll to position [222, 0]
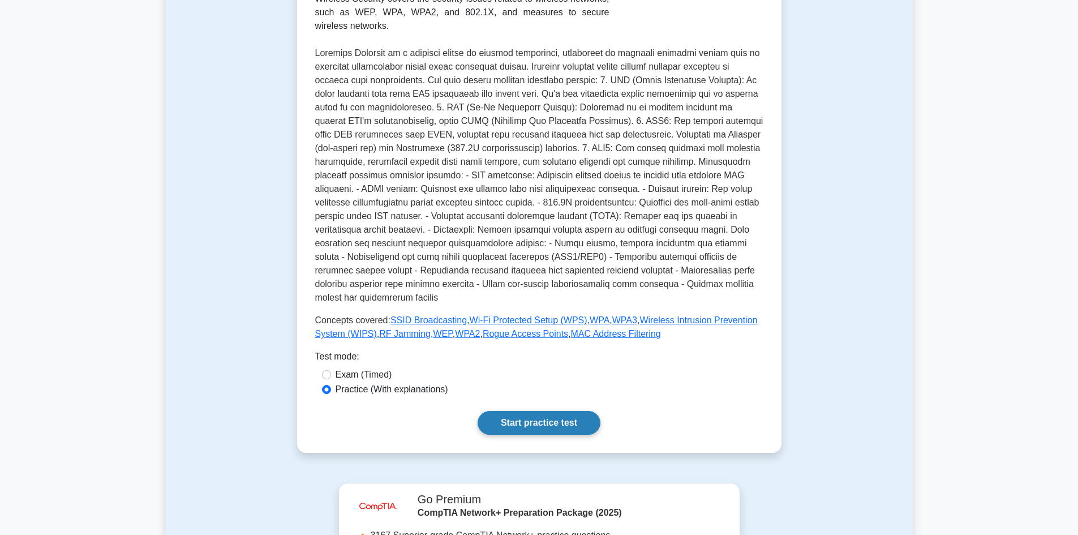
click at [552, 411] on link "Start practice test" at bounding box center [539, 423] width 123 height 24
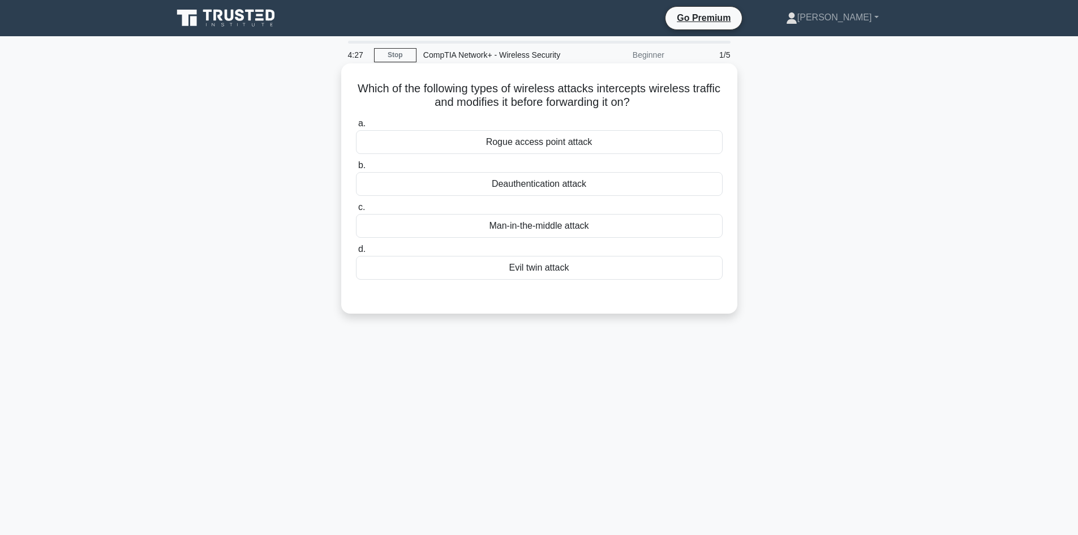
click at [549, 142] on div "Rogue access point attack" at bounding box center [539, 142] width 367 height 24
click at [356, 127] on input "a. Rogue access point attack" at bounding box center [356, 123] width 0 height 7
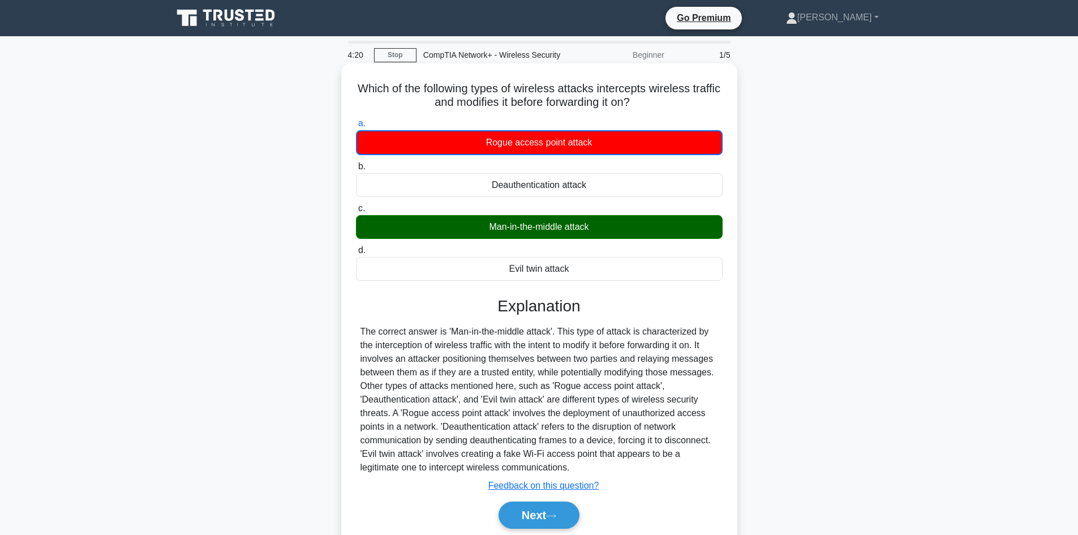
drag, startPoint x: 577, startPoint y: 471, endPoint x: 385, endPoint y: 89, distance: 426.9
click at [366, 89] on div "Which of the following types of wireless attacks intercepts wireless traffic an…" at bounding box center [539, 309] width 387 height 483
copy div "Which of the following types of wireless attacks intercepts wireless traffic an…"
click at [532, 513] on button "Next" at bounding box center [539, 514] width 81 height 27
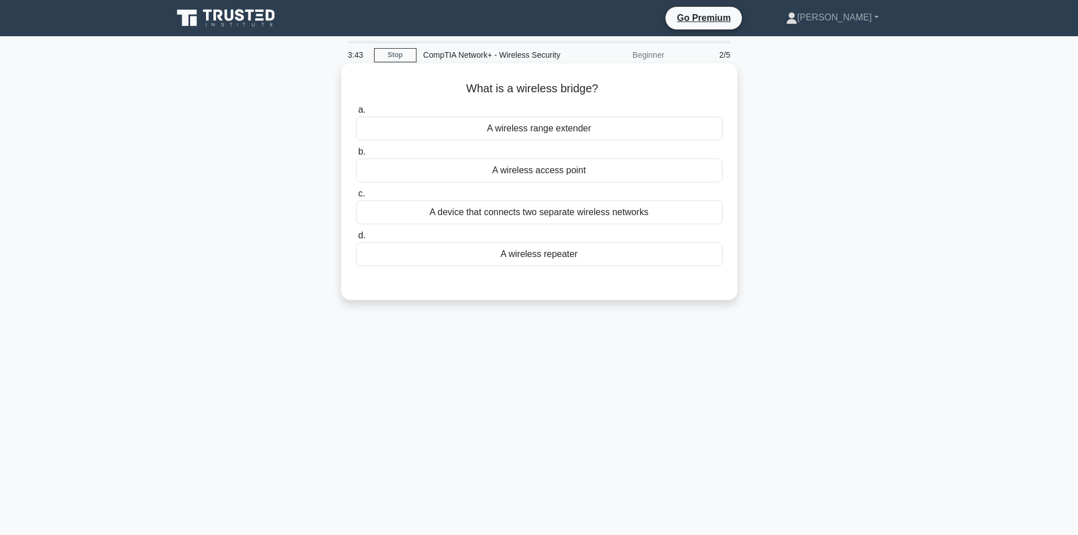
click at [542, 170] on div "A wireless access point" at bounding box center [539, 170] width 367 height 24
click at [356, 156] on input "b. A wireless access point" at bounding box center [356, 151] width 0 height 7
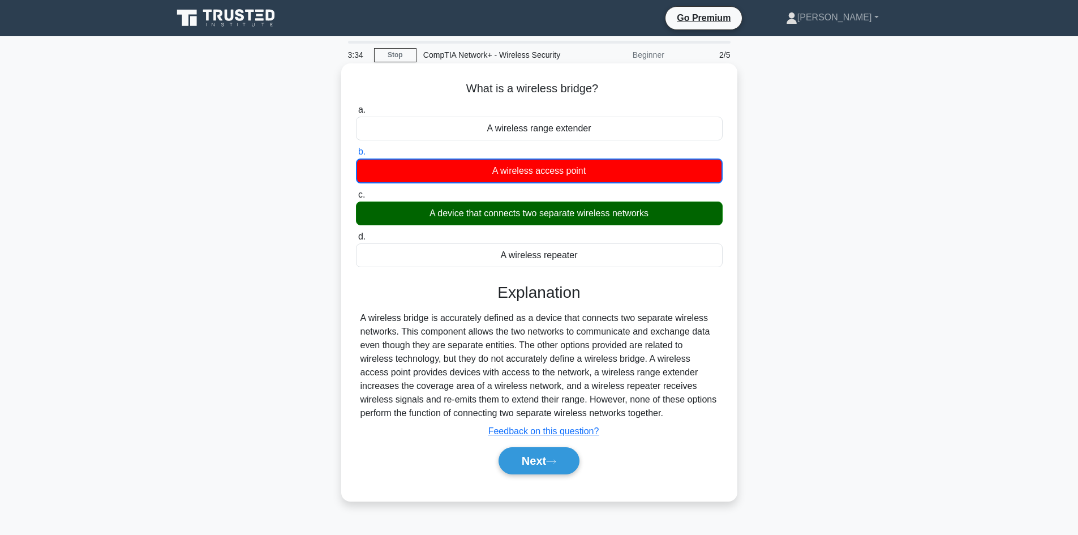
drag, startPoint x: 621, startPoint y: 418, endPoint x: 357, endPoint y: 84, distance: 426.2
click at [357, 84] on div "What is a wireless bridge? .spinner_0XTQ{transform-origin:center;animation:spin…" at bounding box center [539, 282] width 387 height 428
copy div "What is a wireless bridge? .spinner_0XTQ{transform-origin:center;animation:spin…"
click at [547, 455] on button "Next" at bounding box center [539, 460] width 81 height 27
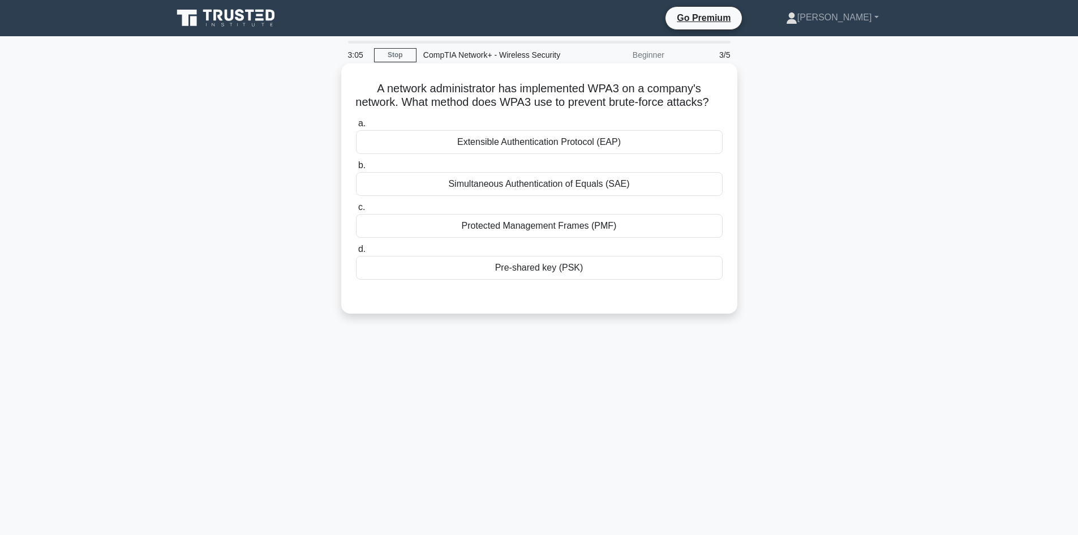
click at [524, 196] on div "Simultaneous Authentication of Equals (SAE)" at bounding box center [539, 184] width 367 height 24
click at [356, 169] on input "b. Simultaneous Authentication of Equals (SAE)" at bounding box center [356, 165] width 0 height 7
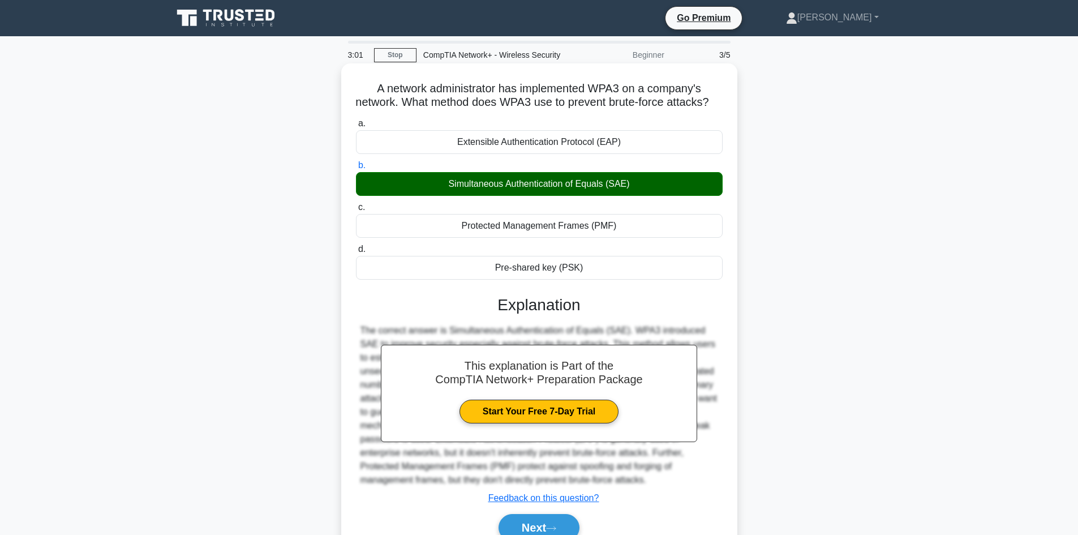
drag, startPoint x: 598, startPoint y: 285, endPoint x: 360, endPoint y: 84, distance: 311.2
click at [360, 84] on div "A network administrator has implemented WPA3 on a company's network. What metho…" at bounding box center [539, 315] width 387 height 495
copy div "A network administrator has implemented WPA3 on a company's network. What metho…"
click at [551, 531] on button "Next" at bounding box center [539, 527] width 81 height 27
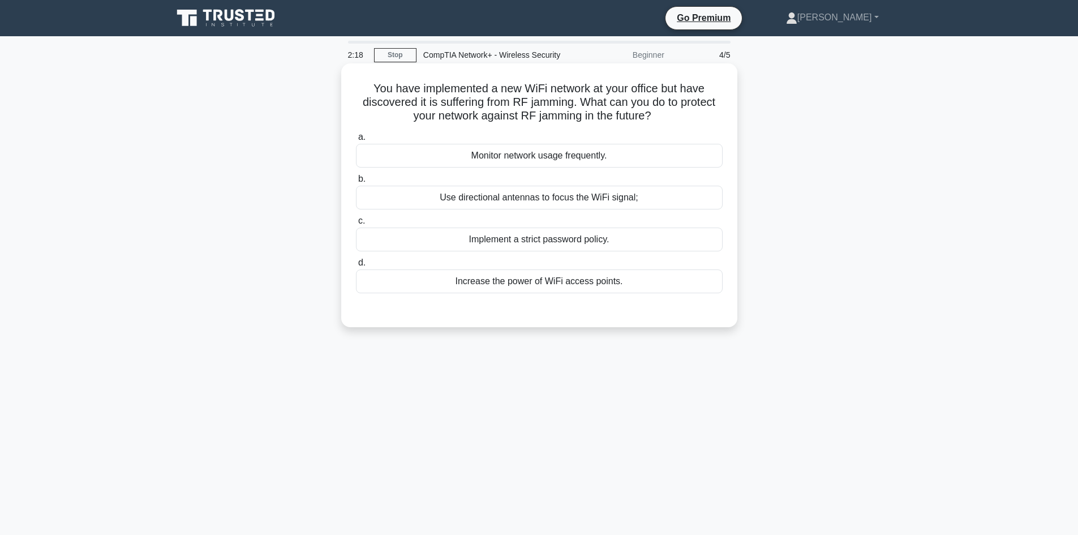
click at [522, 197] on div "Use directional antennas to focus the WiFi signal;" at bounding box center [539, 198] width 367 height 24
click at [356, 183] on input "b. Use directional antennas to focus the WiFi signal;" at bounding box center [356, 178] width 0 height 7
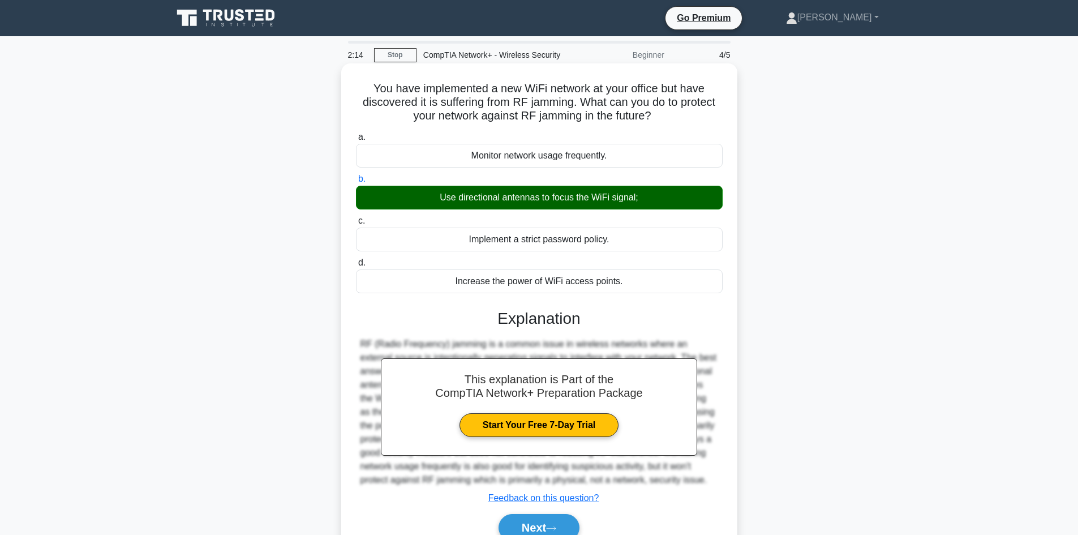
drag, startPoint x: 639, startPoint y: 287, endPoint x: 366, endPoint y: 82, distance: 341.6
click at [366, 82] on div "You have implemented a new WiFi network at your office but have discovered it i…" at bounding box center [539, 315] width 387 height 495
copy div "You have implemented a new WiFi network at your office but have discovered it i…"
click at [544, 524] on button "Next" at bounding box center [539, 527] width 81 height 27
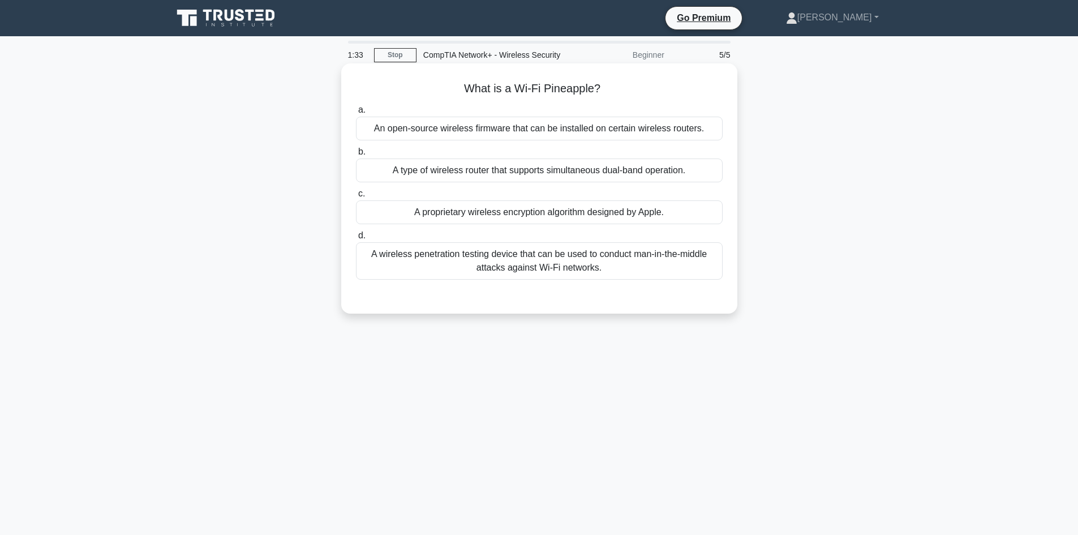
click at [577, 131] on div "An open-source wireless firmware that can be installed on certain wireless rout…" at bounding box center [539, 129] width 367 height 24
click at [356, 114] on input "a. An open-source wireless firmware that can be installed on certain wireless r…" at bounding box center [356, 109] width 0 height 7
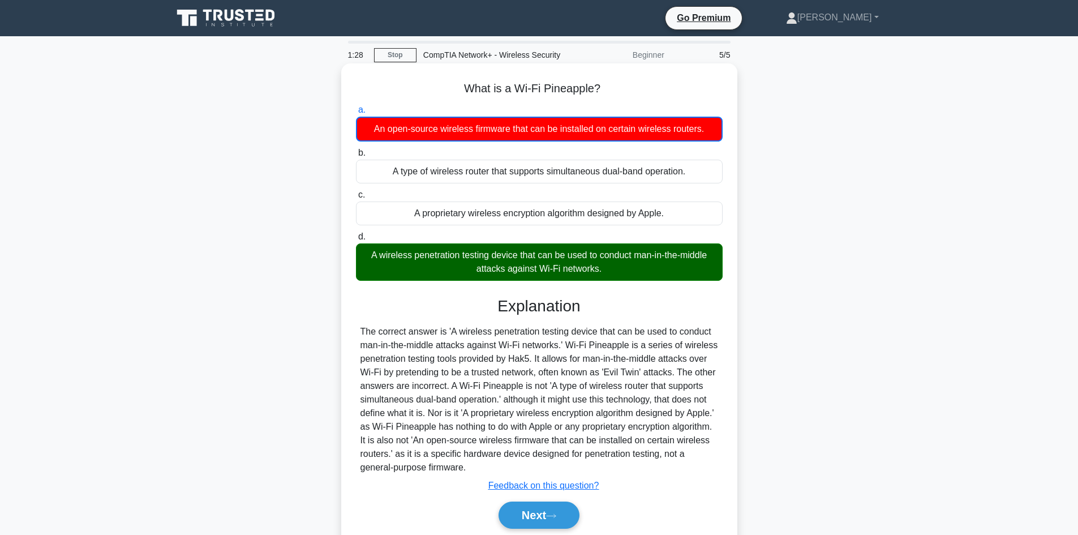
drag, startPoint x: 479, startPoint y: 468, endPoint x: 362, endPoint y: 83, distance: 402.8
click at [362, 83] on div "What is a Wi-Fi Pineapple? .spinner_0XTQ{transform-origin:center;animation:spin…" at bounding box center [539, 309] width 387 height 483
copy div "What is a Wi-Fi Pineapple? .spinner_0XTQ{transform-origin:center;animation:spin…"
click at [535, 517] on button "Next" at bounding box center [539, 514] width 81 height 27
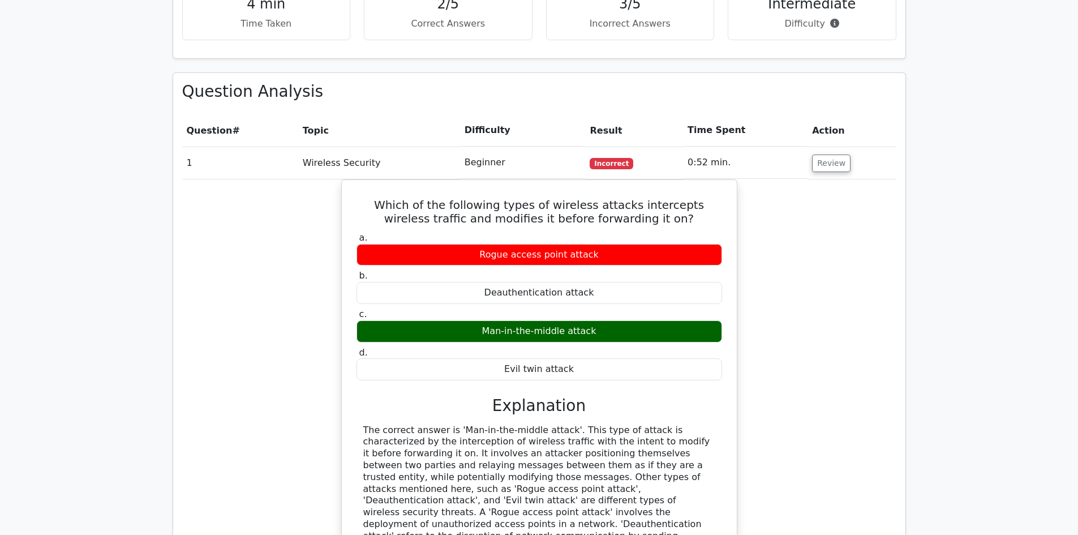
scroll to position [724, 0]
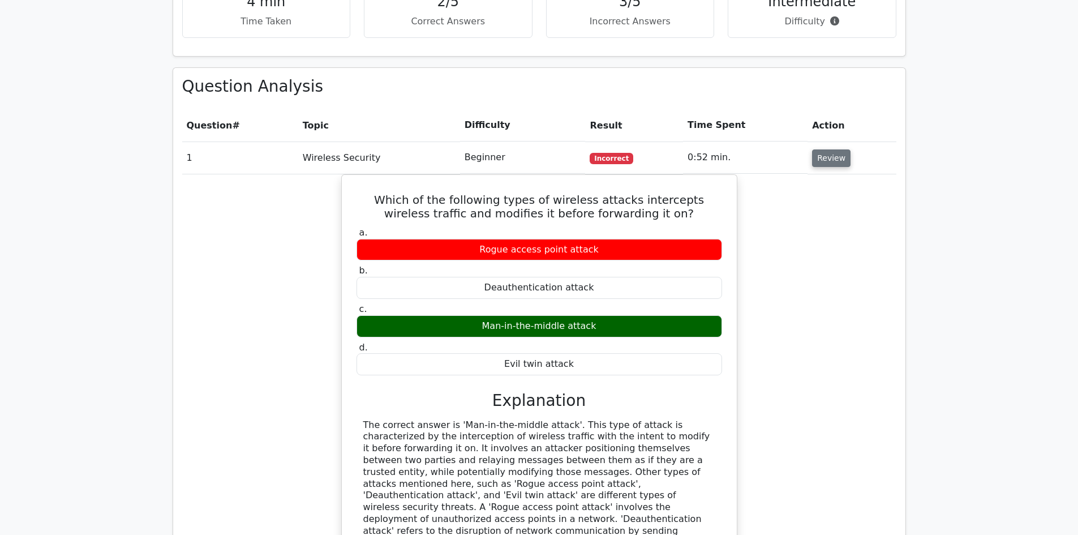
click at [819, 149] on button "Review" at bounding box center [831, 158] width 38 height 18
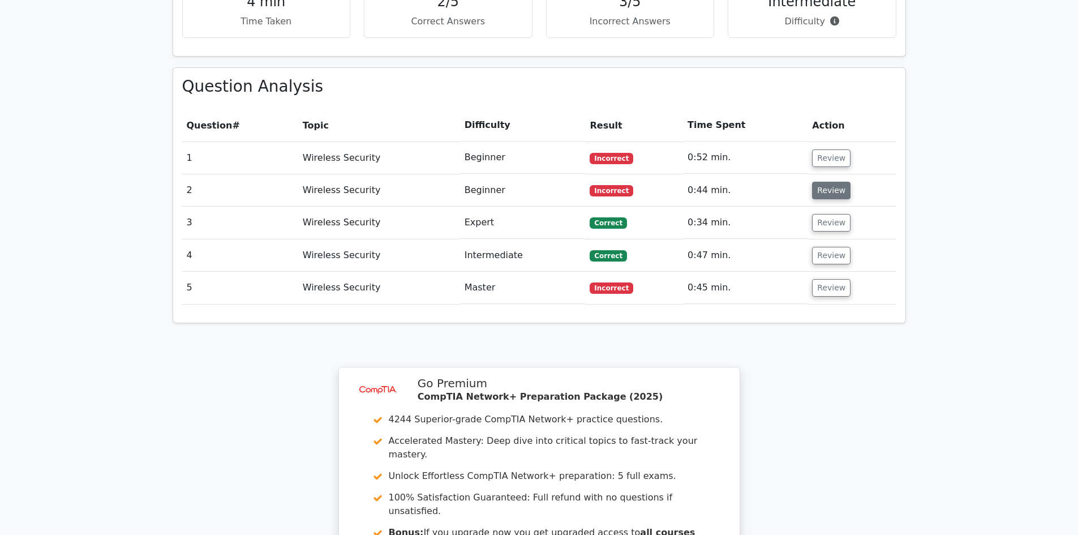
click at [825, 182] on button "Review" at bounding box center [831, 191] width 38 height 18
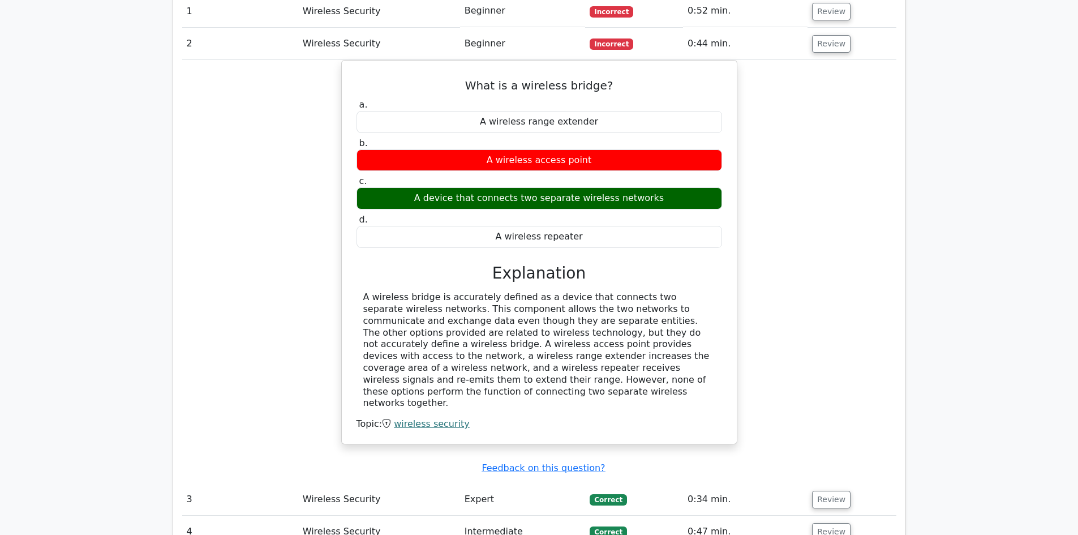
scroll to position [880, 0]
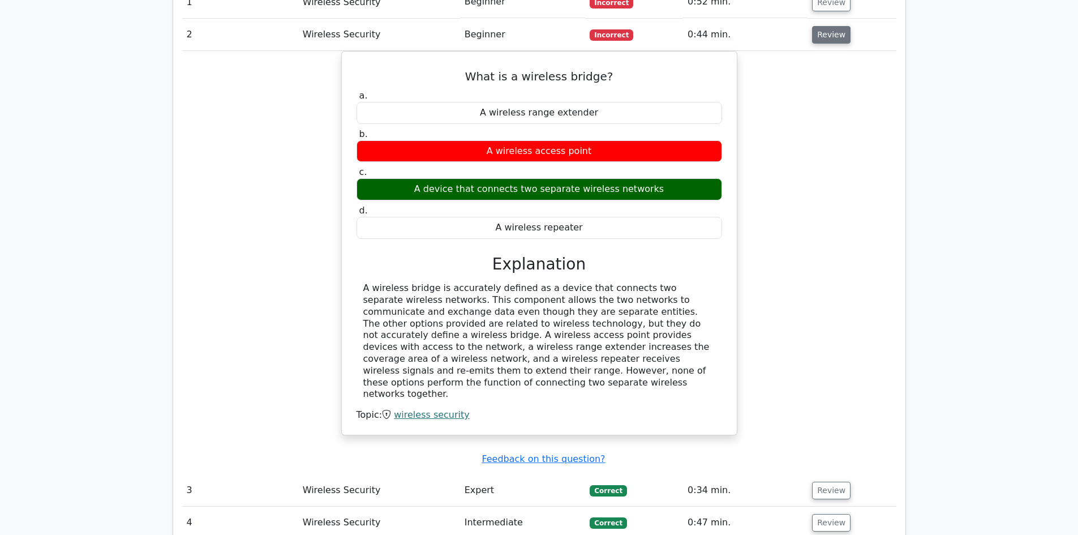
click at [825, 26] on button "Review" at bounding box center [831, 35] width 38 height 18
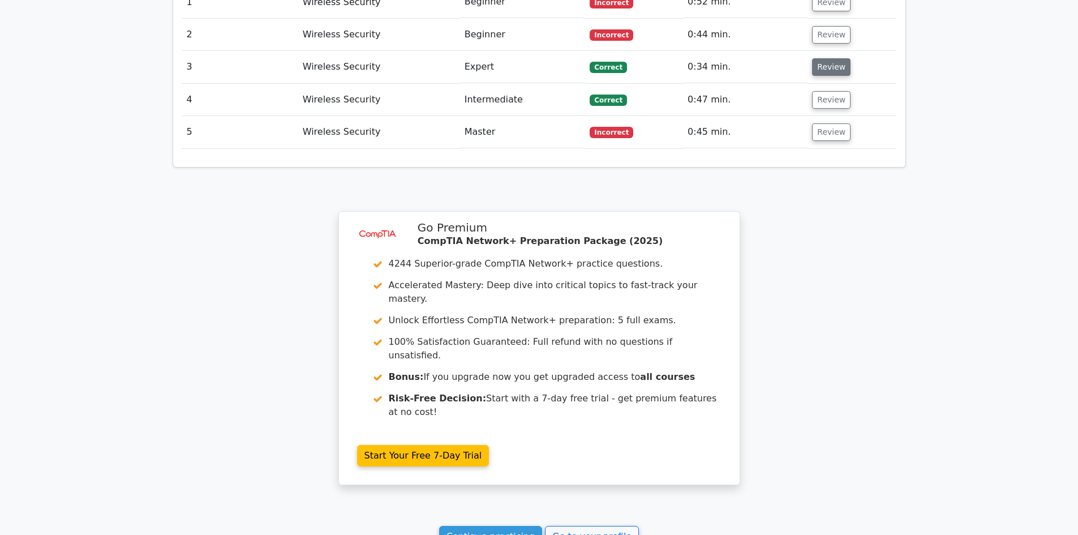
click at [829, 58] on button "Review" at bounding box center [831, 67] width 38 height 18
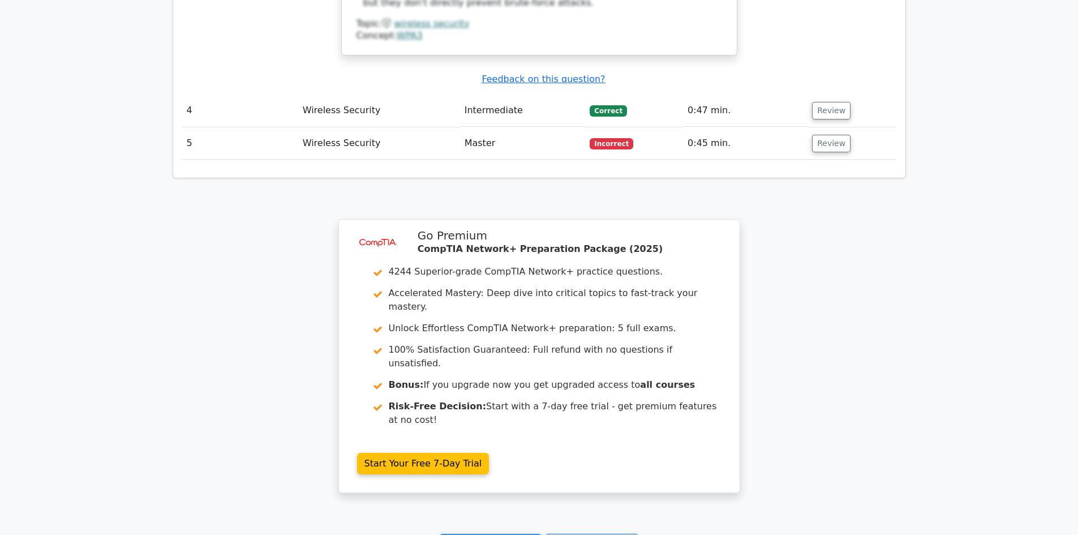
scroll to position [1383, 0]
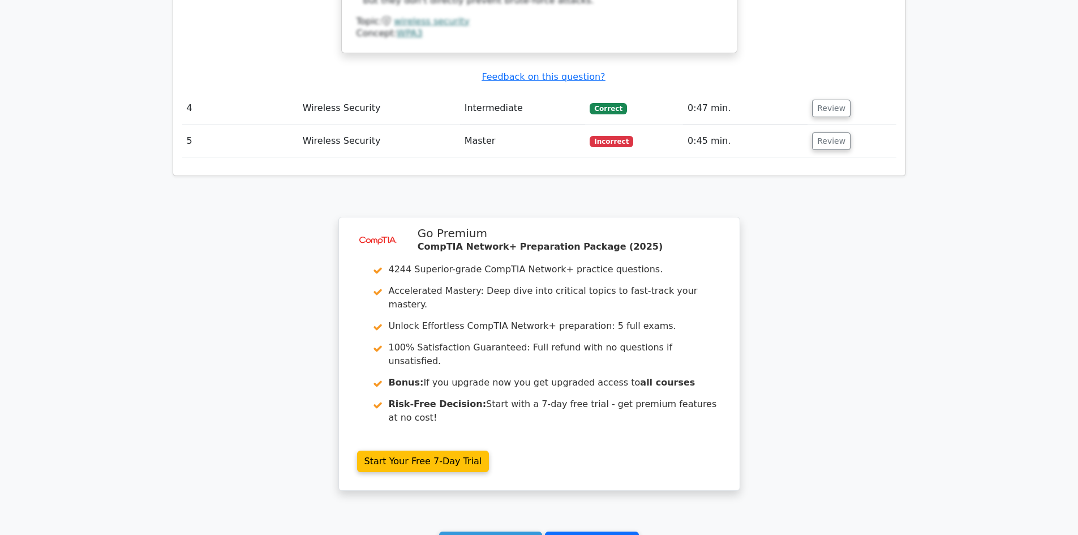
click at [579, 531] on link "Go to your profile" at bounding box center [592, 542] width 94 height 22
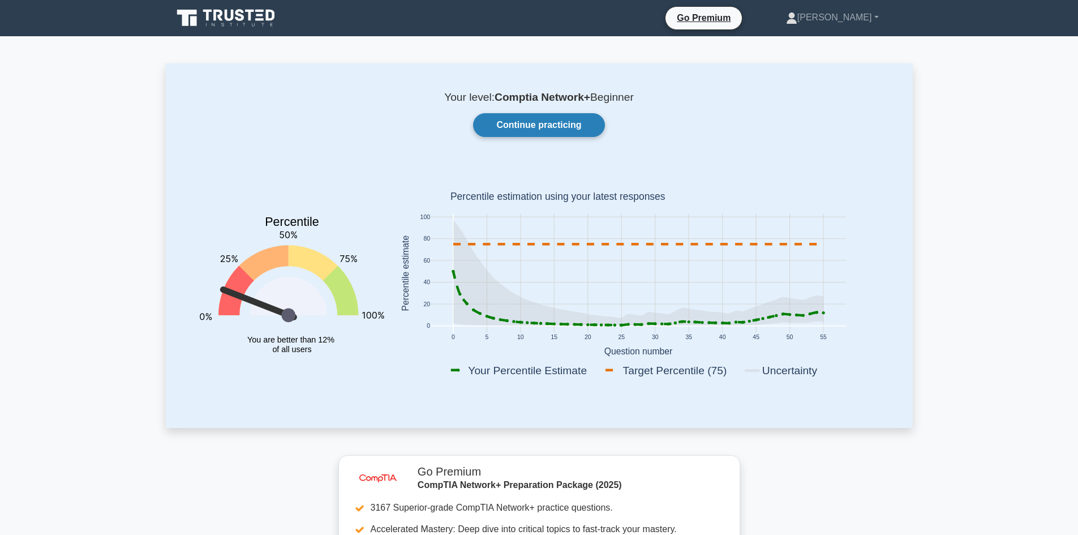
click at [539, 119] on link "Continue practicing" at bounding box center [538, 125] width 131 height 24
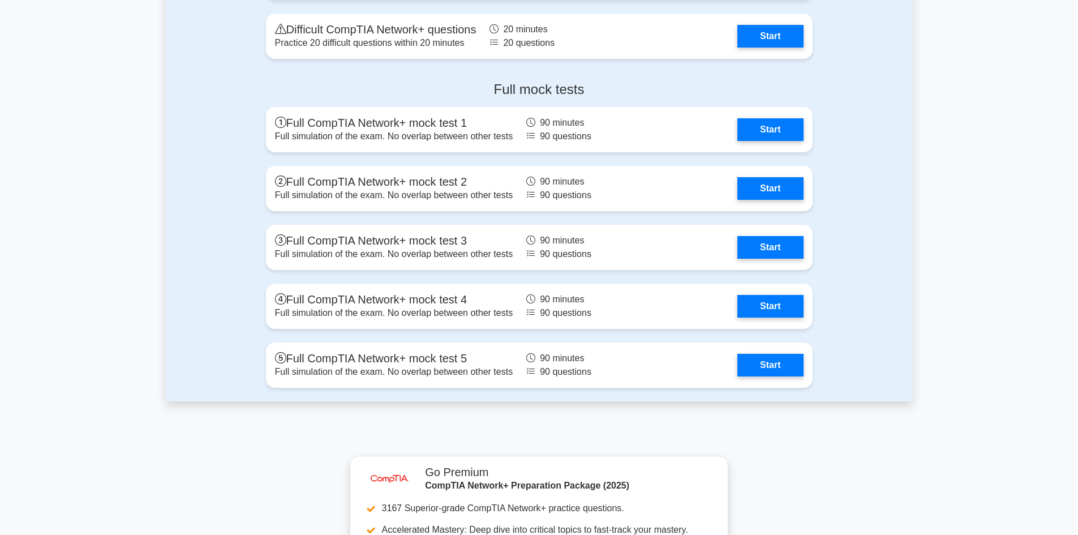
scroll to position [2444, 0]
